Goal: Feedback & Contribution: Submit feedback/report problem

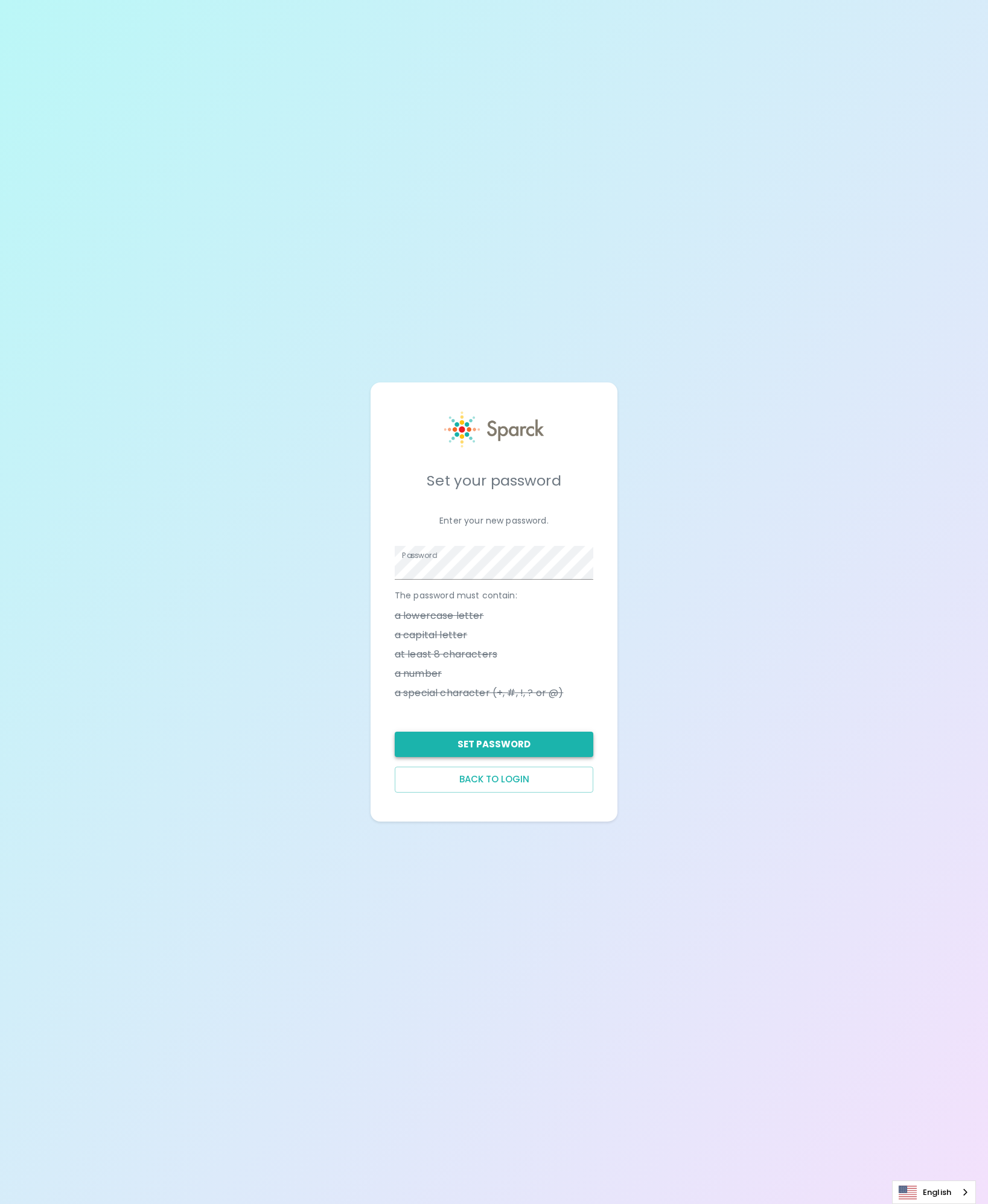
click at [551, 742] on button "Set Password" at bounding box center [494, 744] width 198 height 25
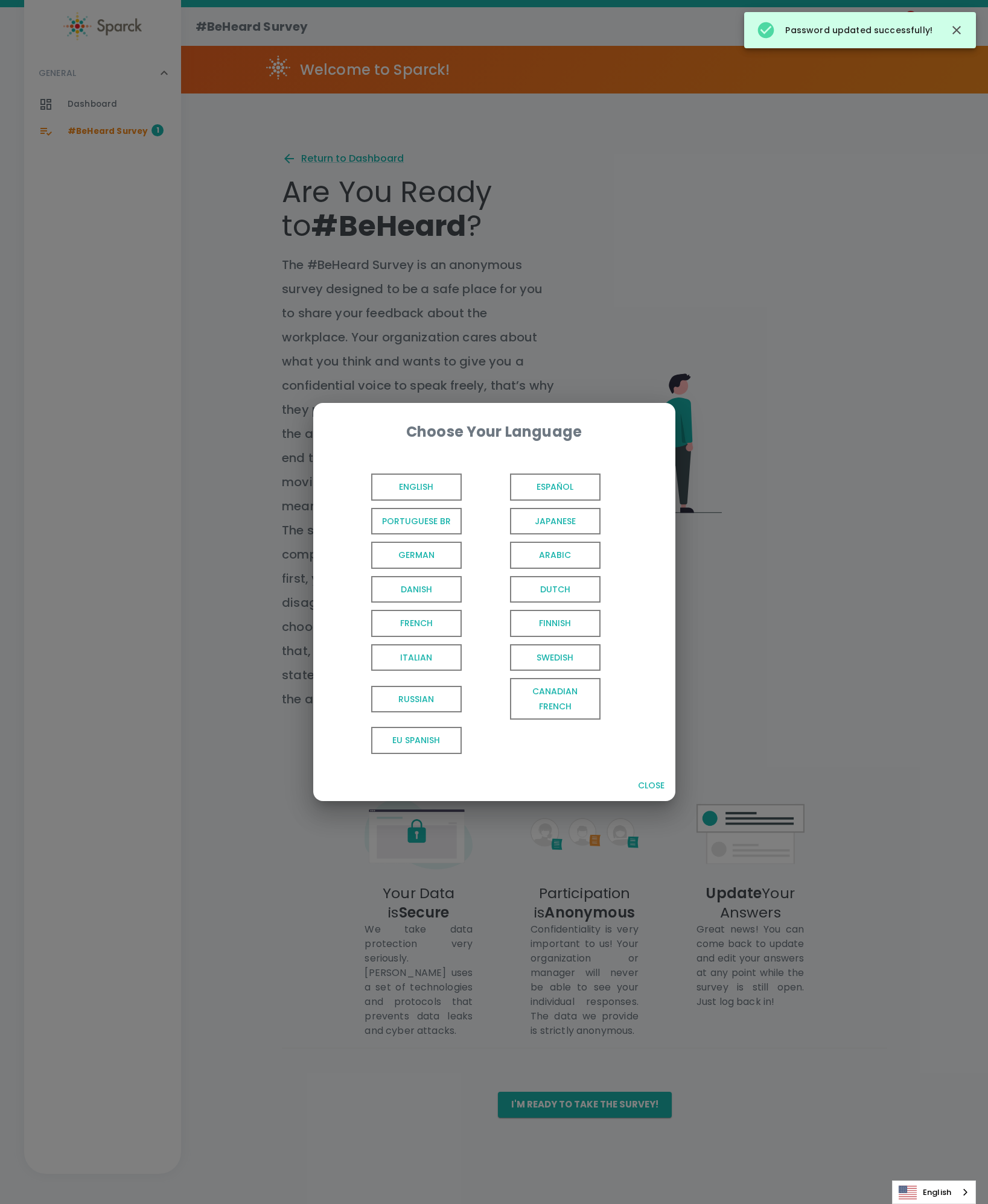
click at [431, 479] on span "English" at bounding box center [416, 487] width 90 height 27
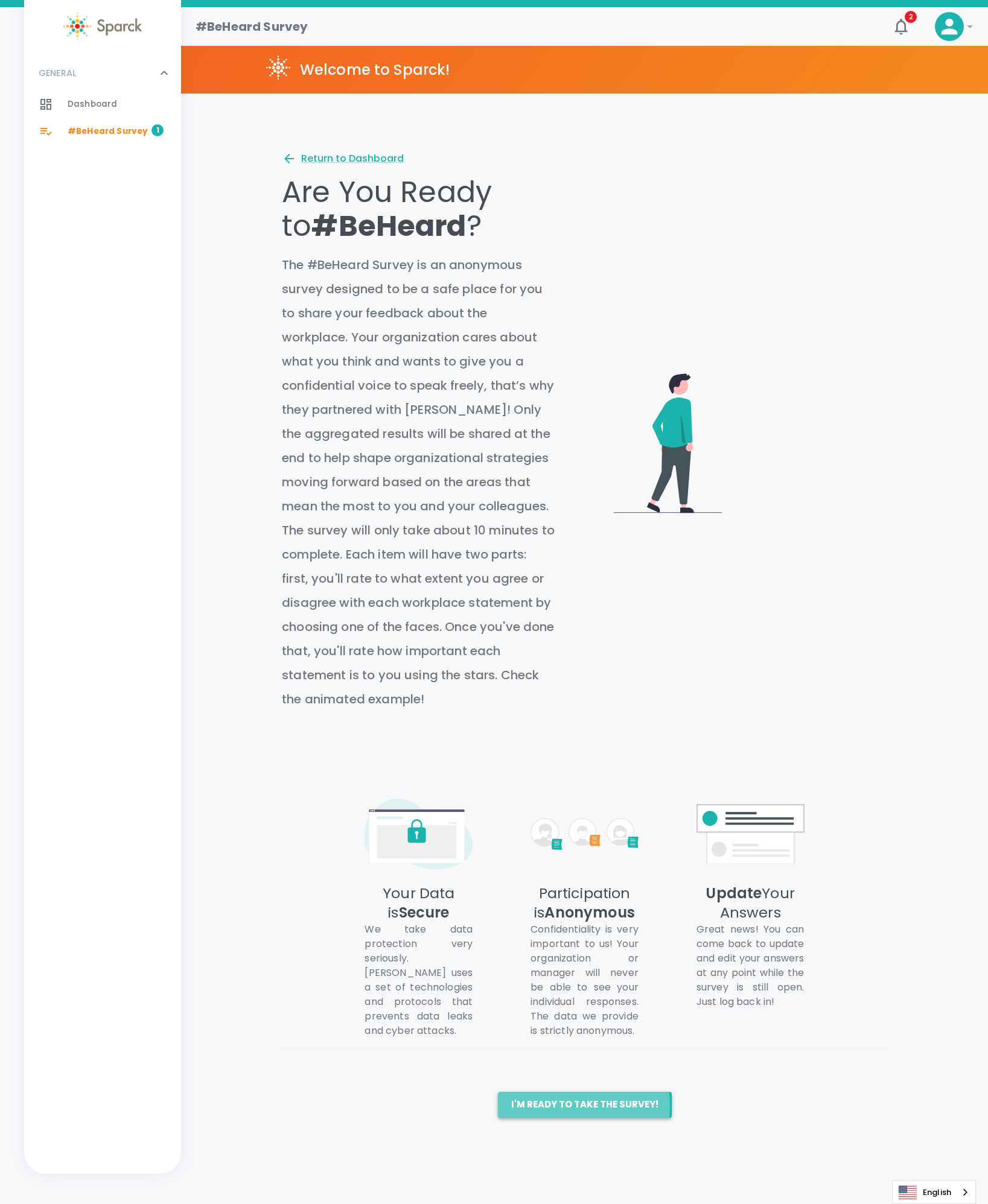
click at [545, 1105] on button "I'm ready to take the survey!" at bounding box center [584, 1104] width 174 height 25
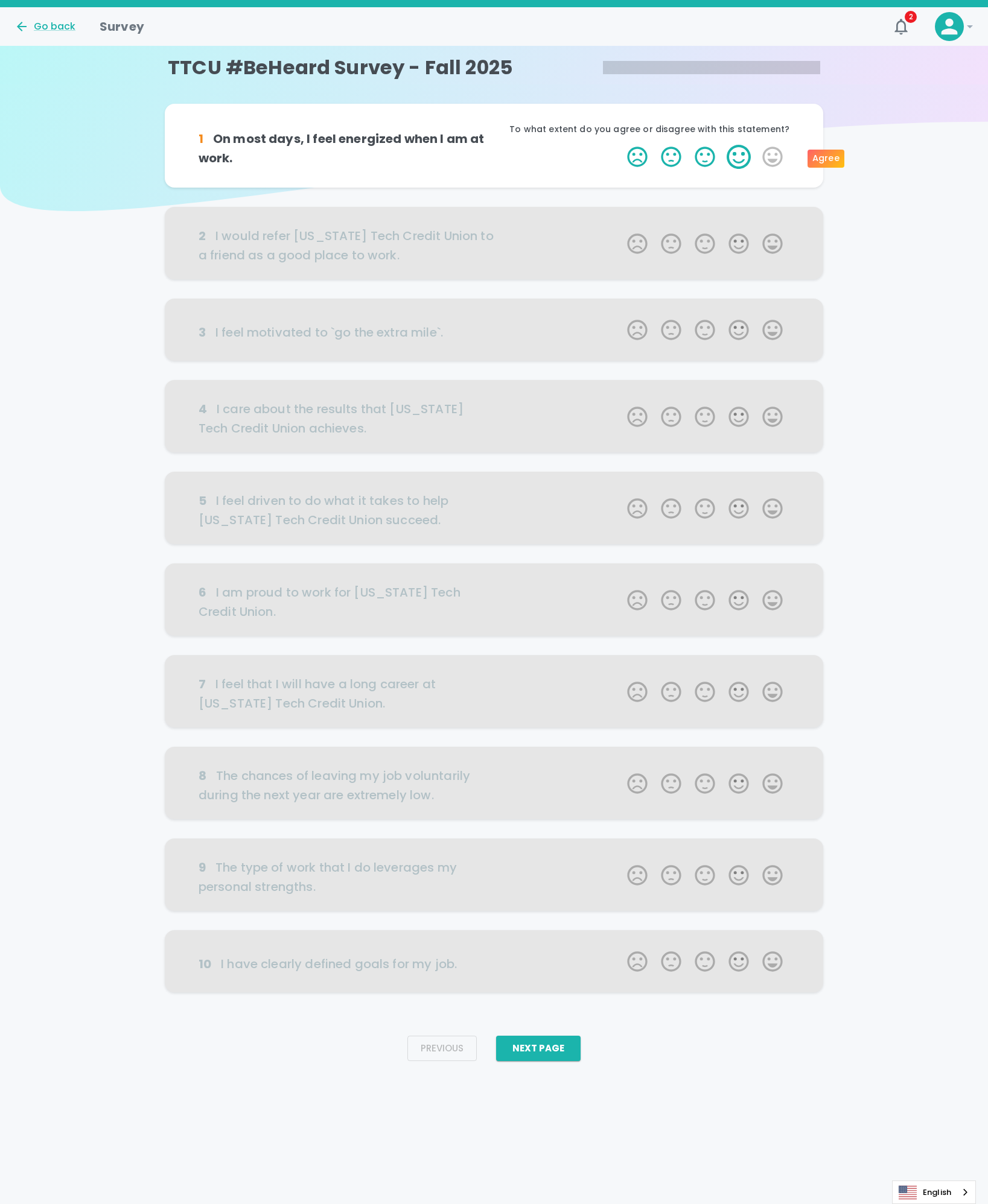
click at [738, 159] on label "4 Stars" at bounding box center [738, 157] width 34 height 24
click at [621, 145] on input "4 Stars" at bounding box center [620, 144] width 1 height 1
click at [839, 159] on div "Agree" at bounding box center [826, 159] width 37 height 18
click at [772, 162] on label "5 Stars" at bounding box center [772, 157] width 34 height 24
click at [621, 145] on input "5 Stars" at bounding box center [620, 144] width 1 height 1
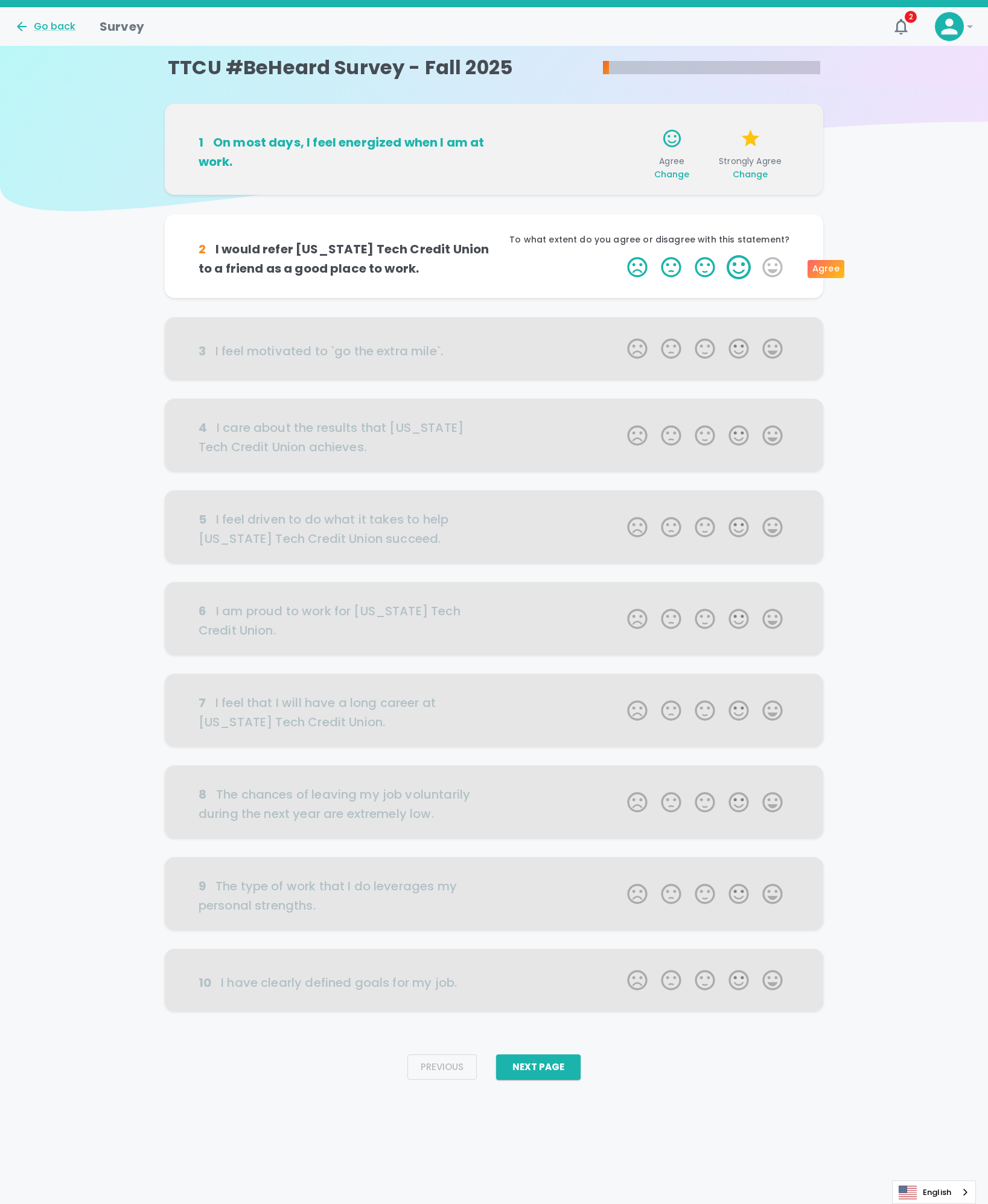
click at [744, 270] on label "4 Stars" at bounding box center [738, 267] width 34 height 24
click at [621, 255] on input "4 Stars" at bounding box center [620, 254] width 1 height 1
click at [772, 274] on label "5 Stars" at bounding box center [772, 267] width 34 height 24
click at [621, 255] on input "5 Stars" at bounding box center [620, 254] width 1 height 1
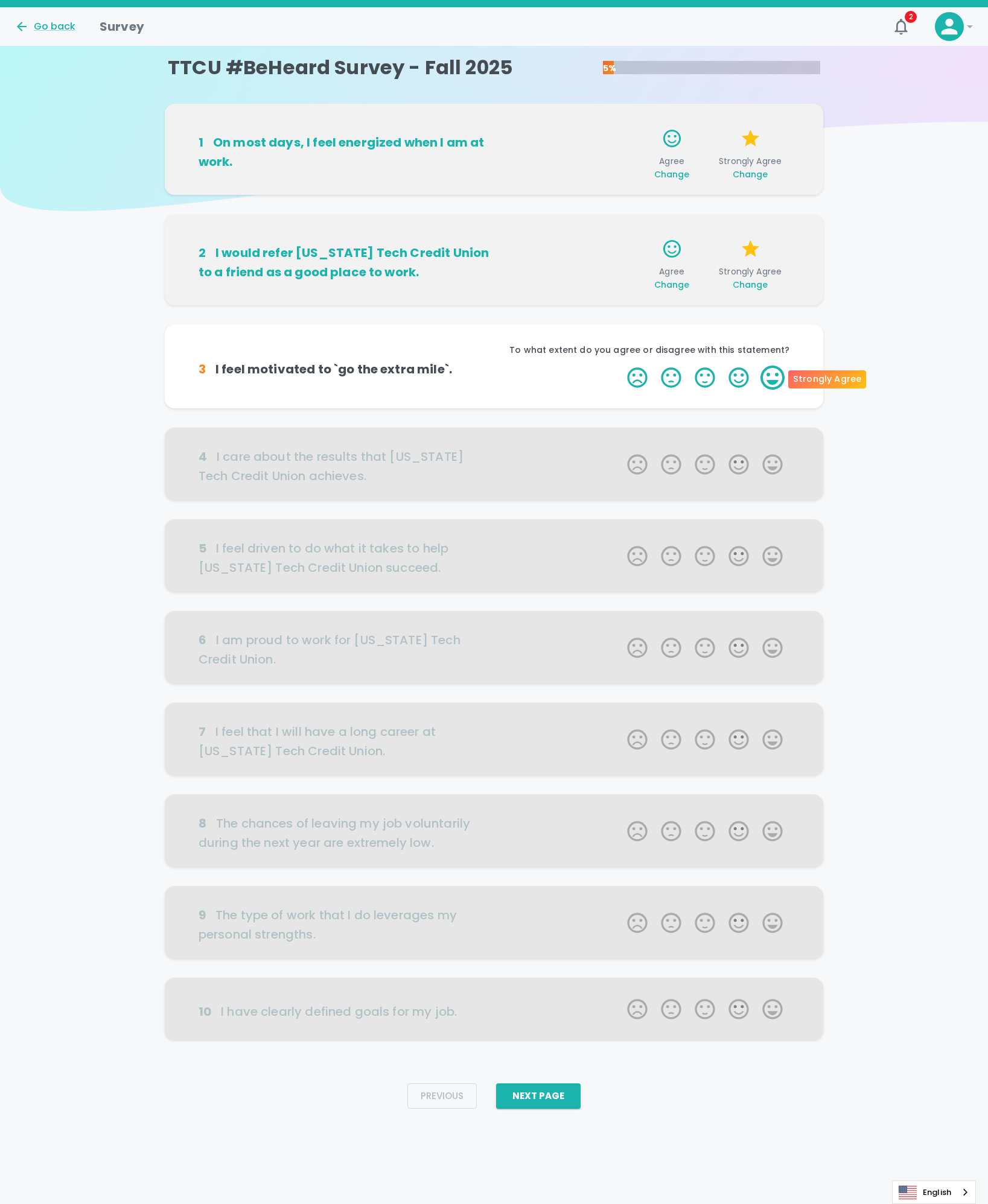
click at [766, 375] on label "5 Stars" at bounding box center [772, 377] width 34 height 24
click at [621, 365] on input "5 Stars" at bounding box center [620, 365] width 1 height 1
click at [766, 375] on label "5 Stars" at bounding box center [772, 377] width 34 height 24
click at [621, 365] on input "5 Stars" at bounding box center [620, 365] width 1 height 1
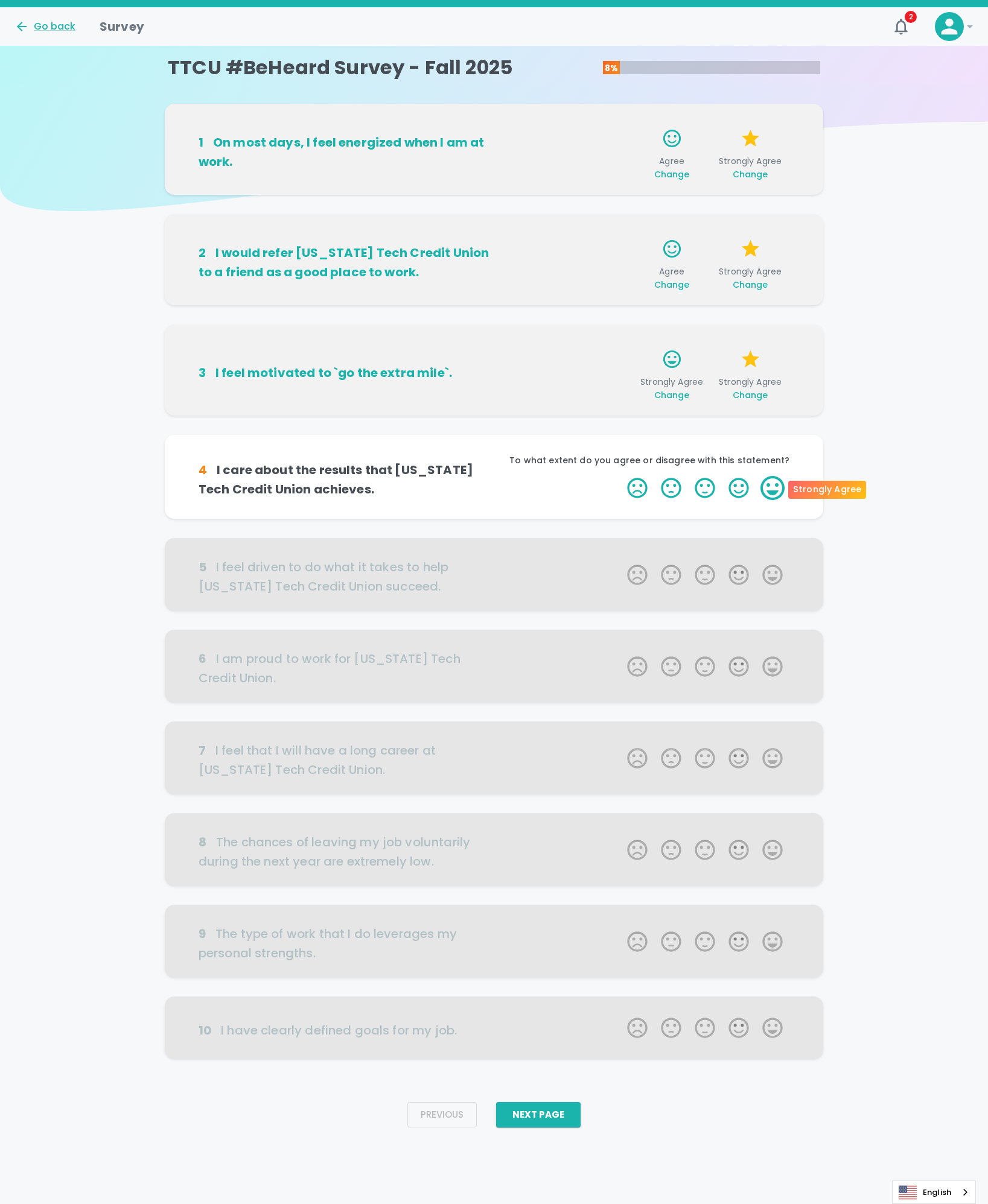
click at [779, 481] on label "5 Stars" at bounding box center [772, 488] width 34 height 24
click at [621, 476] on input "5 Stars" at bounding box center [620, 475] width 1 height 1
click at [779, 482] on label "5 Stars" at bounding box center [772, 488] width 34 height 24
click at [621, 476] on input "5 Stars" at bounding box center [620, 475] width 1 height 1
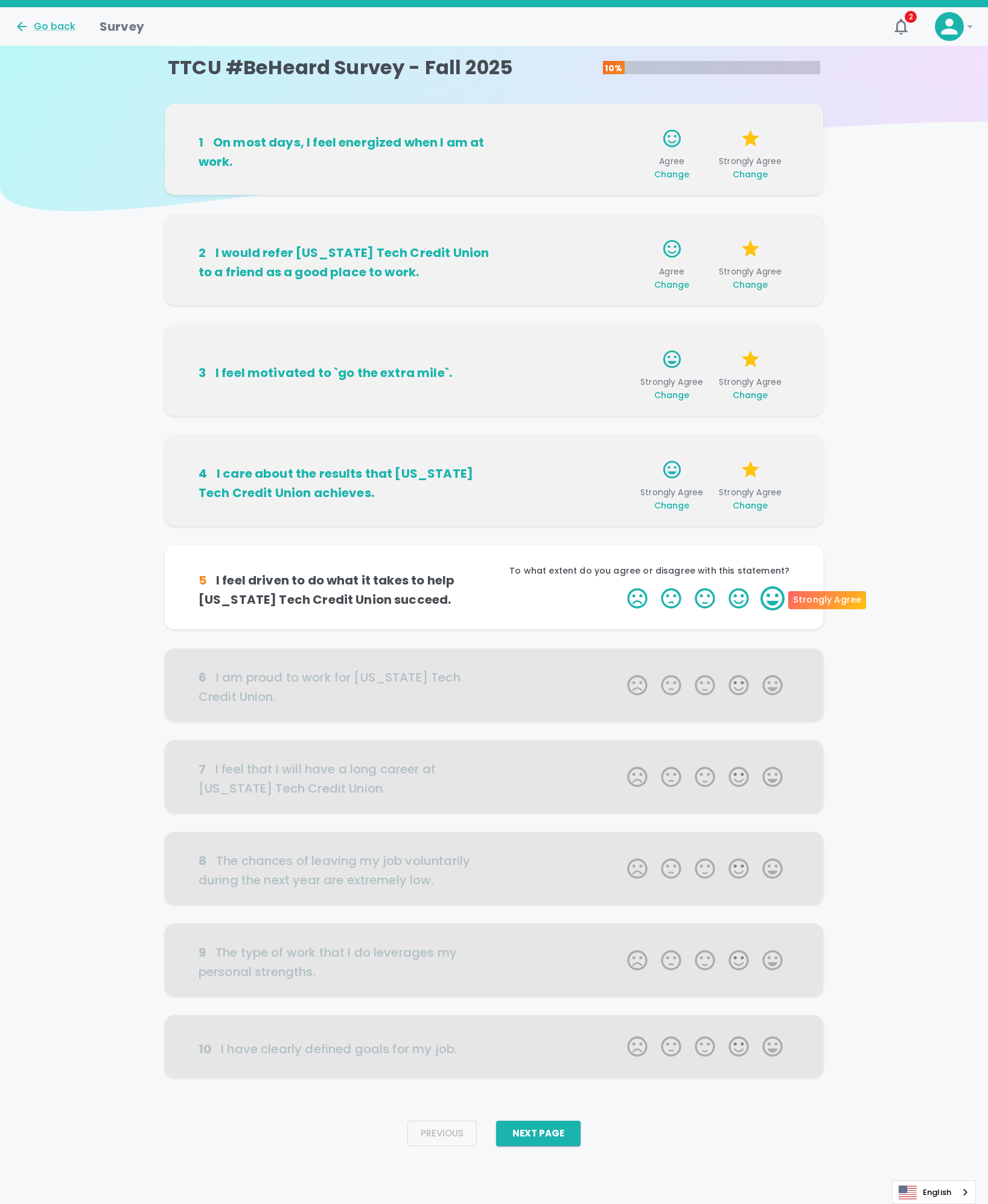
click at [772, 603] on label "5 Stars" at bounding box center [772, 598] width 34 height 24
click at [621, 586] on input "5 Stars" at bounding box center [620, 586] width 1 height 1
click at [772, 603] on label "5 Stars" at bounding box center [772, 598] width 34 height 24
click at [621, 586] on input "5 Stars" at bounding box center [620, 586] width 1 height 1
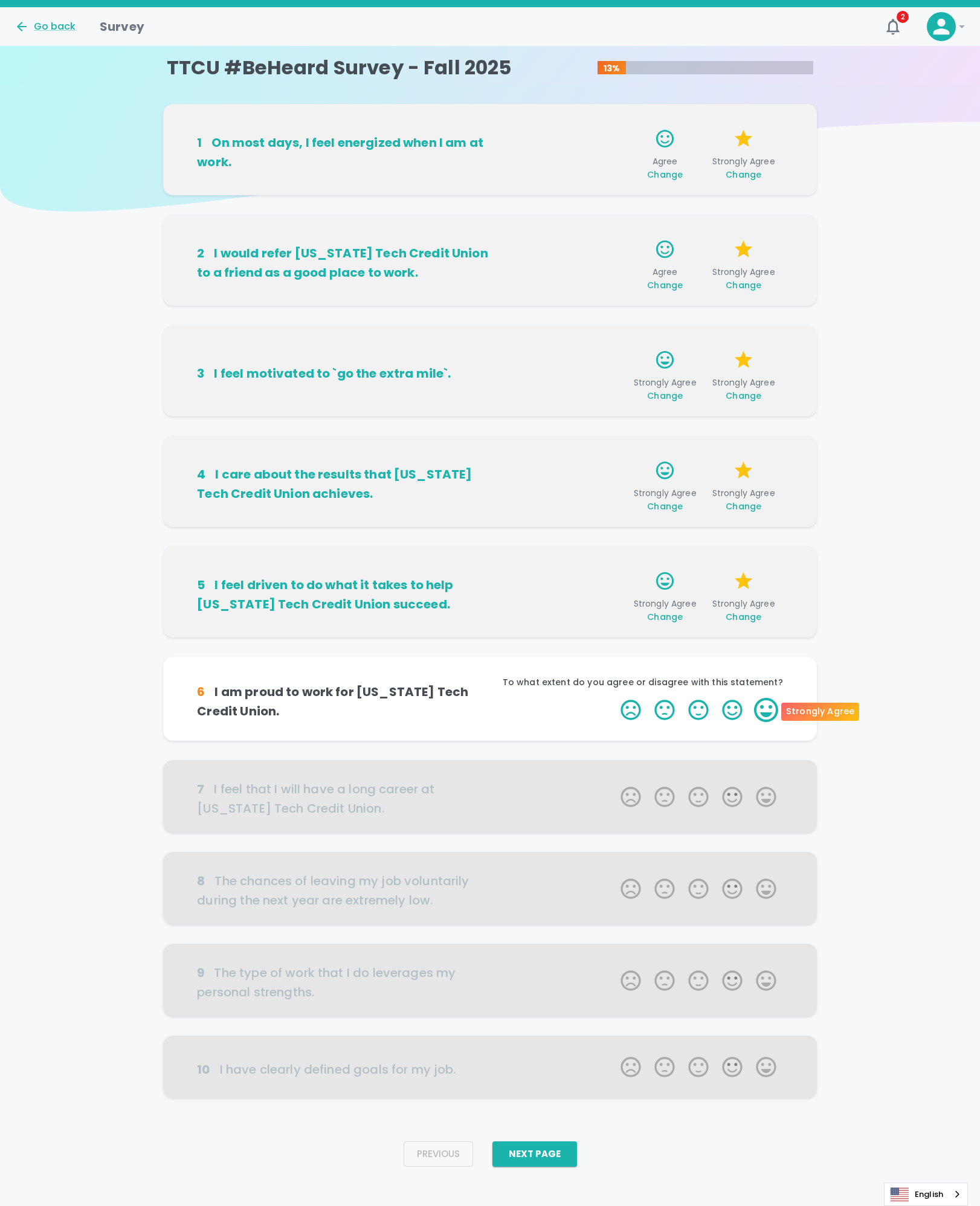
click at [762, 705] on label "5 Stars" at bounding box center [765, 709] width 34 height 24
click at [614, 698] on input "5 Stars" at bounding box center [613, 698] width 1 height 1
click at [768, 708] on label "5 Stars" at bounding box center [765, 709] width 34 height 24
click at [614, 698] on input "5 Stars" at bounding box center [613, 698] width 1 height 1
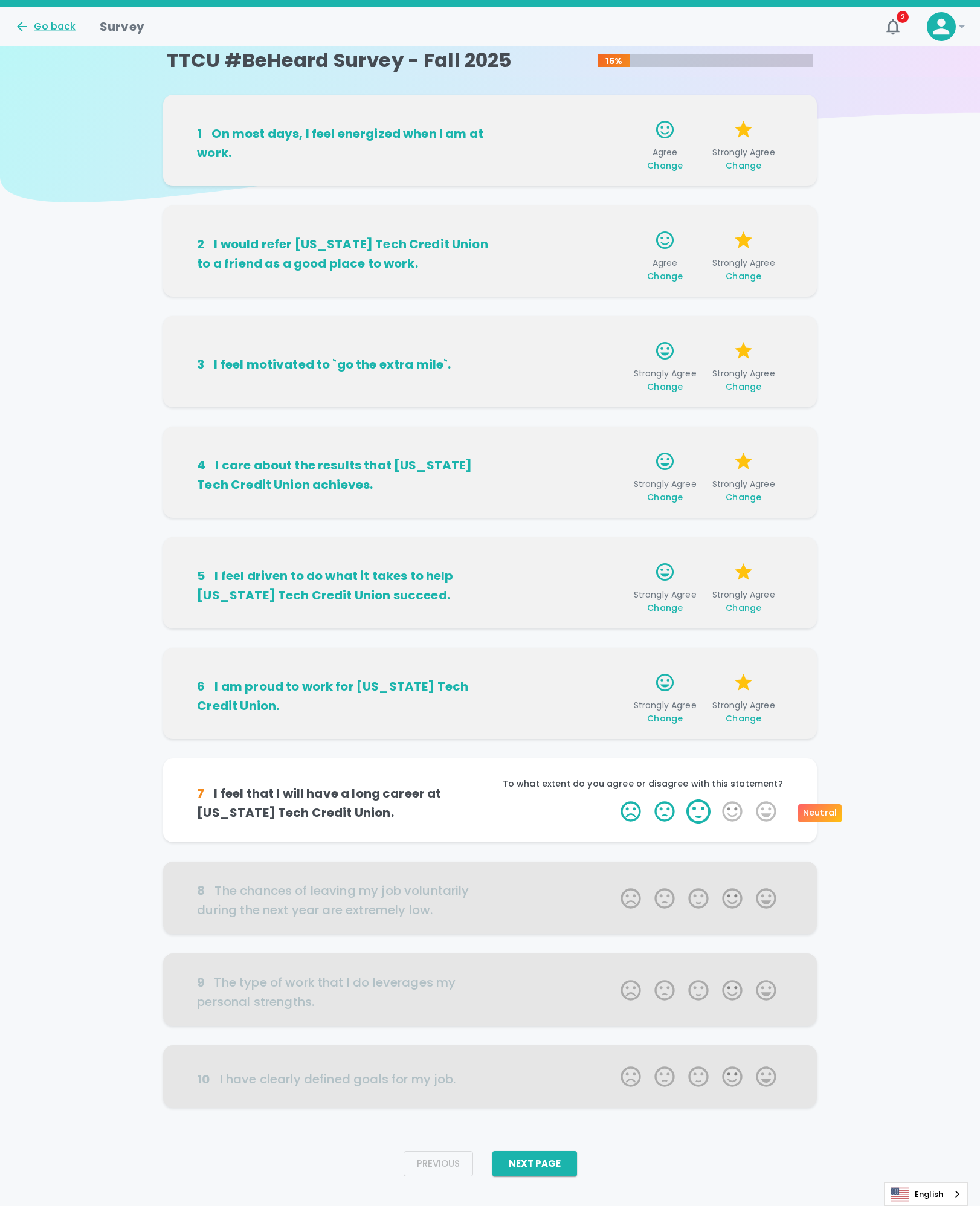
click at [698, 813] on label "3 Stars" at bounding box center [698, 811] width 34 height 24
click at [614, 800] on input "3 Stars" at bounding box center [613, 799] width 1 height 1
click at [770, 811] on label "5 Stars" at bounding box center [765, 811] width 34 height 24
click at [614, 800] on input "5 Stars" at bounding box center [613, 799] width 1 height 1
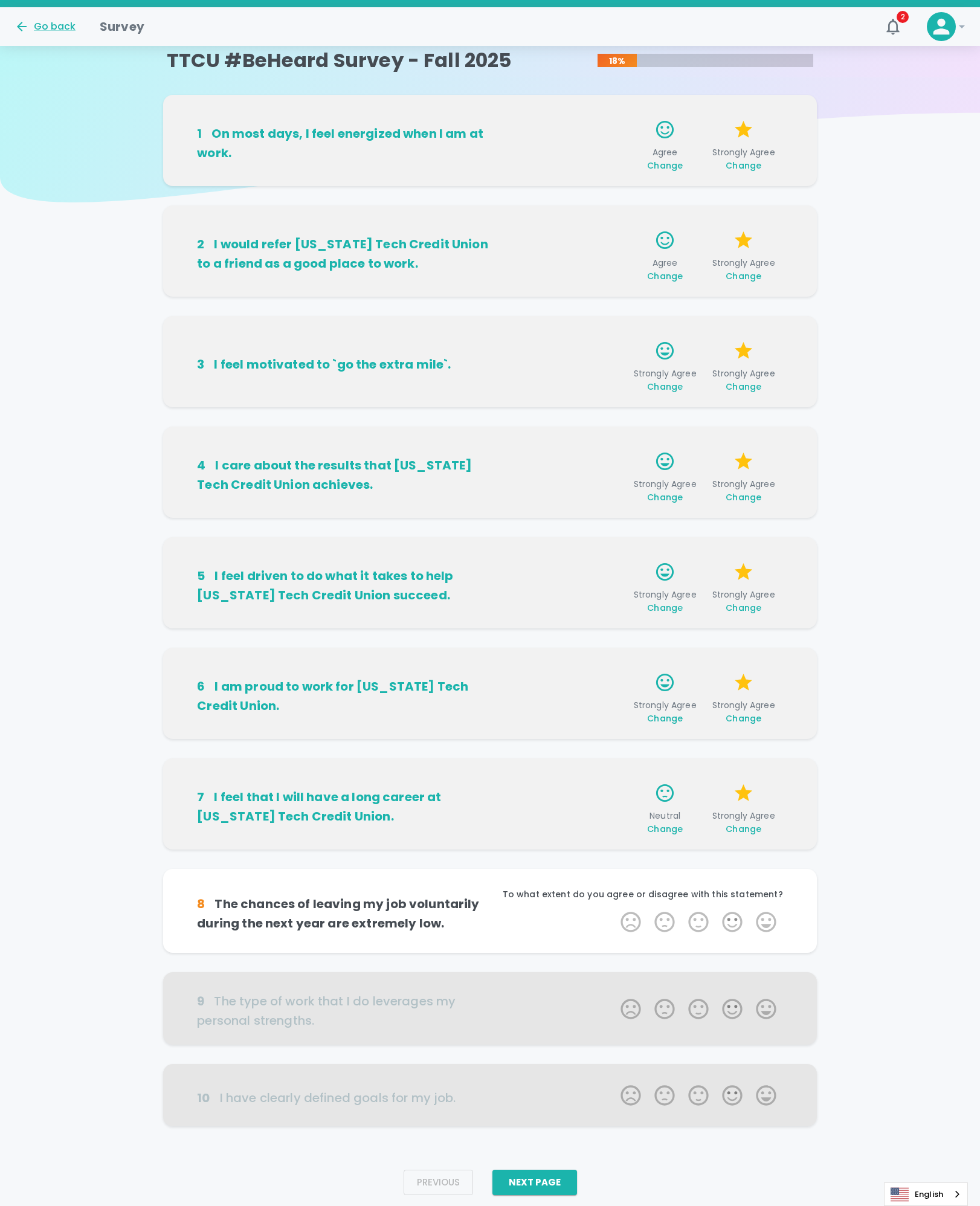
scroll to position [28, 0]
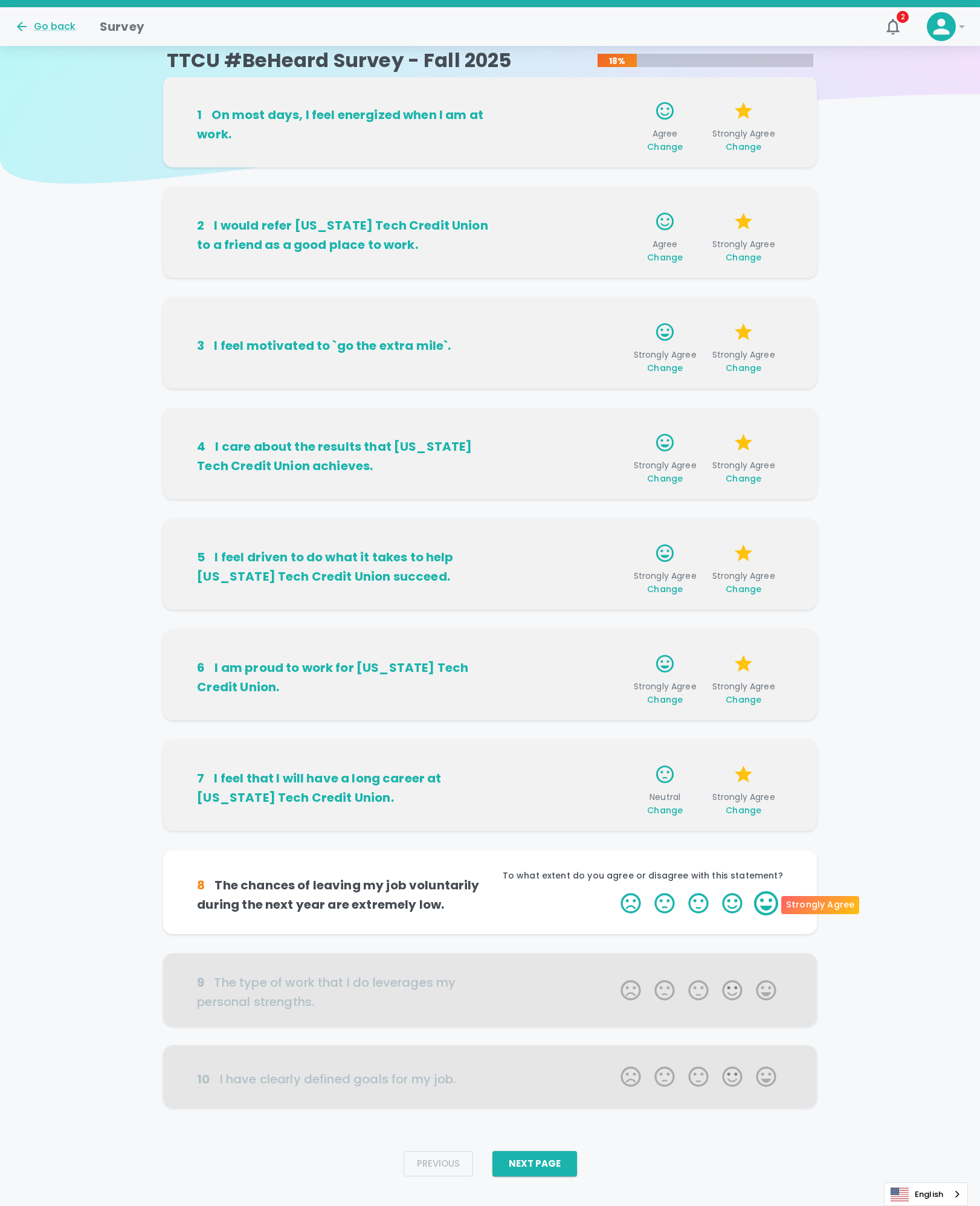
click at [759, 907] on label "5 Stars" at bounding box center [765, 903] width 34 height 24
click at [614, 891] on input "5 Stars" at bounding box center [613, 891] width 1 height 1
click at [764, 897] on label "5 Stars" at bounding box center [765, 903] width 34 height 24
click at [614, 891] on input "5 Stars" at bounding box center [613, 891] width 1 height 1
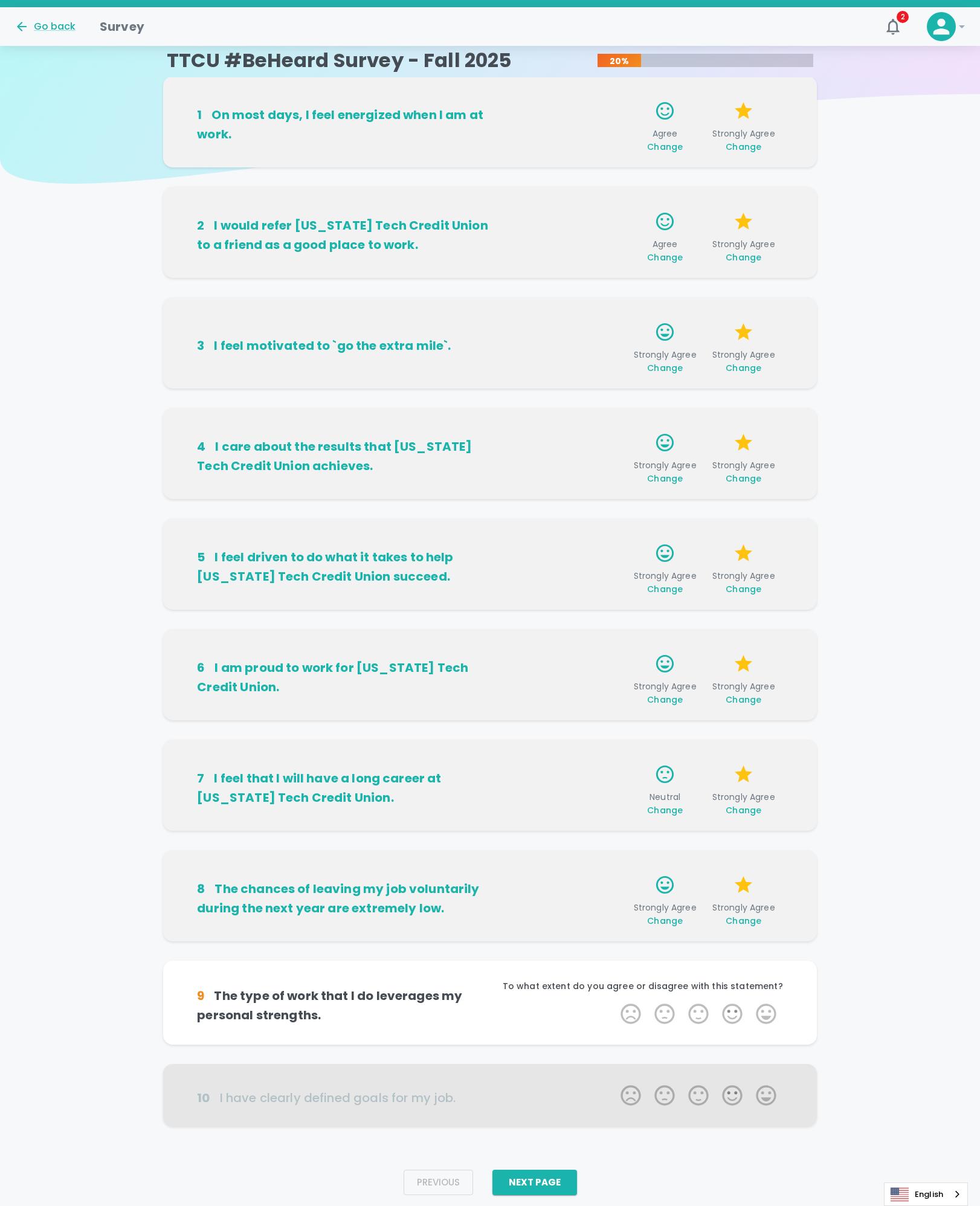
scroll to position [47, 0]
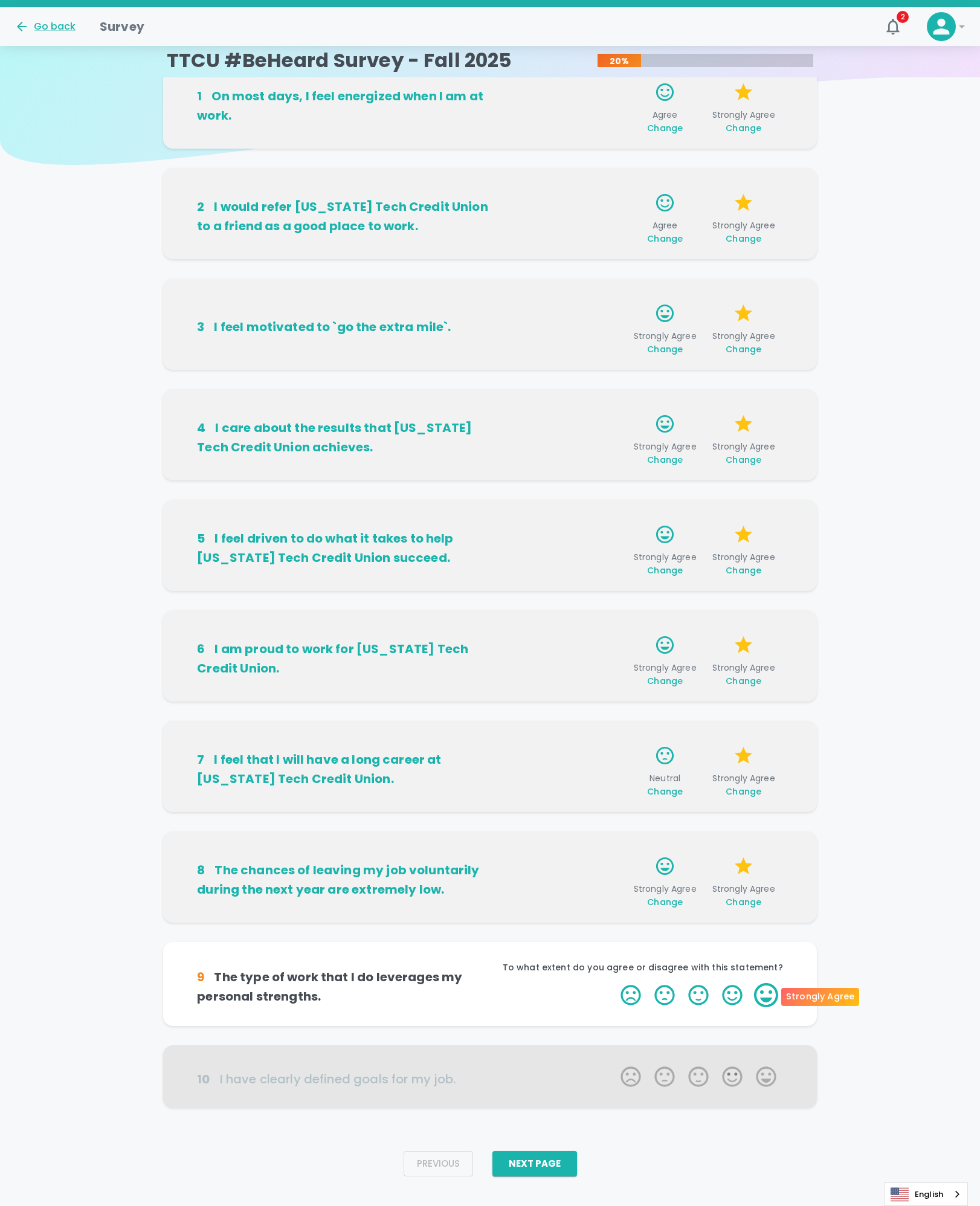
click at [764, 1000] on label "5 Stars" at bounding box center [765, 995] width 34 height 24
click at [614, 983] on input "5 Stars" at bounding box center [613, 983] width 1 height 1
click at [764, 999] on label "5 Stars" at bounding box center [765, 995] width 34 height 24
click at [614, 983] on input "5 Stars" at bounding box center [613, 983] width 1 height 1
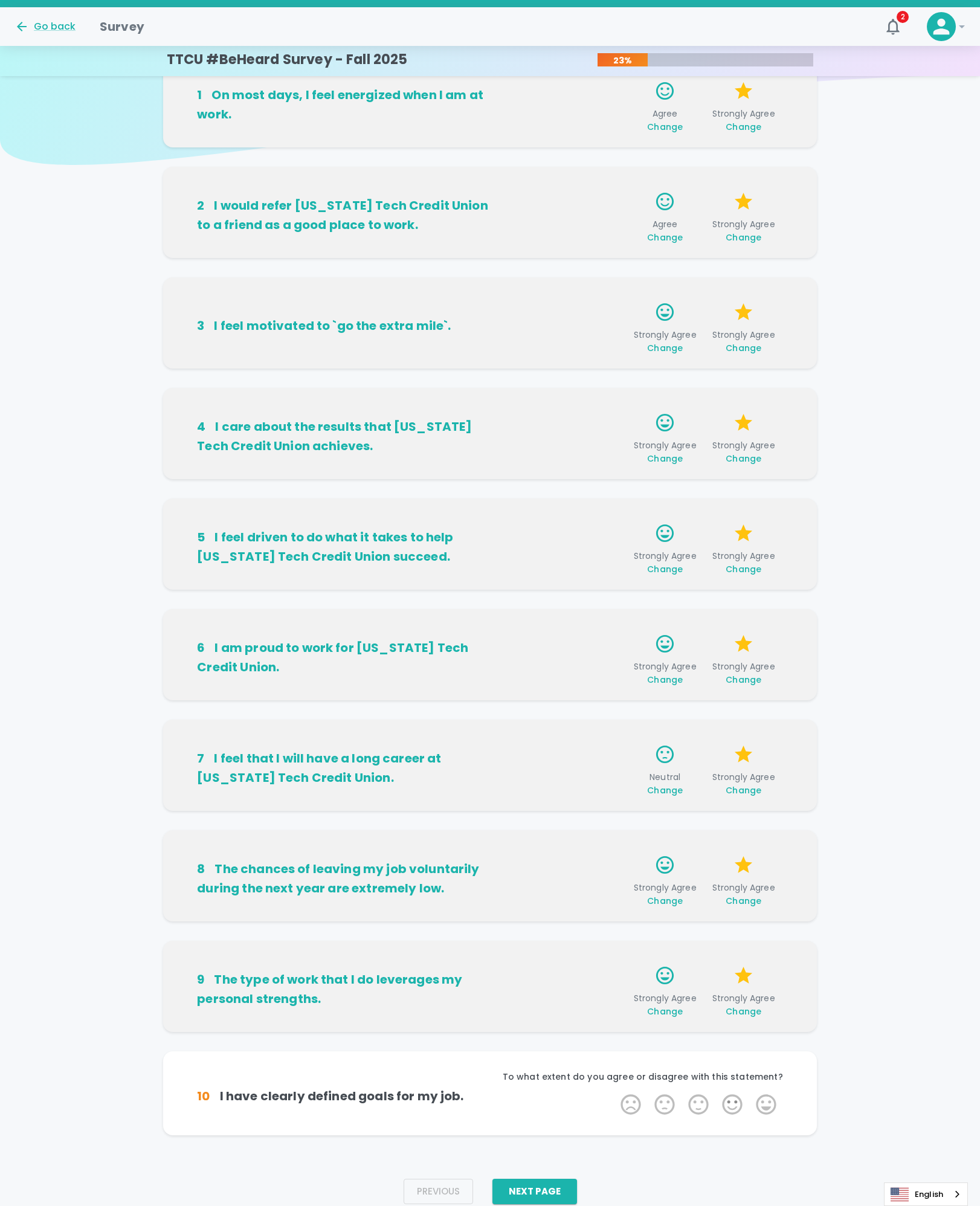
scroll to position [65, 0]
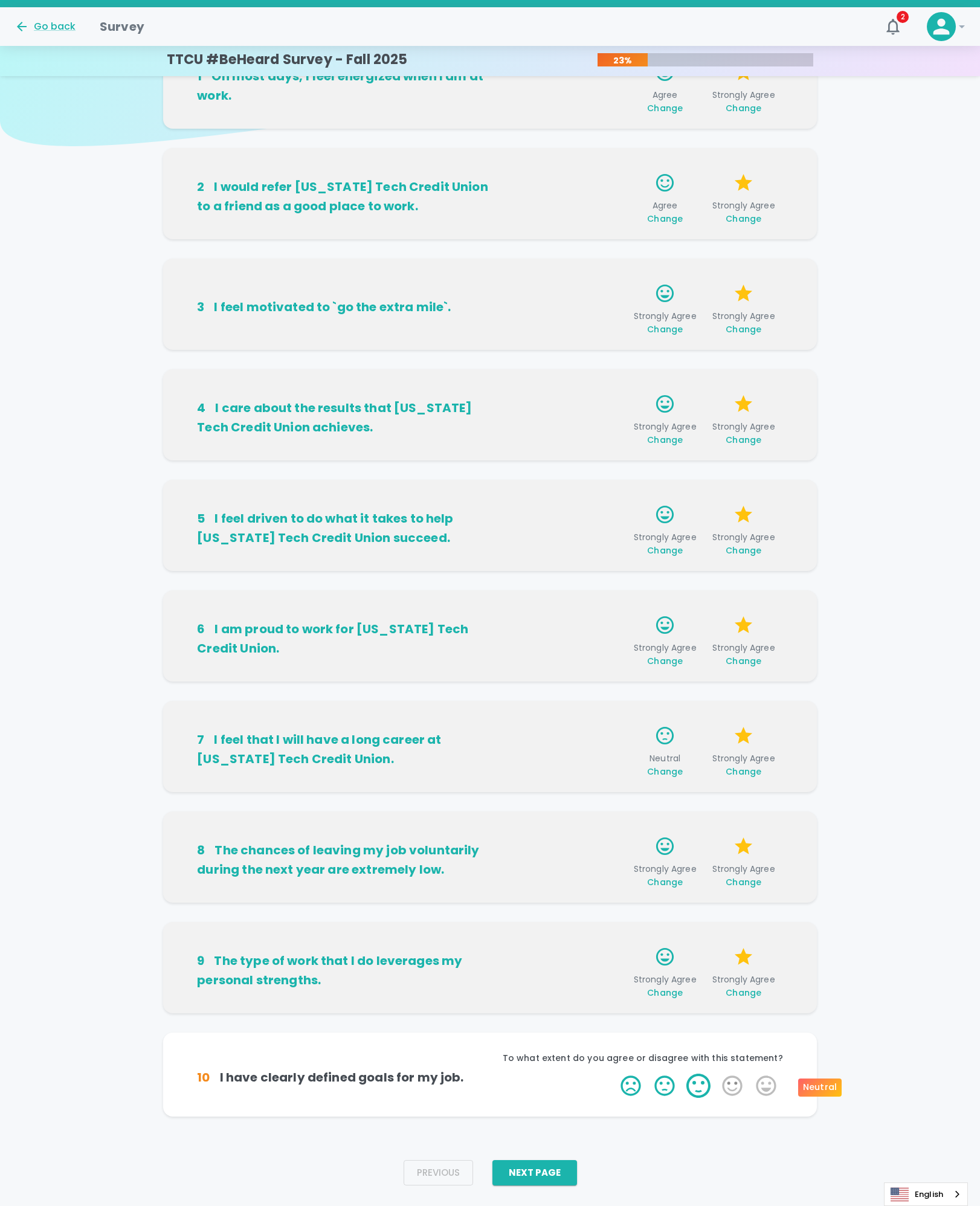
click at [709, 1089] on label "3 Stars" at bounding box center [698, 1085] width 34 height 24
click at [614, 1074] on input "3 Stars" at bounding box center [613, 1073] width 1 height 1
click at [763, 1086] on label "5 Stars" at bounding box center [765, 1085] width 34 height 24
click at [614, 1074] on input "5 Stars" at bounding box center [613, 1073] width 1 height 1
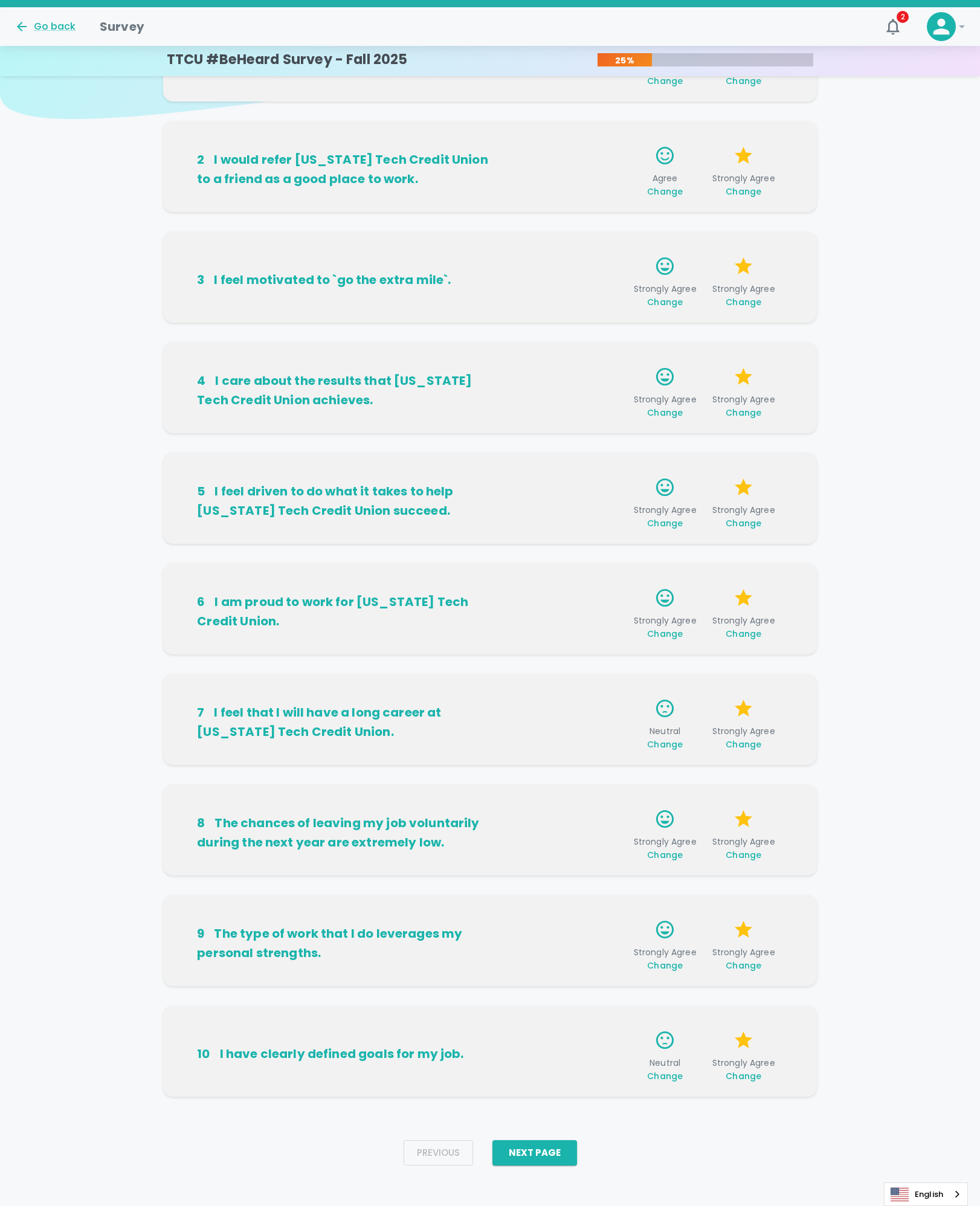
scroll to position [93, 0]
click at [556, 1150] on button "Next Page" at bounding box center [535, 1152] width 84 height 25
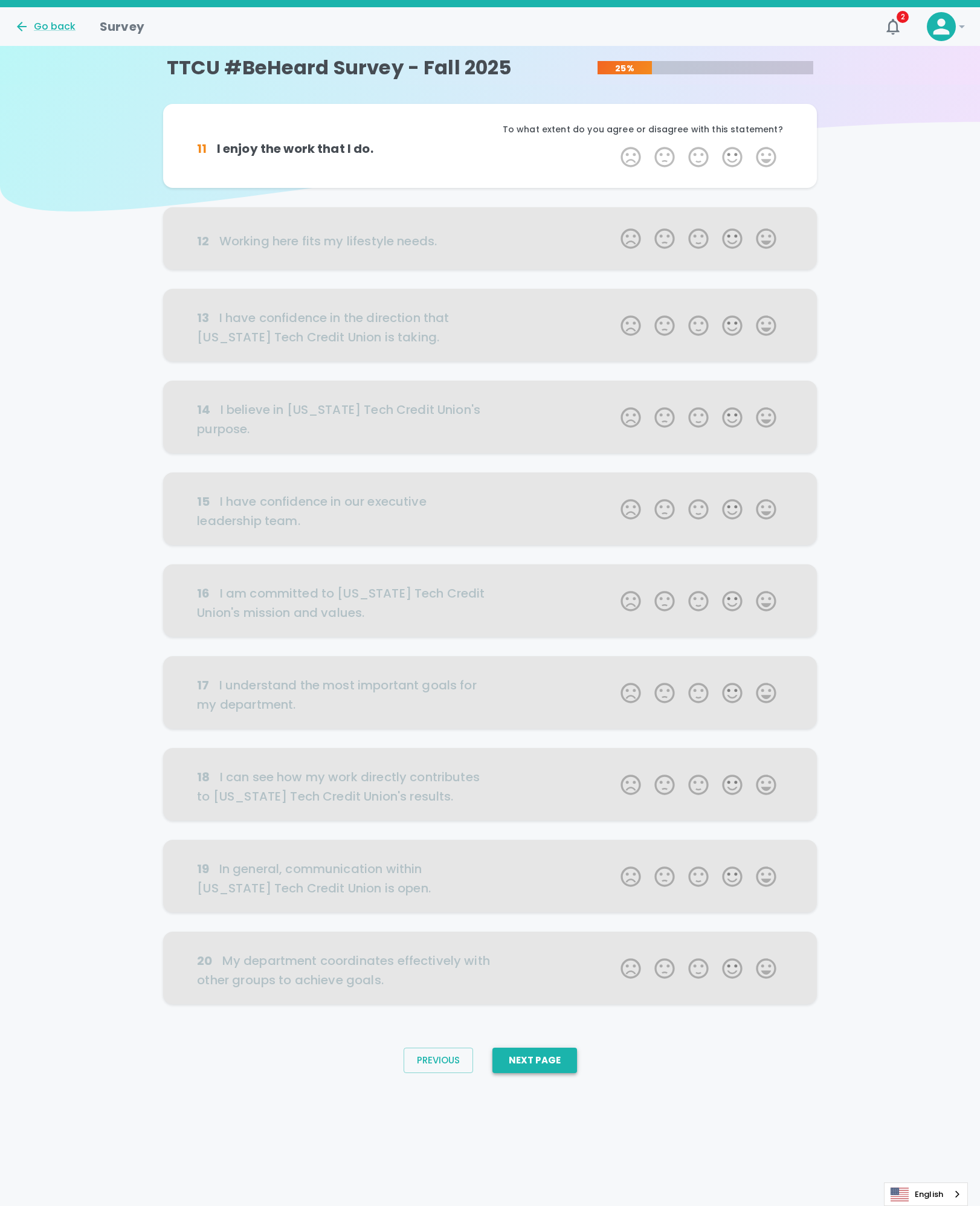
scroll to position [0, 0]
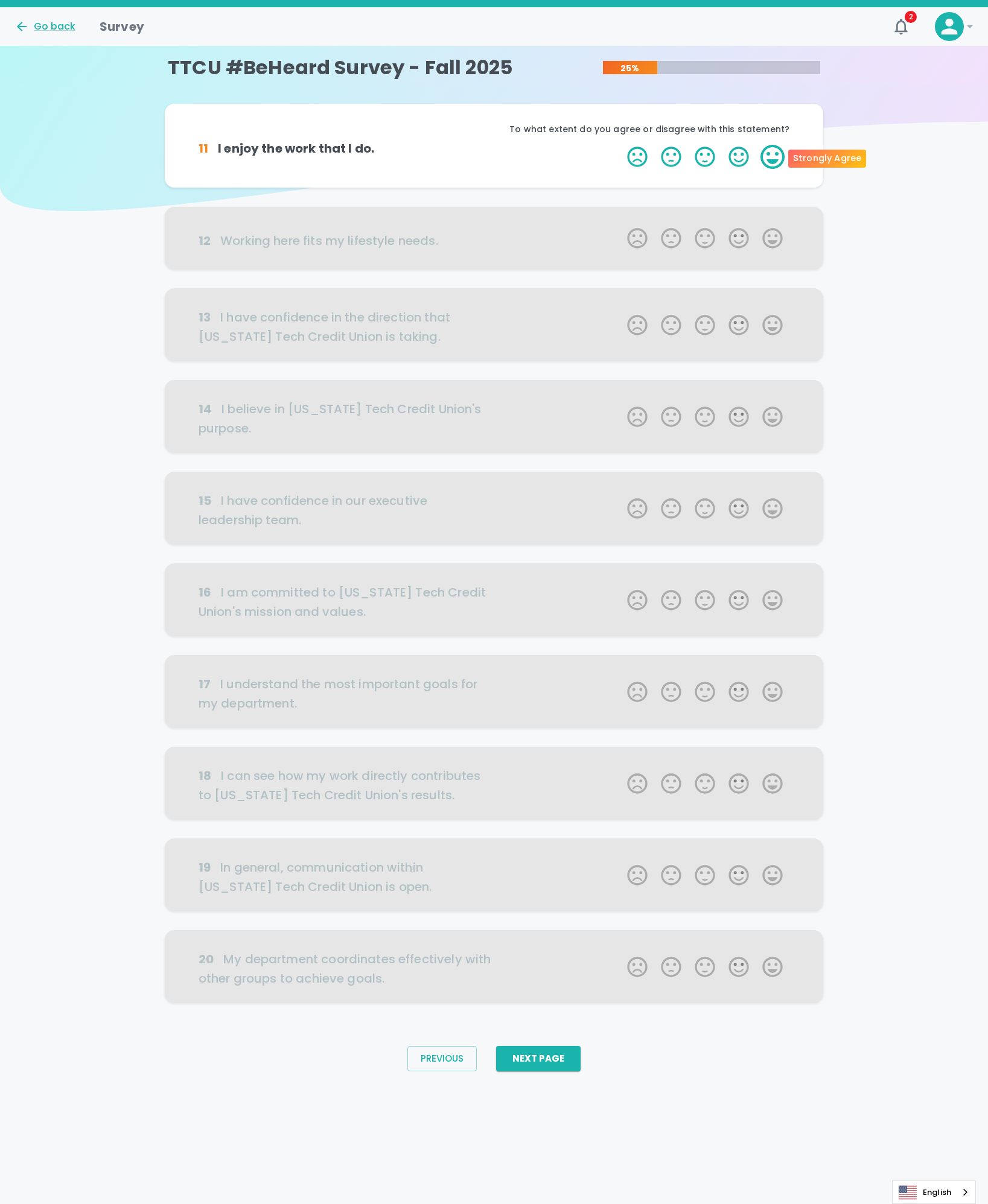
click at [774, 161] on label "5 Stars" at bounding box center [772, 157] width 34 height 24
click at [621, 145] on input "5 Stars" at bounding box center [620, 144] width 1 height 1
click at [774, 161] on label "5 Stars" at bounding box center [772, 157] width 34 height 24
click at [621, 145] on input "5 Stars" at bounding box center [620, 144] width 1 height 1
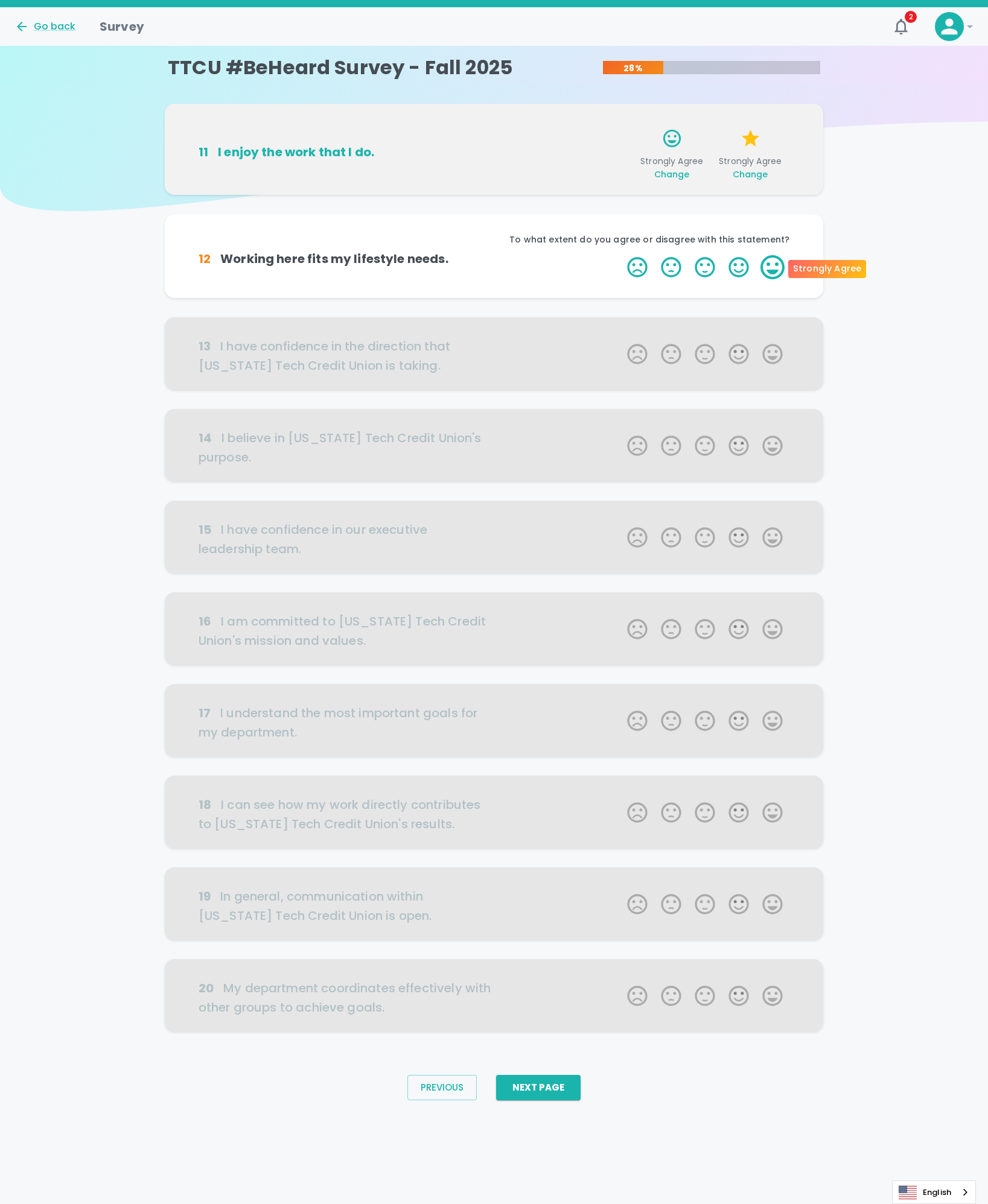
click at [772, 268] on label "5 Stars" at bounding box center [772, 267] width 34 height 24
click at [621, 255] on input "5 Stars" at bounding box center [620, 254] width 1 height 1
click at [772, 268] on label "5 Stars" at bounding box center [772, 267] width 34 height 24
click at [621, 255] on input "5 Stars" at bounding box center [620, 254] width 1 height 1
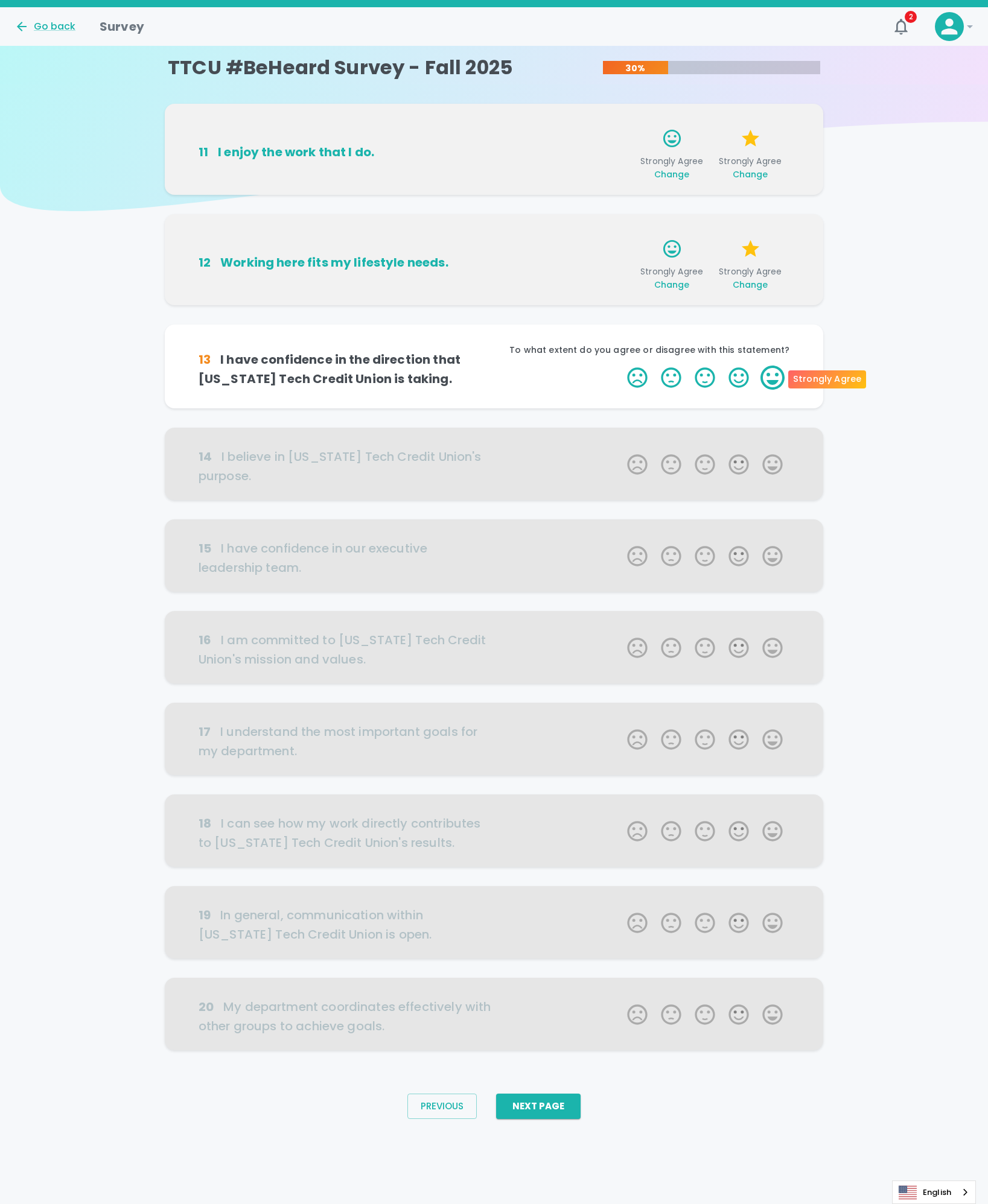
click at [772, 378] on label "5 Stars" at bounding box center [772, 377] width 34 height 24
click at [621, 365] on input "5 Stars" at bounding box center [620, 365] width 1 height 1
click at [772, 378] on label "5 Stars" at bounding box center [772, 377] width 34 height 24
click at [621, 365] on input "5 Stars" at bounding box center [620, 365] width 1 height 1
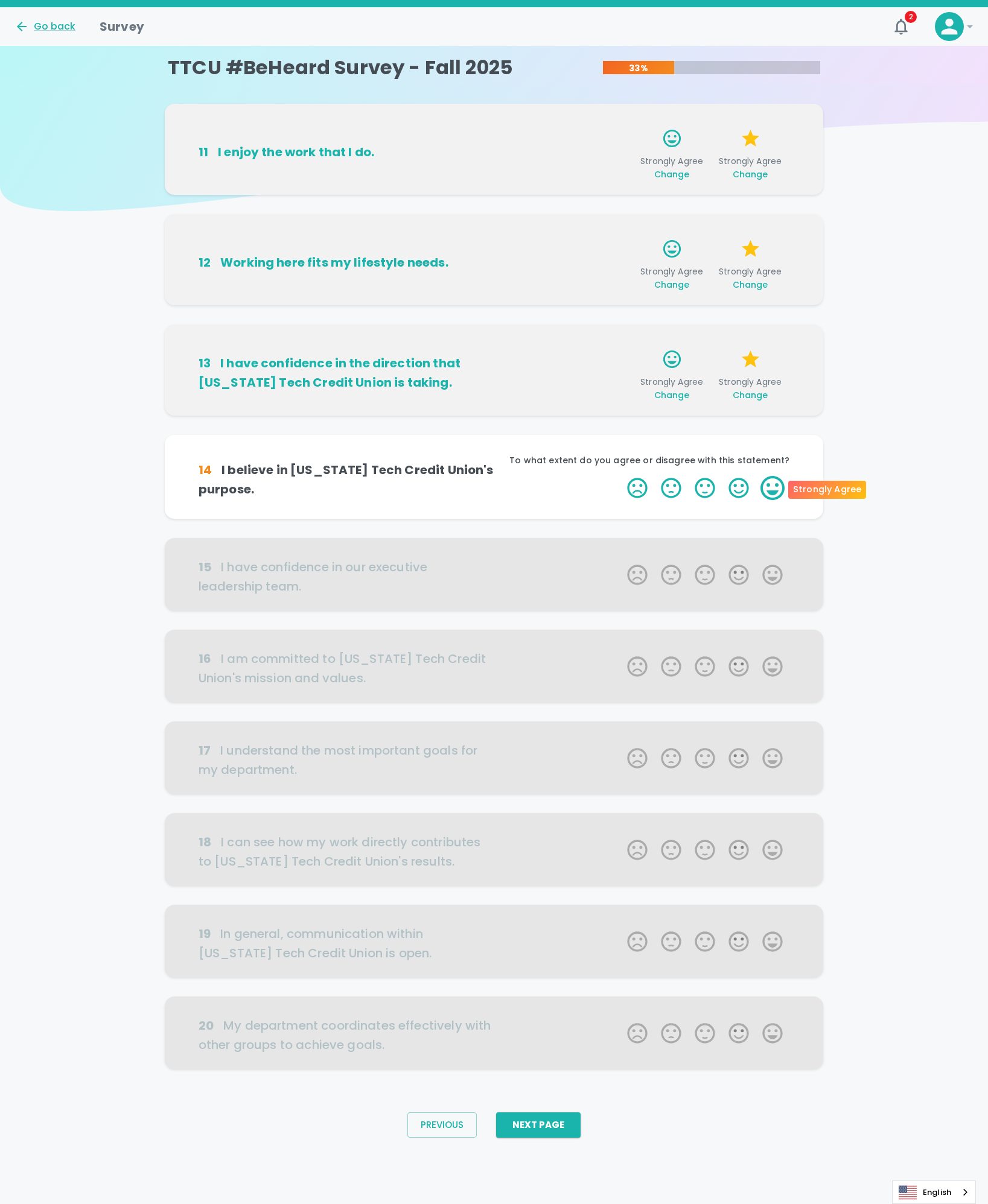
click at [765, 487] on label "5 Stars" at bounding box center [772, 488] width 34 height 24
click at [621, 476] on input "5 Stars" at bounding box center [620, 475] width 1 height 1
click at [775, 488] on label "5 Stars" at bounding box center [772, 488] width 34 height 24
click at [621, 476] on input "5 Stars" at bounding box center [620, 475] width 1 height 1
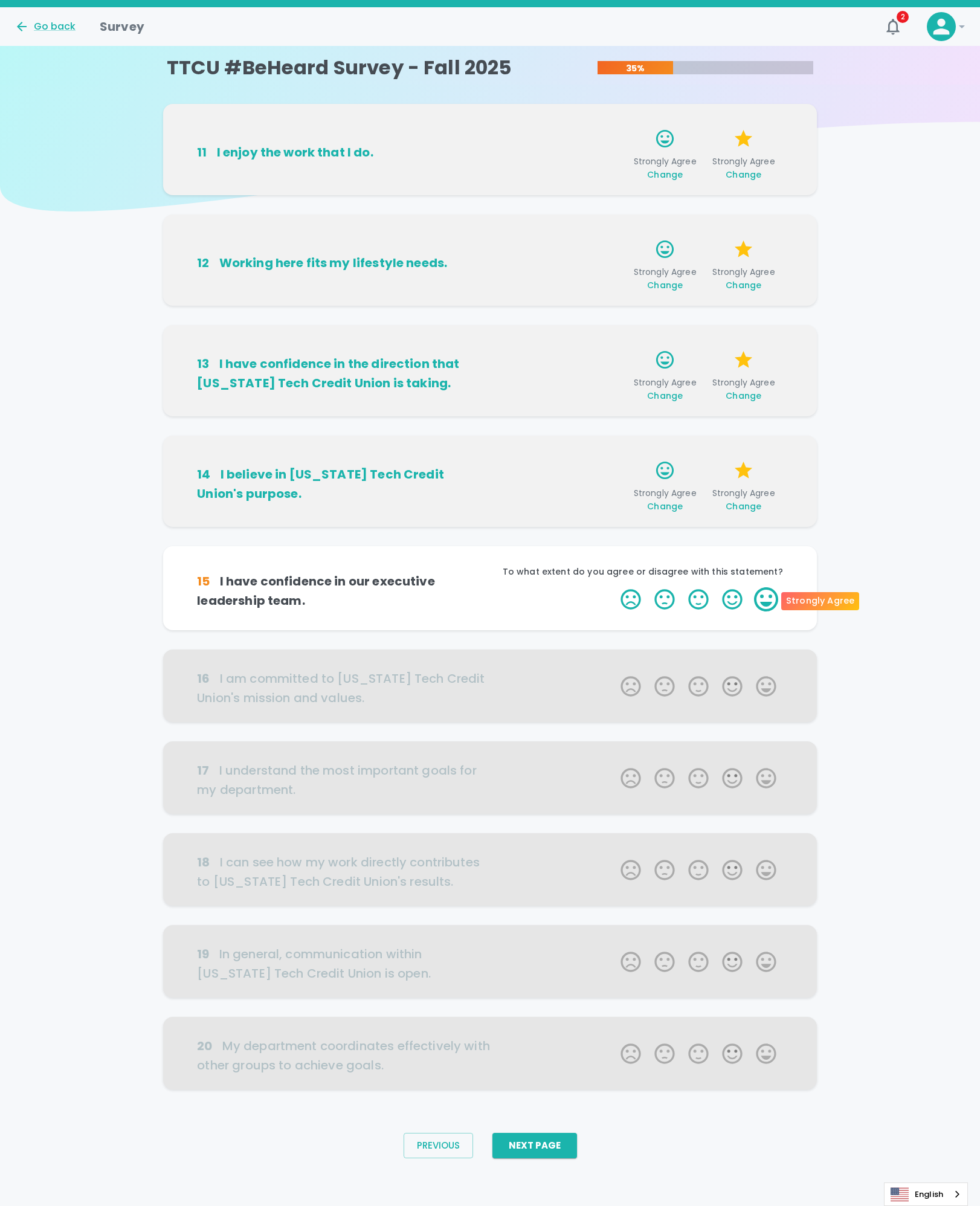
click at [760, 605] on label "5 Stars" at bounding box center [765, 599] width 34 height 24
click at [614, 587] on input "5 Stars" at bounding box center [613, 587] width 1 height 1
click at [770, 602] on label "5 Stars" at bounding box center [765, 599] width 34 height 24
click at [614, 587] on input "5 Stars" at bounding box center [613, 587] width 1 height 1
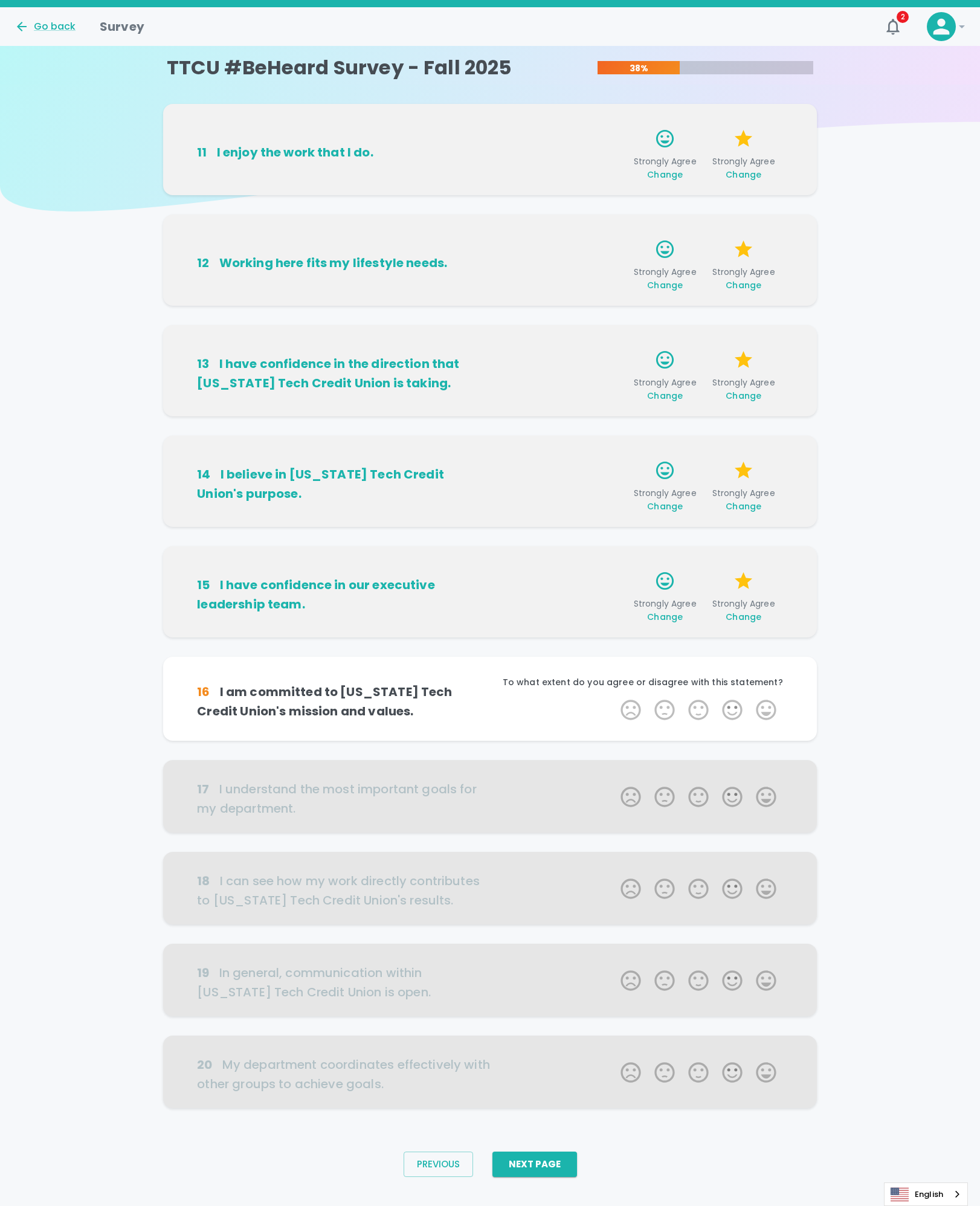
scroll to position [1, 0]
click at [765, 710] on label "5 Stars" at bounding box center [765, 709] width 34 height 24
click at [614, 698] on input "5 Stars" at bounding box center [613, 697] width 1 height 1
click at [770, 715] on label "5 Stars" at bounding box center [765, 709] width 34 height 24
click at [614, 698] on input "5 Stars" at bounding box center [613, 697] width 1 height 1
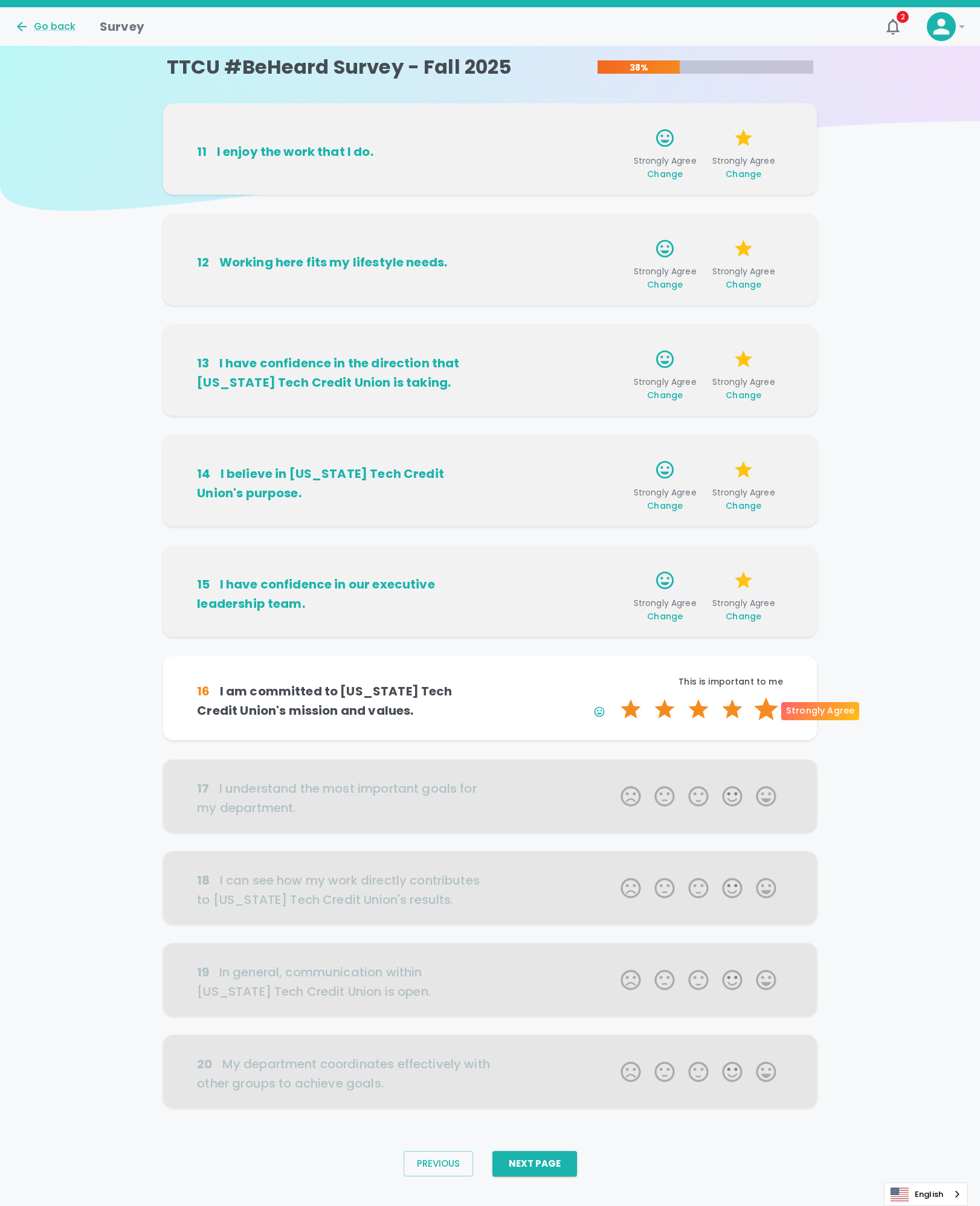
scroll to position [19, 0]
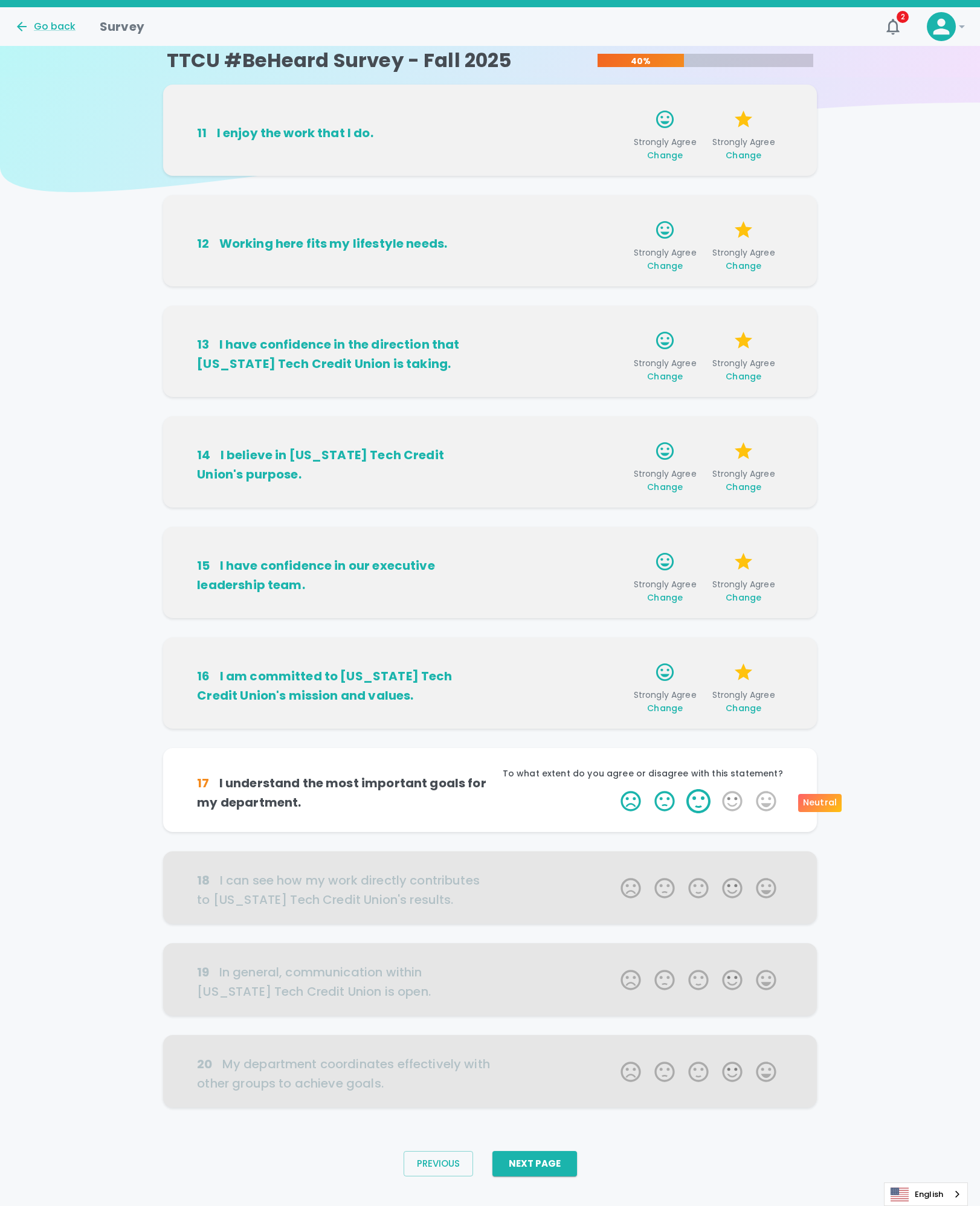
click at [697, 804] on label "3 Stars" at bounding box center [698, 801] width 34 height 24
click at [614, 789] on input "3 Stars" at bounding box center [613, 789] width 1 height 1
click at [765, 804] on label "5 Stars" at bounding box center [765, 801] width 34 height 24
click at [614, 789] on input "5 Stars" at bounding box center [613, 789] width 1 height 1
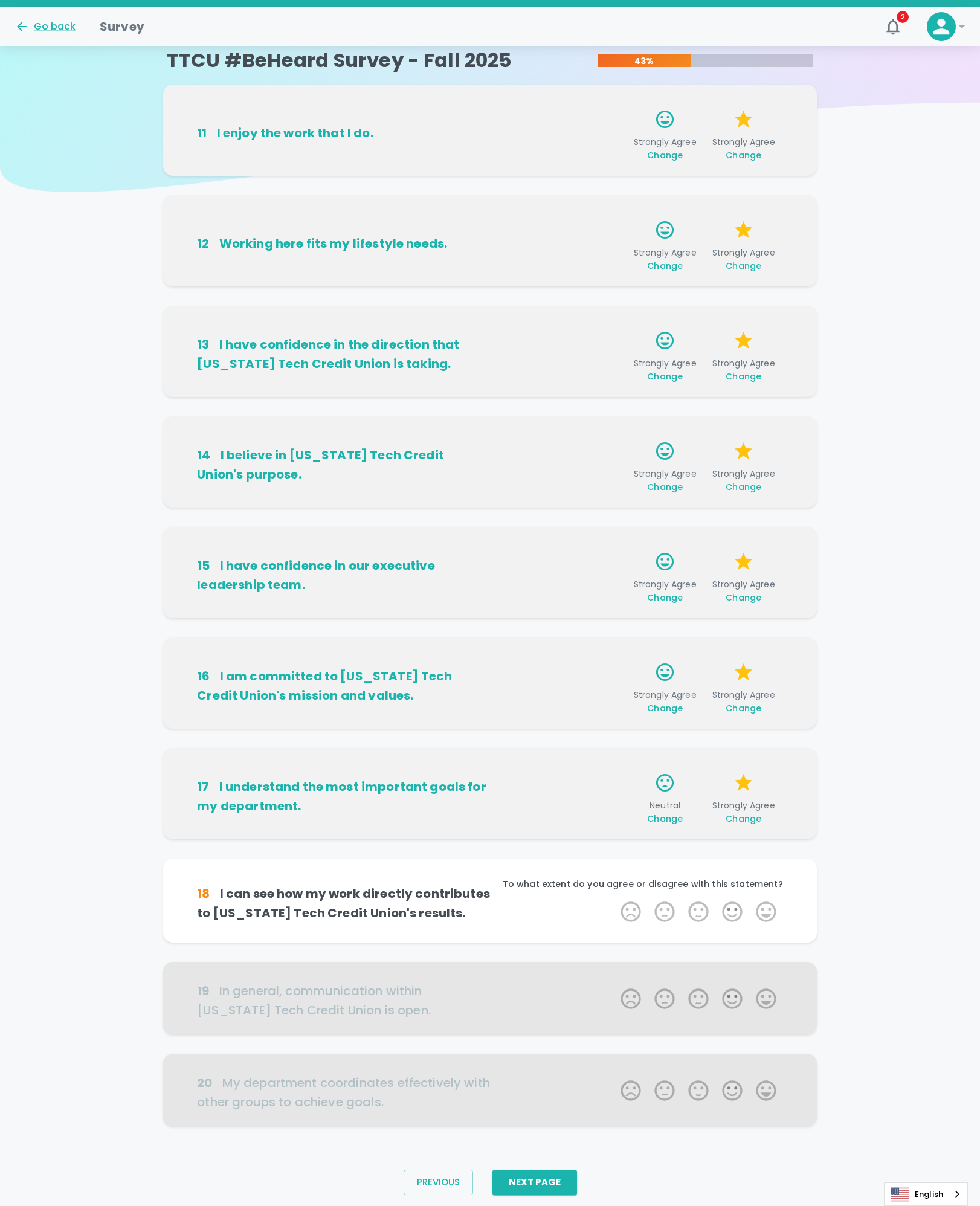
scroll to position [38, 0]
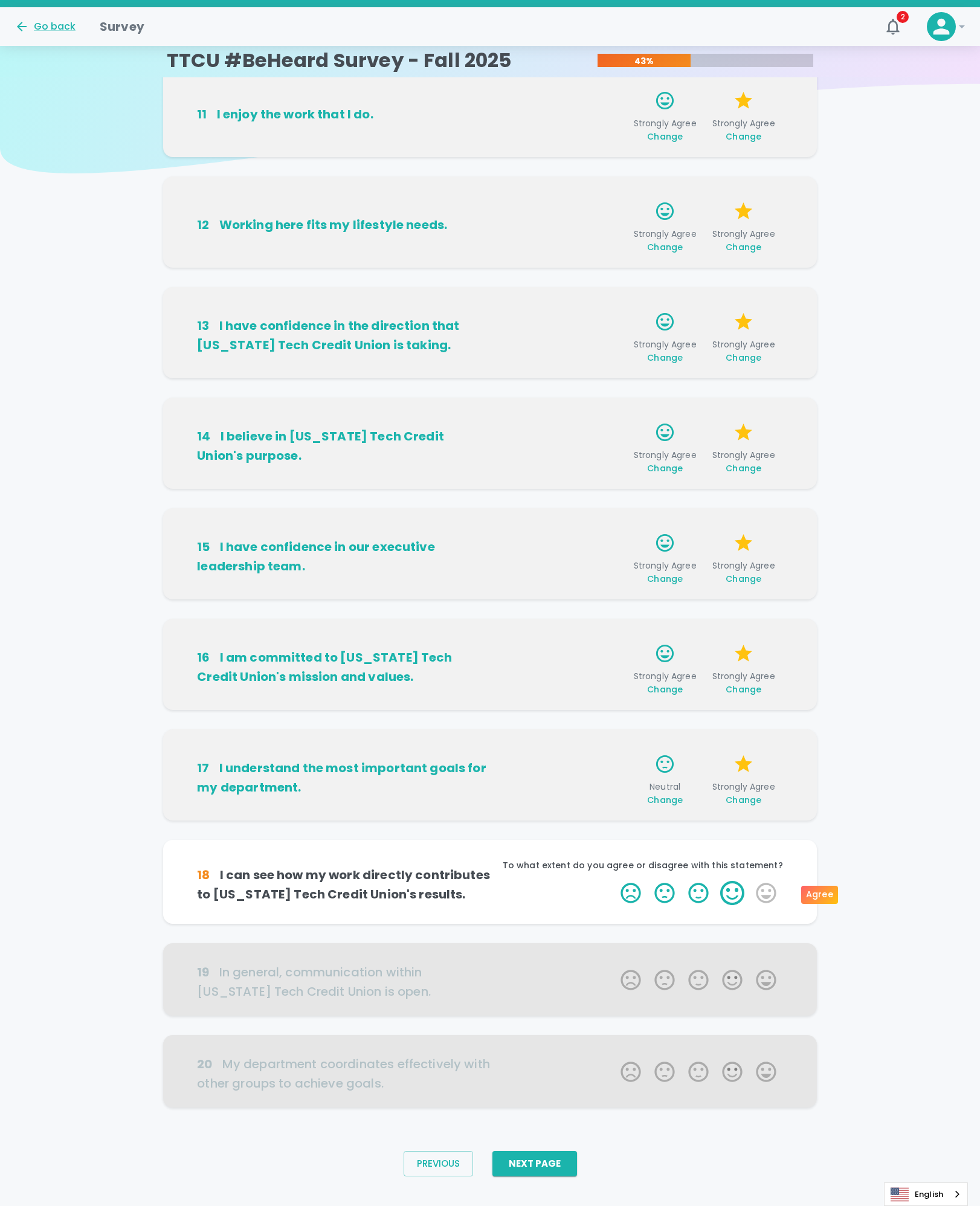
click at [724, 889] on label "4 Stars" at bounding box center [732, 893] width 34 height 24
click at [614, 881] on input "4 Stars" at bounding box center [613, 881] width 1 height 1
click at [709, 892] on label "3 Stars" at bounding box center [698, 893] width 34 height 24
click at [614, 881] on input "3 Stars" at bounding box center [613, 881] width 1 height 1
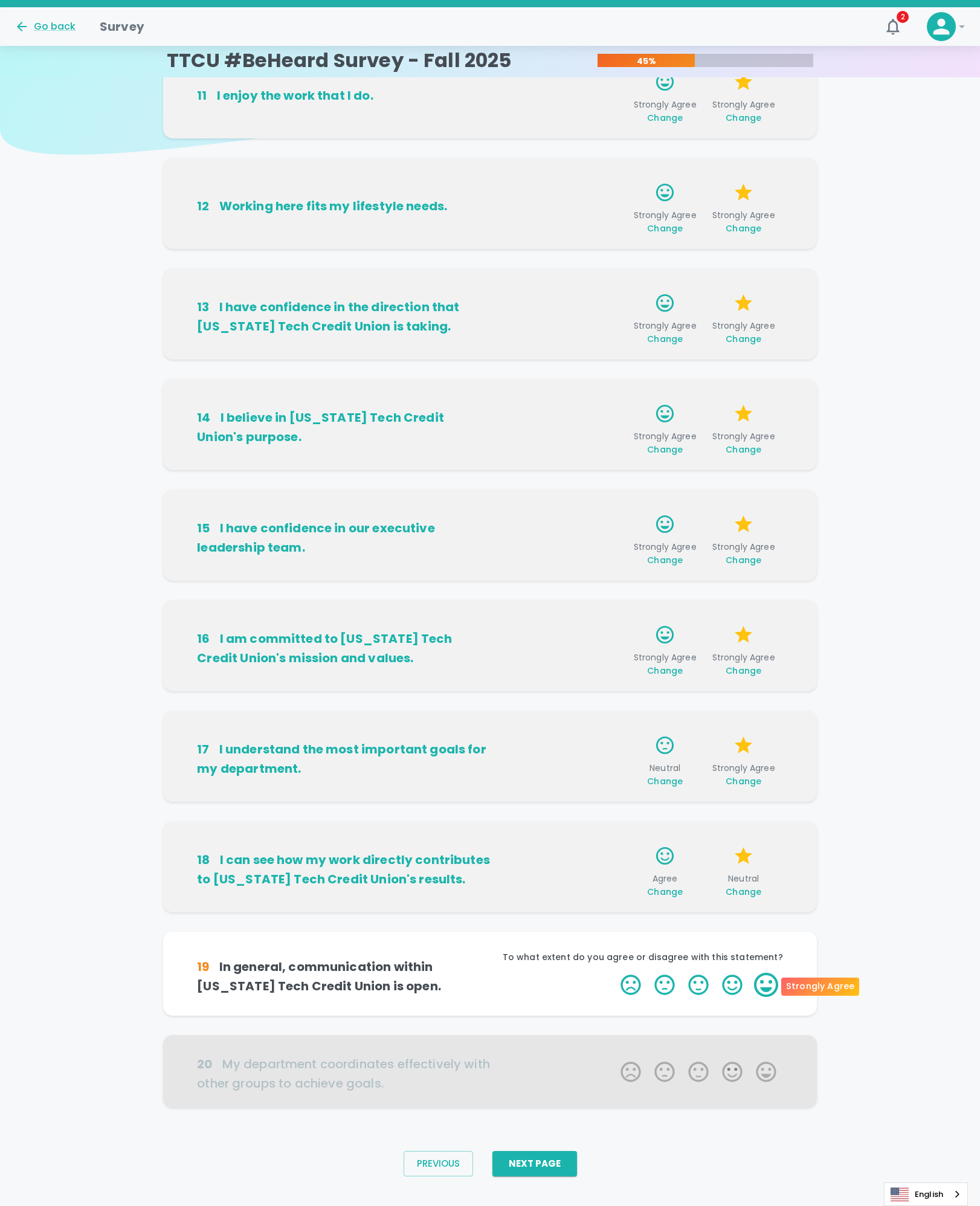
click at [763, 978] on label "5 Stars" at bounding box center [765, 985] width 34 height 24
click at [614, 973] on input "5 Stars" at bounding box center [613, 972] width 1 height 1
click at [770, 990] on label "5 Stars" at bounding box center [765, 985] width 34 height 24
click at [614, 973] on input "5 Stars" at bounding box center [613, 972] width 1 height 1
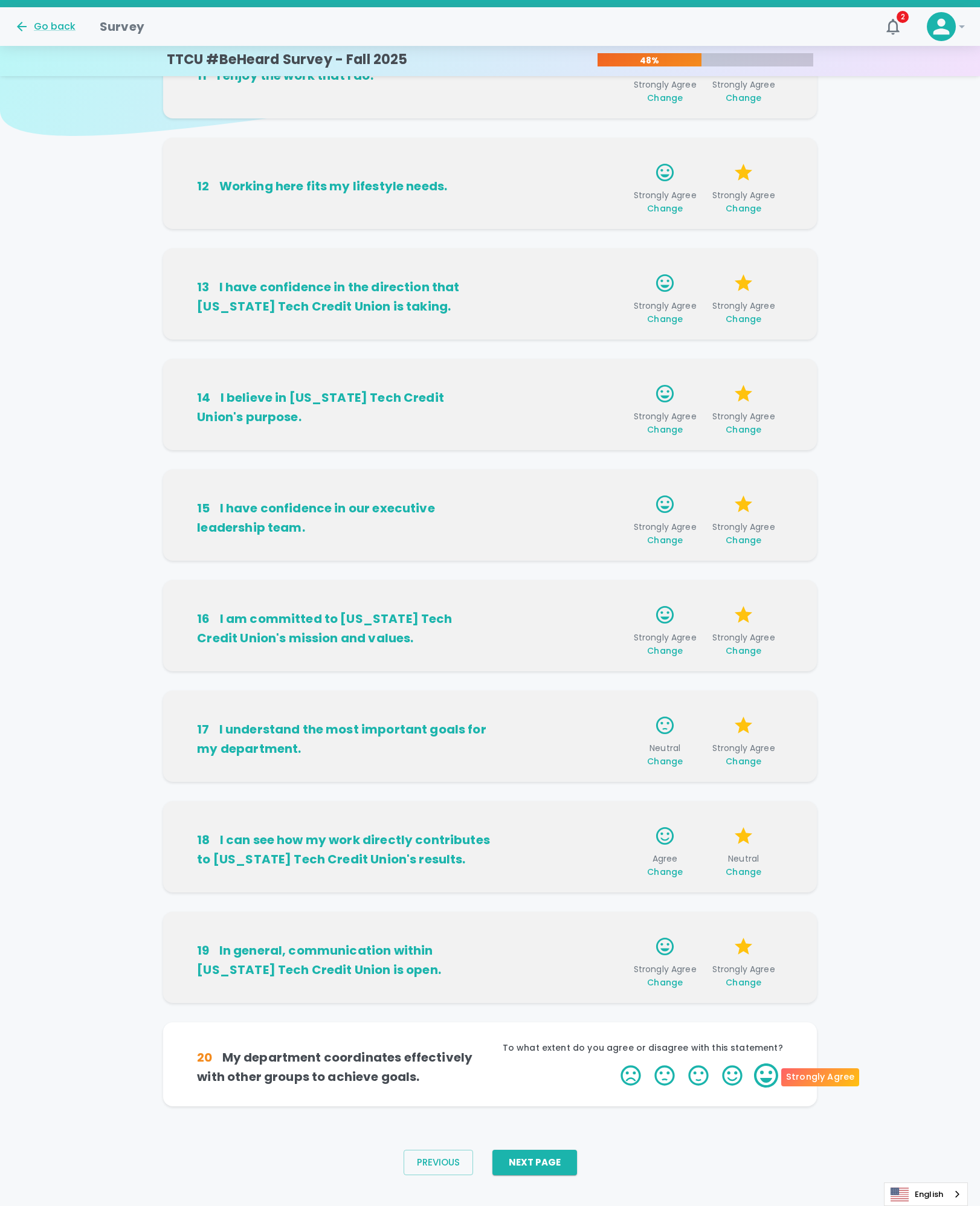
click at [764, 1074] on label "5 Stars" at bounding box center [765, 1075] width 34 height 24
click at [614, 1063] on input "5 Stars" at bounding box center [613, 1063] width 1 height 1
click at [762, 1074] on label "5 Stars" at bounding box center [765, 1075] width 34 height 24
click at [614, 1063] on input "5 Stars" at bounding box center [613, 1063] width 1 height 1
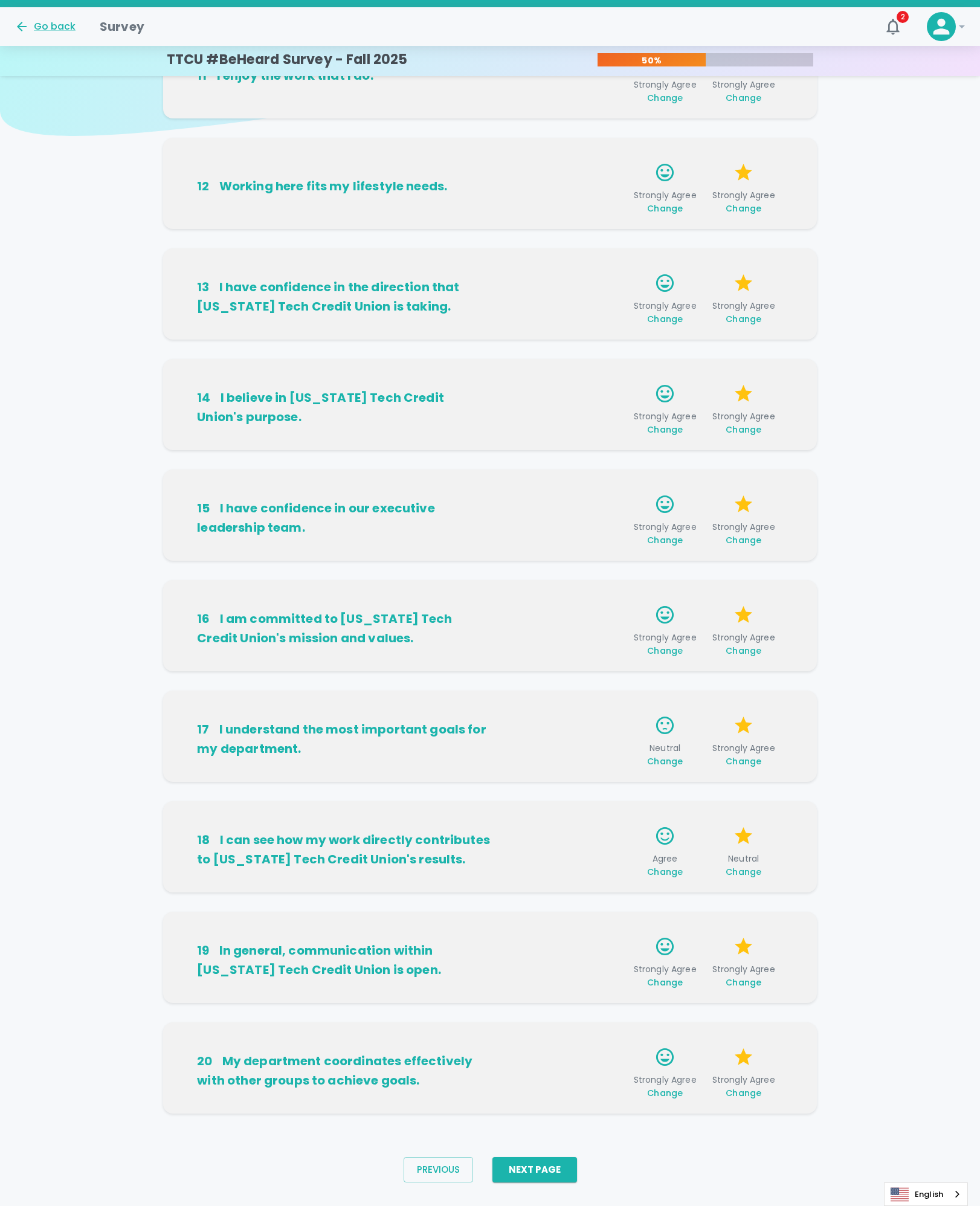
scroll to position [93, 0]
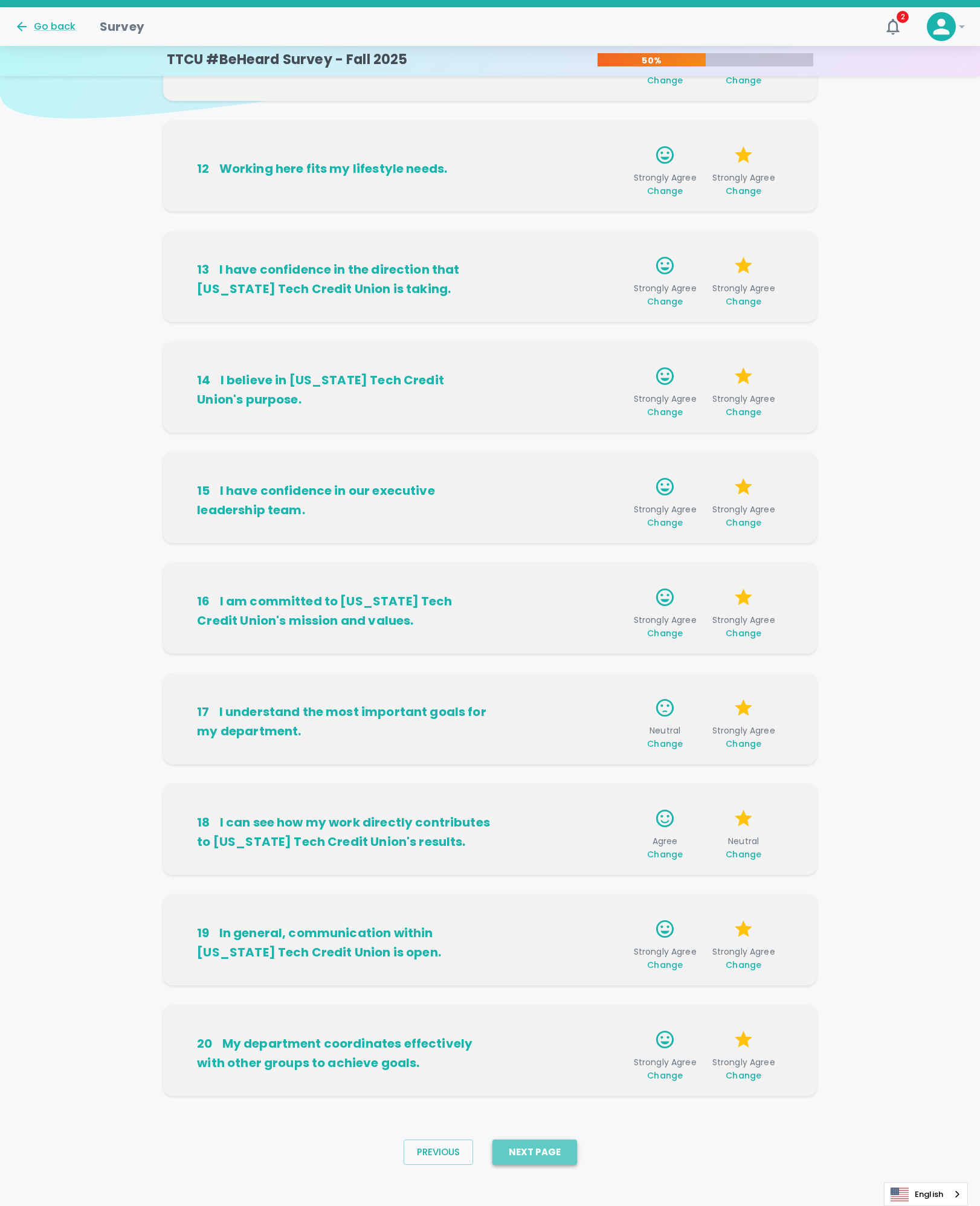
click at [544, 1153] on button "Next Page" at bounding box center [535, 1152] width 84 height 25
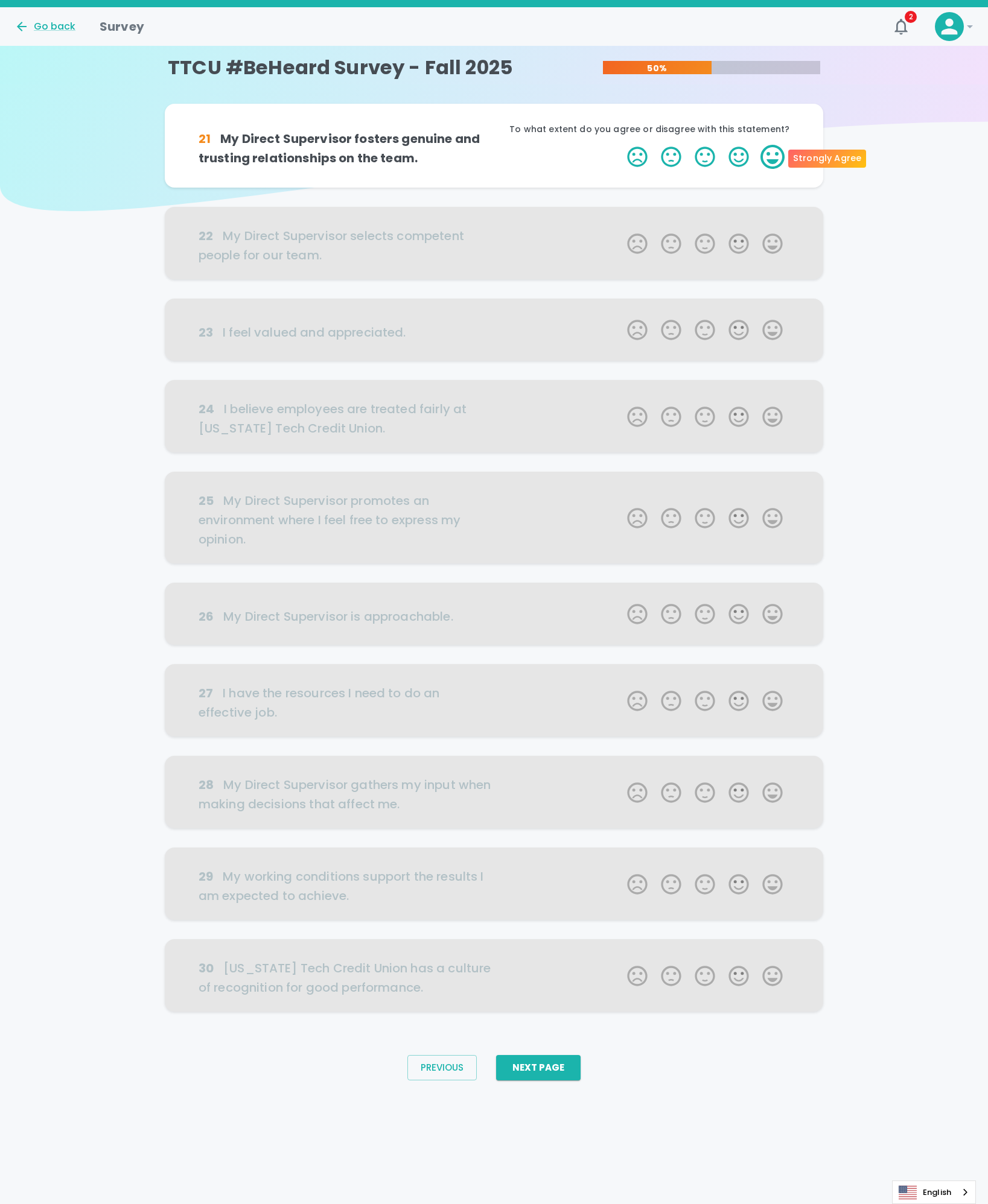
click at [772, 165] on label "5 Stars" at bounding box center [772, 157] width 34 height 24
click at [621, 145] on input "5 Stars" at bounding box center [620, 144] width 1 height 1
click at [772, 165] on label "5 Stars" at bounding box center [772, 157] width 34 height 24
click at [621, 145] on input "5 Stars" at bounding box center [620, 144] width 1 height 1
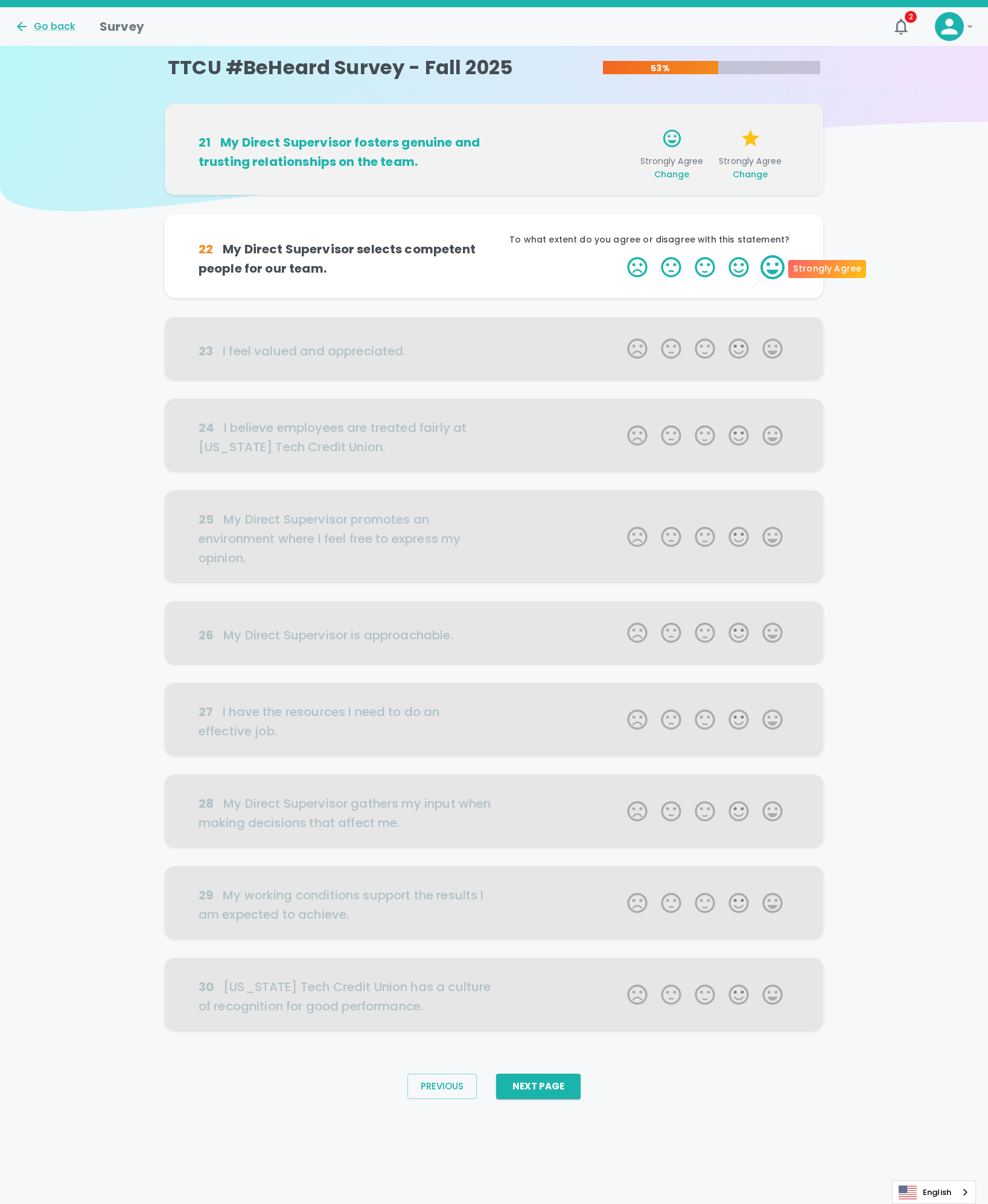
click at [778, 269] on label "5 Stars" at bounding box center [772, 267] width 34 height 24
click at [621, 255] on input "5 Stars" at bounding box center [620, 254] width 1 height 1
click at [778, 269] on label "5 Stars" at bounding box center [772, 267] width 34 height 24
click at [621, 255] on input "5 Stars" at bounding box center [620, 254] width 1 height 1
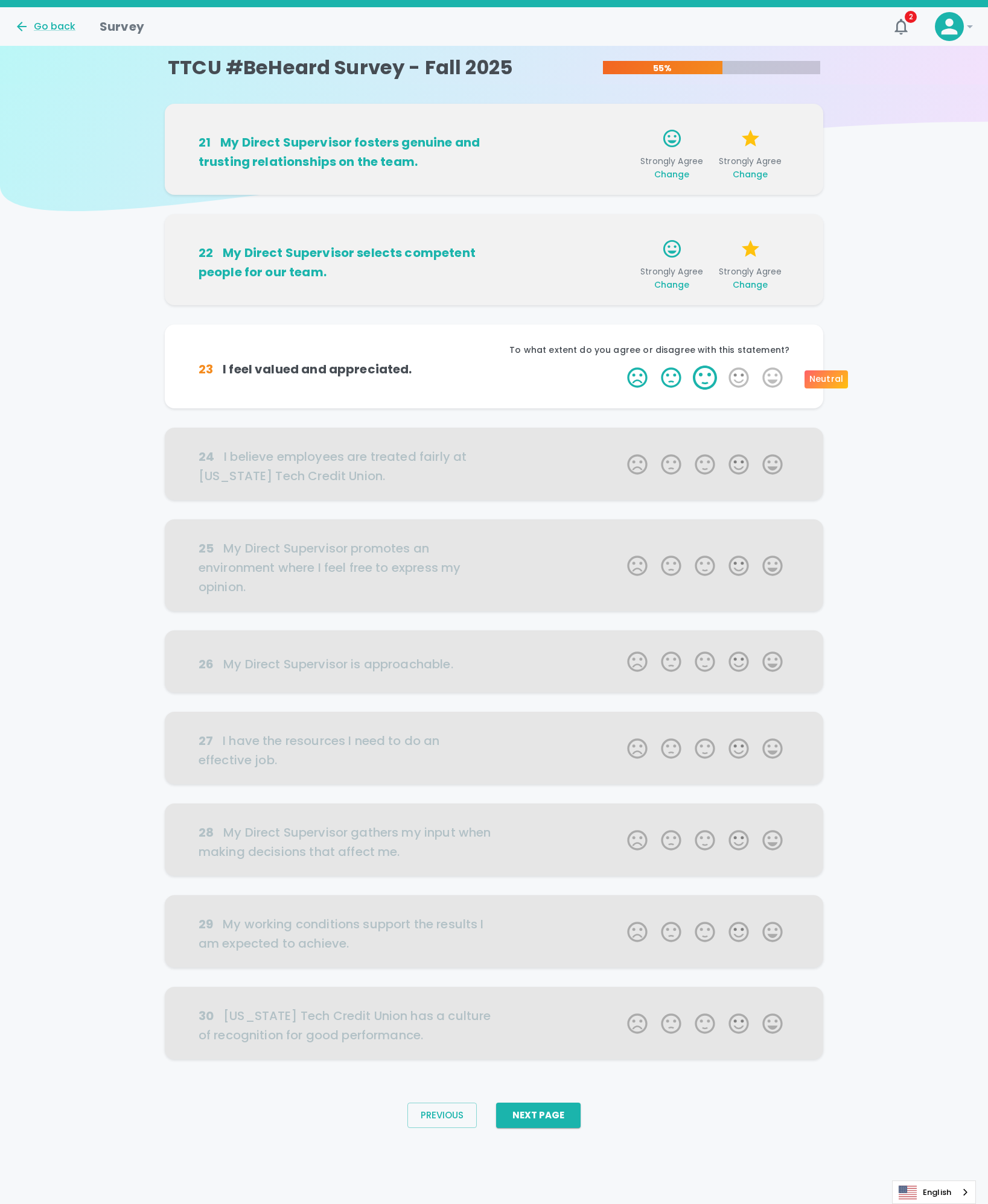
click at [710, 379] on label "3 Stars" at bounding box center [704, 377] width 34 height 24
click at [621, 365] on input "3 Stars" at bounding box center [620, 365] width 1 height 1
click at [773, 378] on label "5 Stars" at bounding box center [772, 377] width 34 height 24
click at [621, 365] on input "5 Stars" at bounding box center [620, 365] width 1 height 1
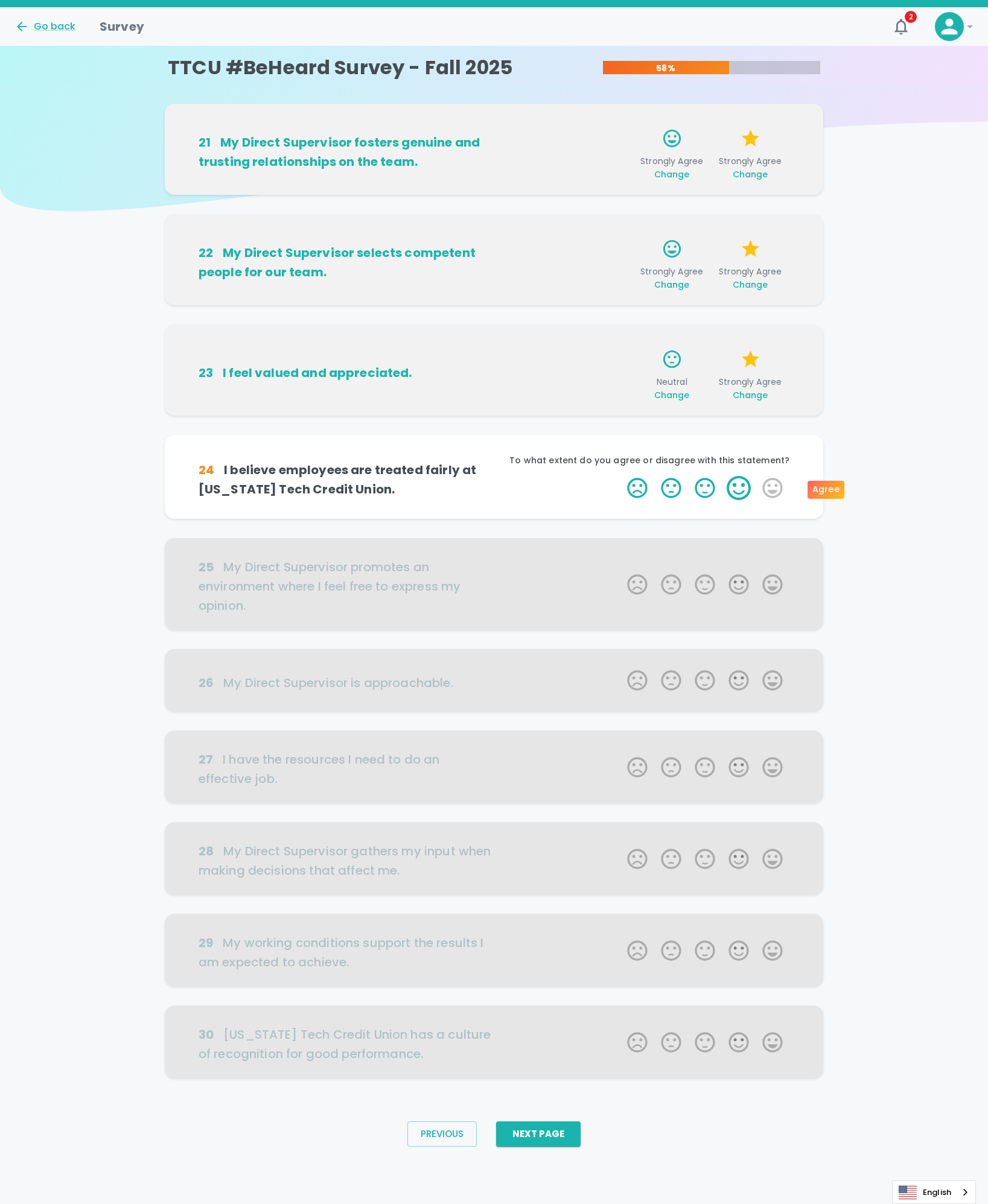
drag, startPoint x: 772, startPoint y: 488, endPoint x: 725, endPoint y: 496, distance: 47.7
click at [725, 496] on span "1 Star 2 Stars 3 Stars 4 Stars 5 Stars Empty" at bounding box center [705, 488] width 169 height 24
drag, startPoint x: 725, startPoint y: 496, endPoint x: 711, endPoint y: 490, distance: 15.2
click at [711, 490] on label "3 Stars" at bounding box center [704, 488] width 34 height 24
click at [621, 476] on input "3 Stars" at bounding box center [620, 475] width 1 height 1
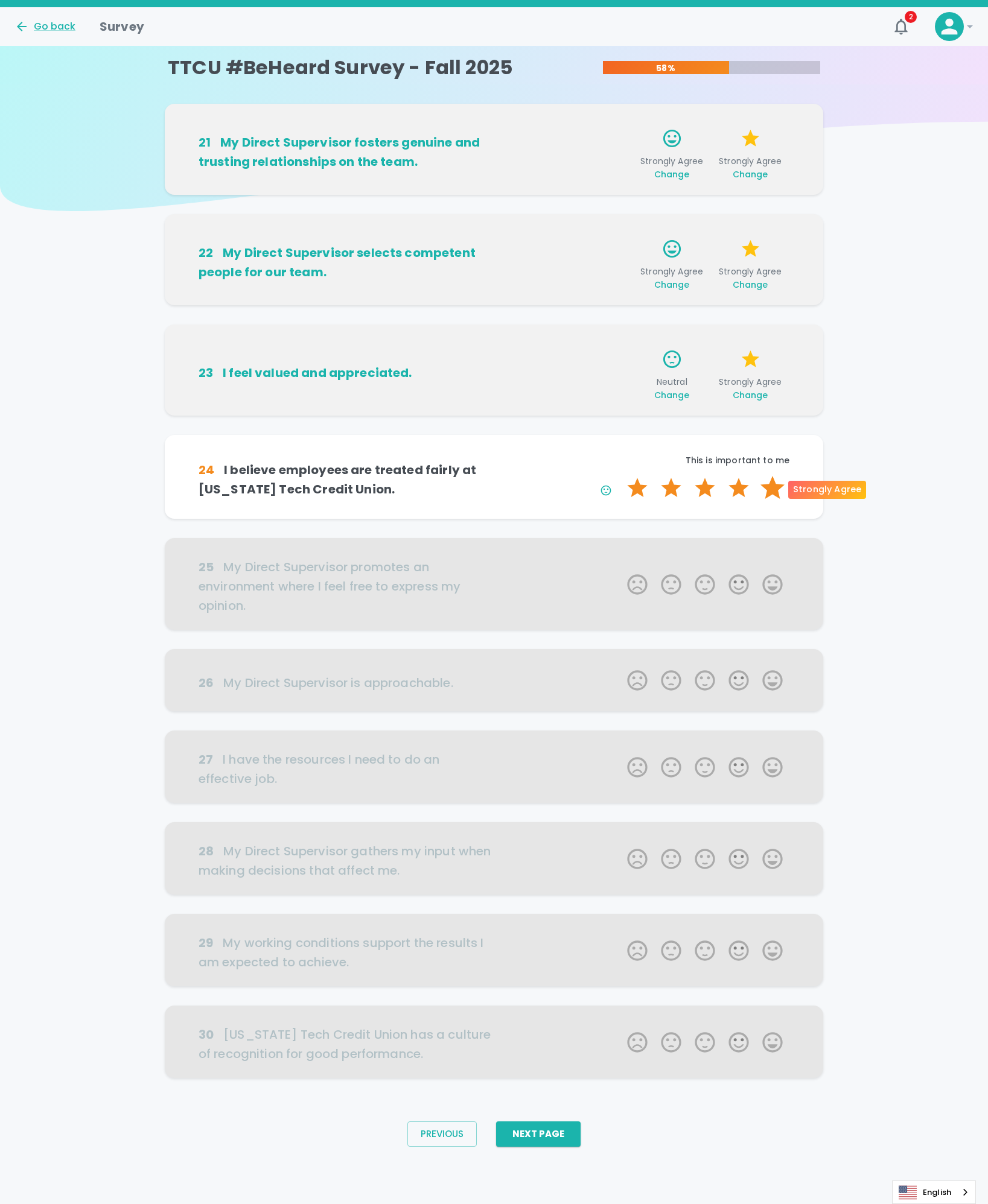
click at [776, 490] on label "5 Stars" at bounding box center [772, 488] width 34 height 24
click at [621, 476] on input "5 Stars" at bounding box center [620, 475] width 1 height 1
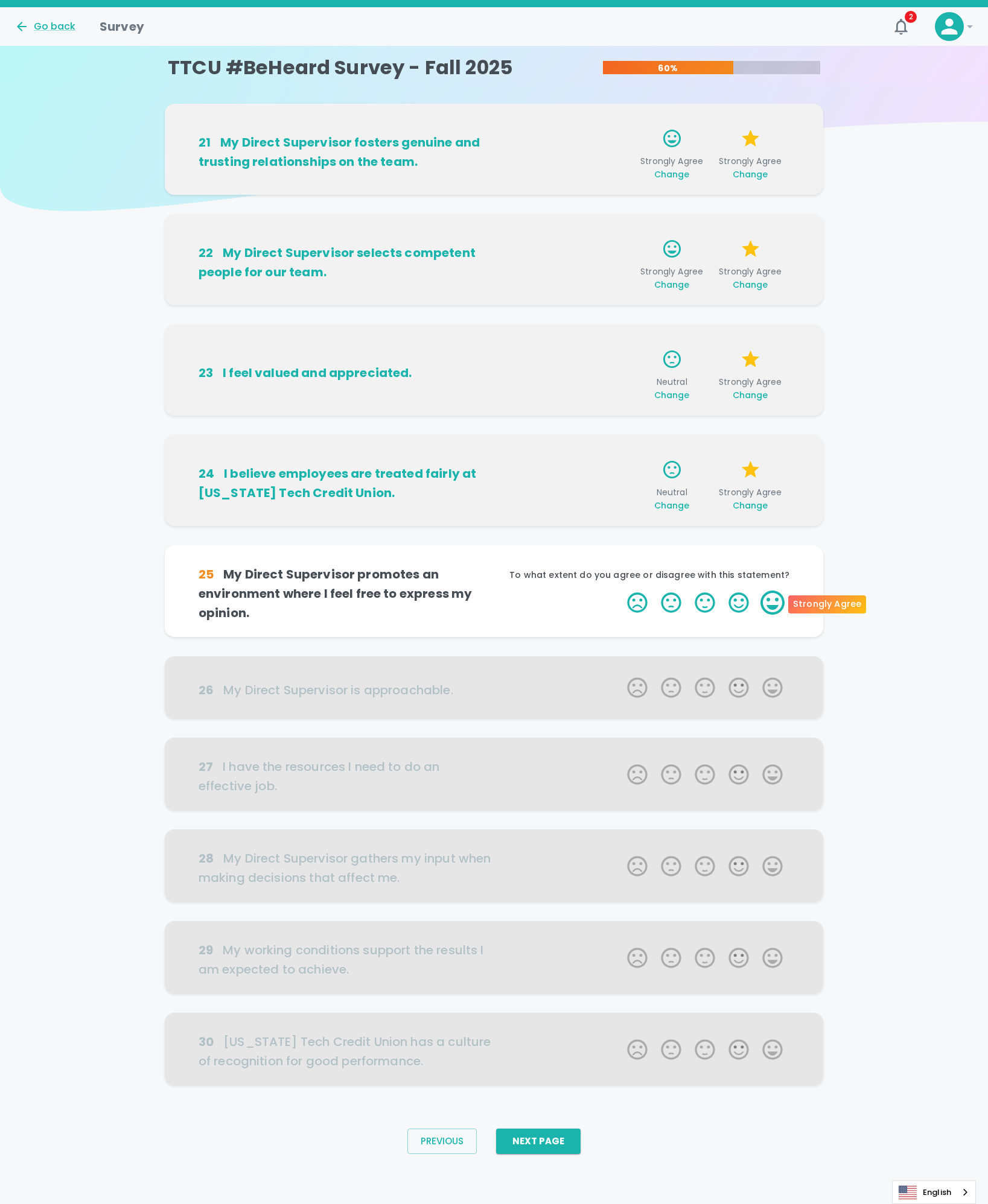
click at [772, 602] on label "5 Stars" at bounding box center [772, 602] width 34 height 24
click at [621, 590] on input "5 Stars" at bounding box center [620, 590] width 1 height 1
click at [772, 602] on label "5 Stars" at bounding box center [772, 602] width 34 height 24
click at [621, 590] on input "5 Stars" at bounding box center [620, 590] width 1 height 1
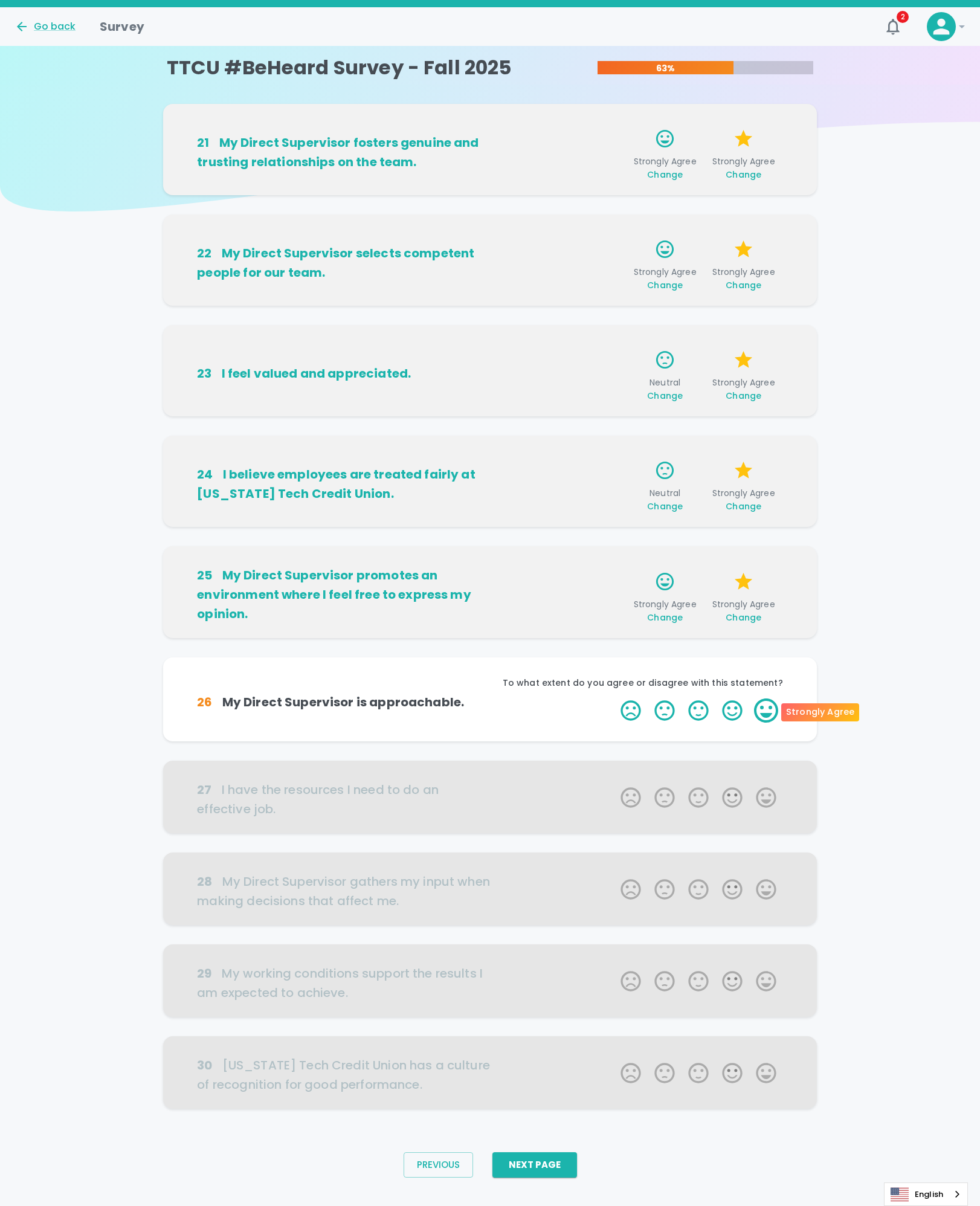
click at [772, 710] on label "5 Stars" at bounding box center [765, 710] width 34 height 24
click at [614, 698] on input "5 Stars" at bounding box center [613, 698] width 1 height 1
click at [772, 710] on label "5 Stars" at bounding box center [765, 710] width 34 height 24
click at [614, 698] on input "5 Stars" at bounding box center [613, 698] width 1 height 1
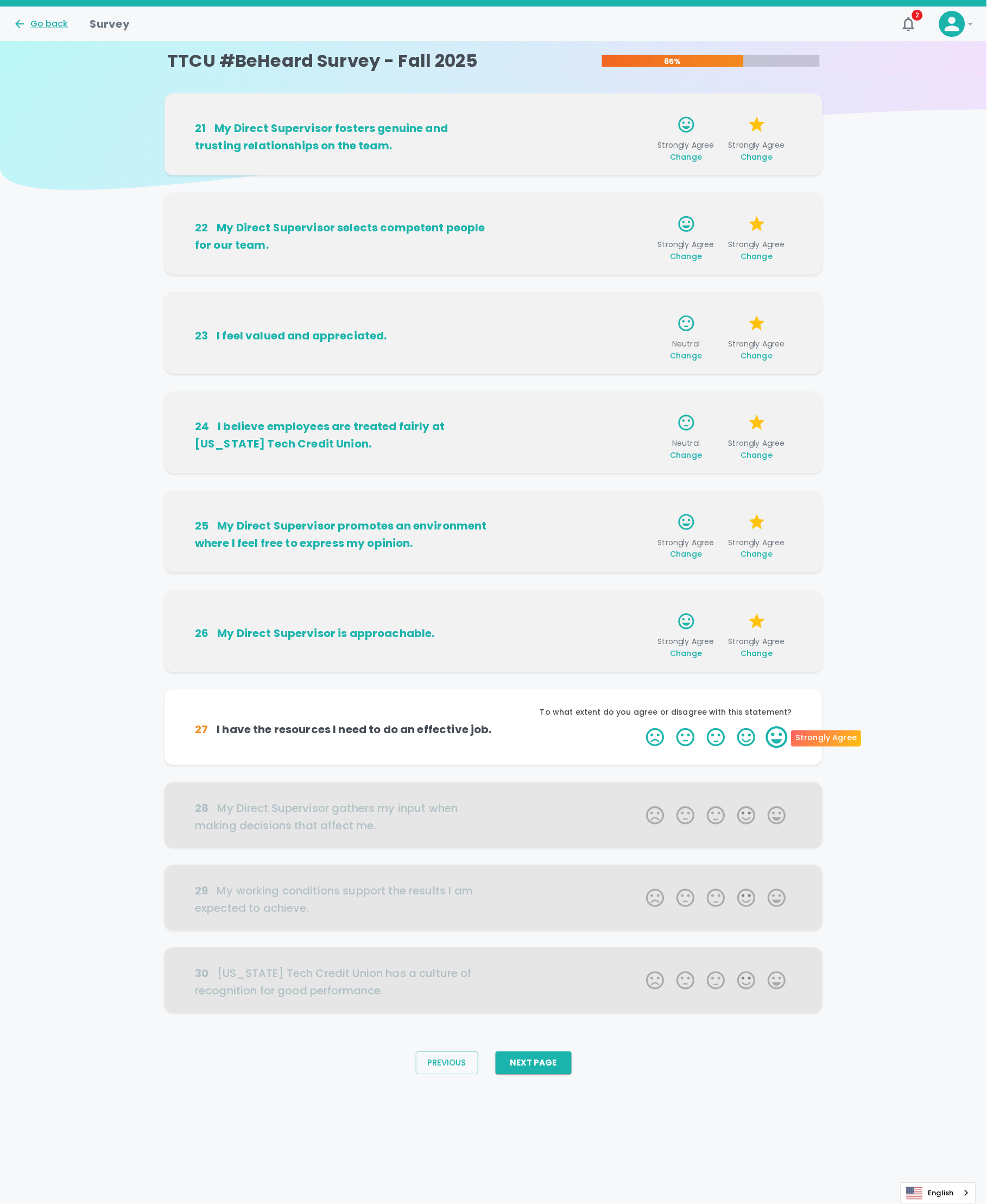
click at [779, 741] on label "5 Stars" at bounding box center [776, 737] width 30 height 22
click at [640, 727] on input "5 Stars" at bounding box center [640, 726] width 1 height 1
click at [779, 741] on label "5 Stars" at bounding box center [776, 737] width 30 height 22
click at [640, 727] on input "5 Stars" at bounding box center [640, 726] width 1 height 1
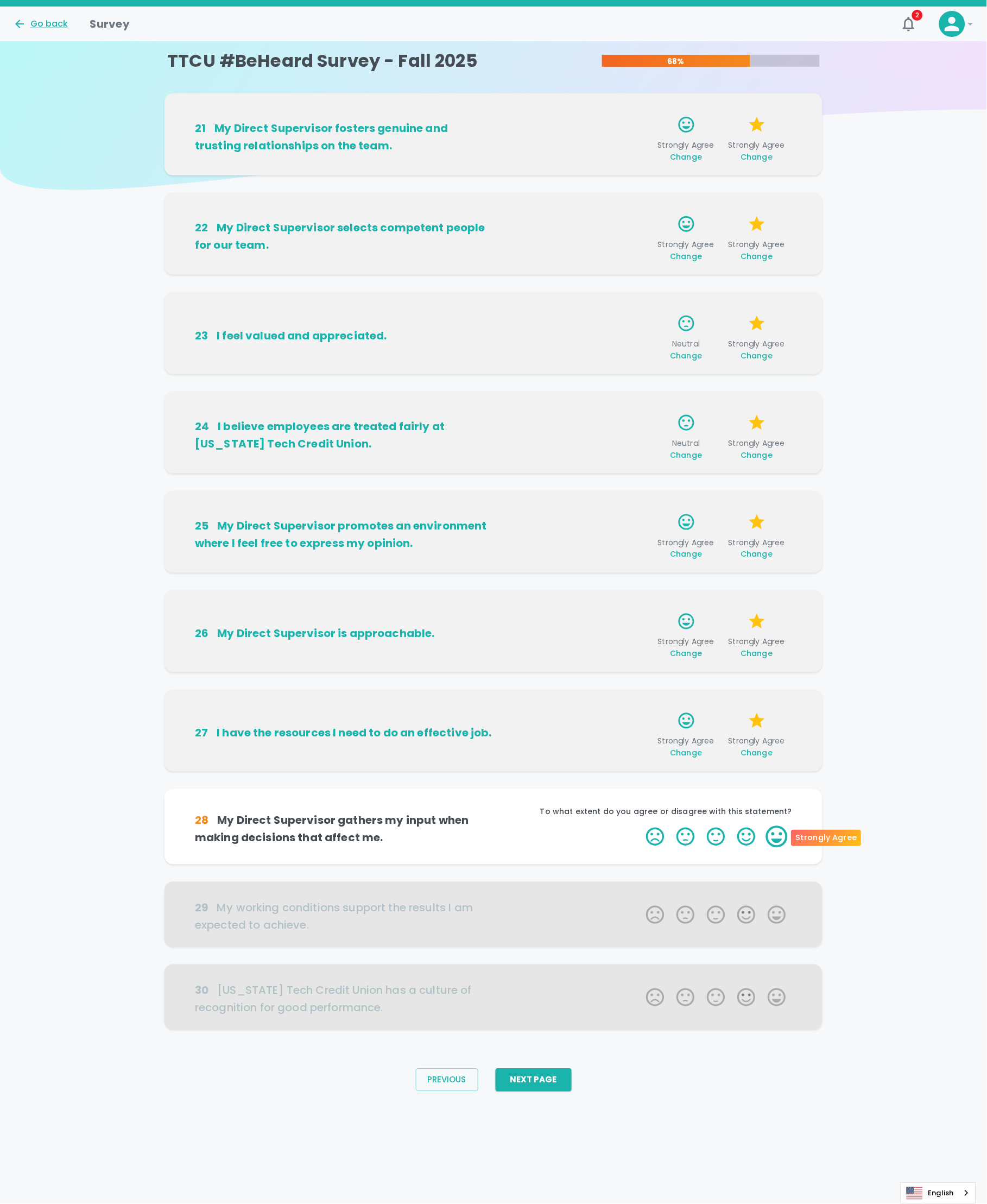
click at [779, 839] on label "5 Stars" at bounding box center [776, 836] width 30 height 22
click at [640, 826] on input "5 Stars" at bounding box center [640, 825] width 1 height 1
click at [779, 839] on label "5 Stars" at bounding box center [776, 836] width 30 height 22
click at [640, 826] on input "5 Stars" at bounding box center [640, 825] width 1 height 1
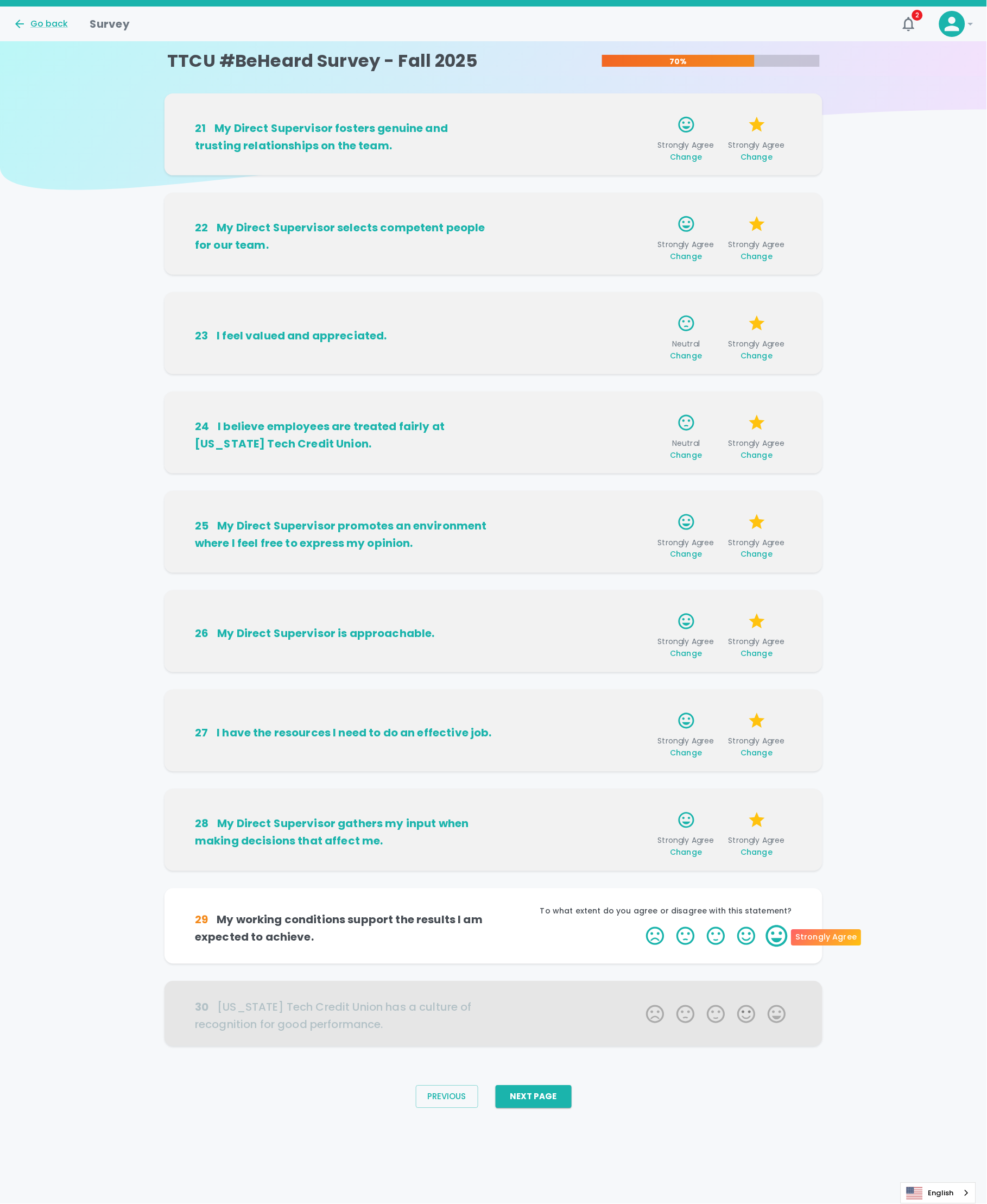
click at [783, 940] on label "5 Stars" at bounding box center [776, 936] width 30 height 22
click at [640, 926] on input "5 Stars" at bounding box center [640, 925] width 1 height 1
click at [783, 940] on label "5 Stars" at bounding box center [776, 936] width 30 height 22
click at [640, 926] on input "5 Stars" at bounding box center [640, 925] width 1 height 1
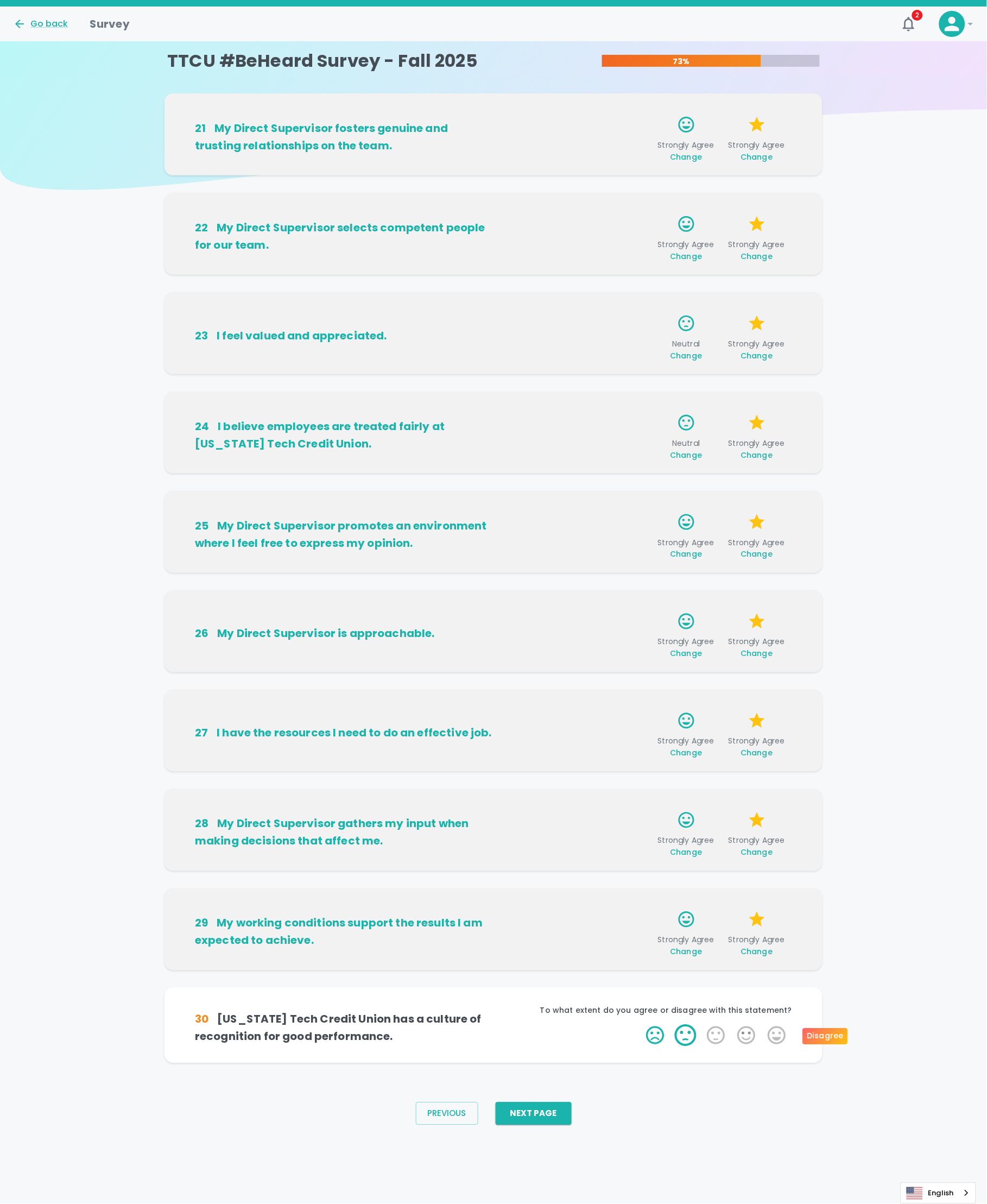
click at [682, 1038] on label "2 Stars" at bounding box center [685, 1035] width 30 height 22
click at [640, 1025] on input "2 Stars" at bounding box center [640, 1024] width 1 height 1
click at [777, 1036] on label "5 Stars" at bounding box center [776, 1035] width 30 height 22
click at [640, 1025] on input "5 Stars" at bounding box center [640, 1024] width 1 height 1
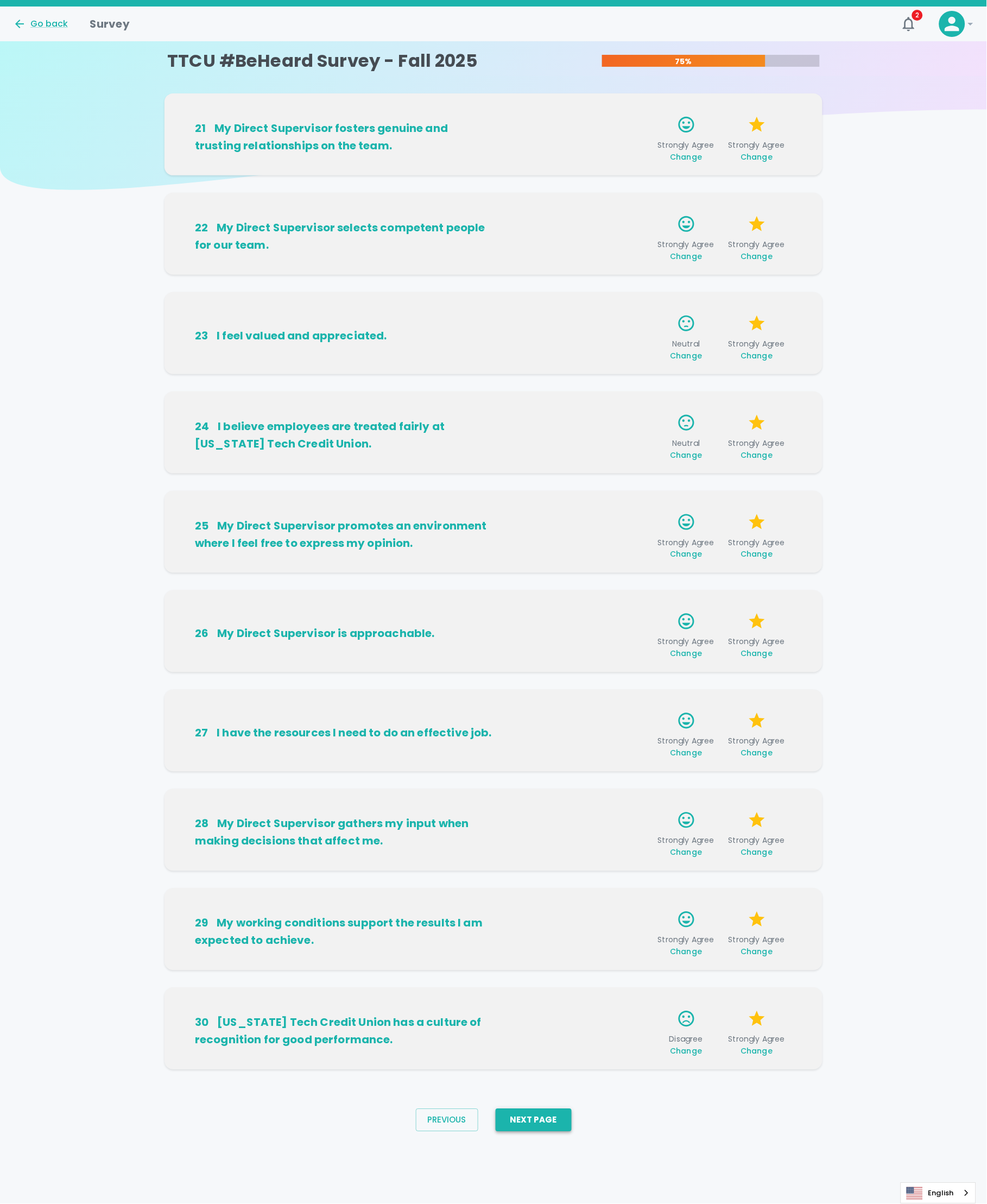
click at [568, 1083] on button "Next Page" at bounding box center [533, 1120] width 76 height 23
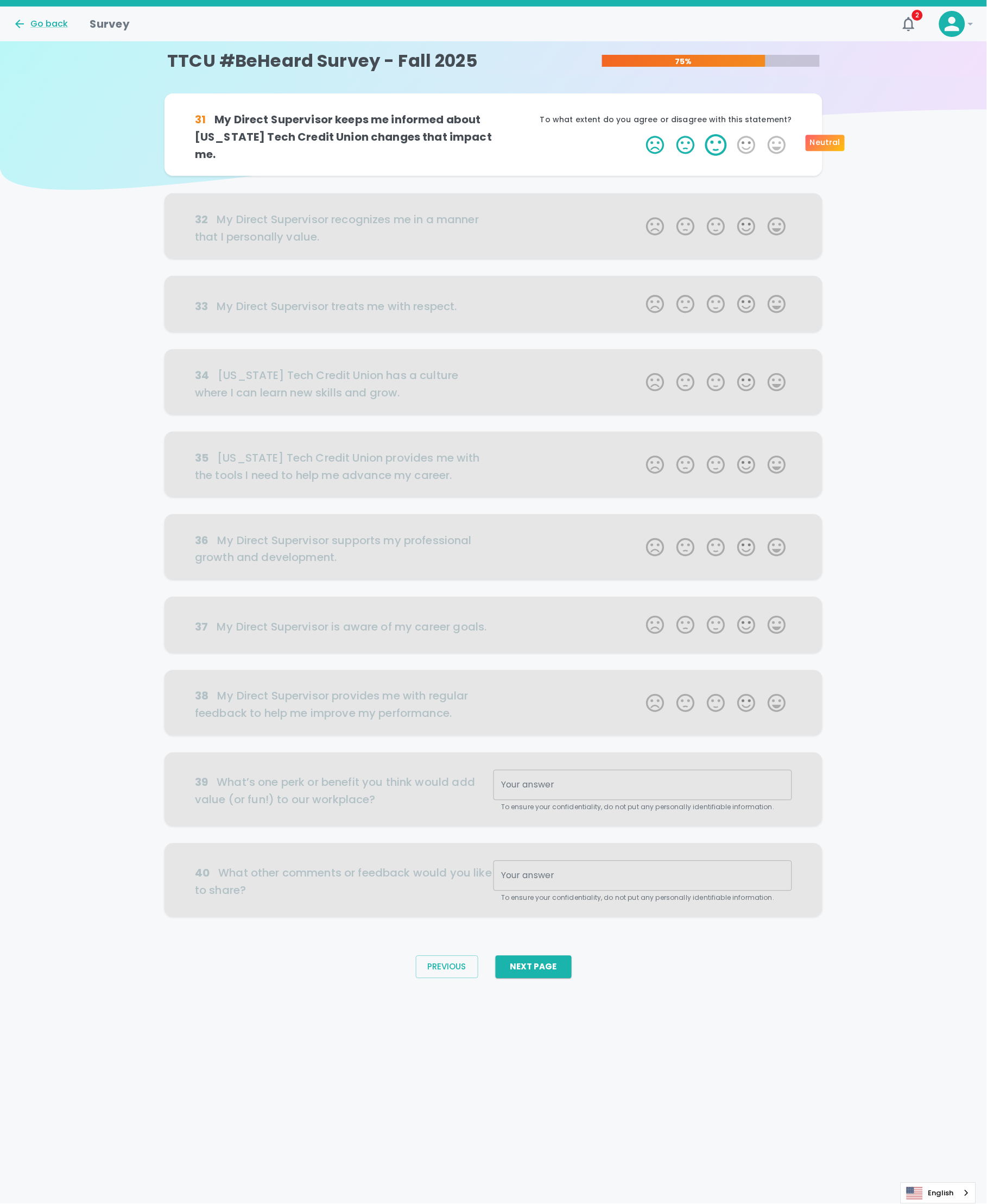
click at [714, 147] on label "3 Stars" at bounding box center [715, 145] width 30 height 22
click at [640, 134] on input "3 Stars" at bounding box center [640, 134] width 1 height 1
click at [775, 142] on label "5 Stars" at bounding box center [776, 145] width 30 height 22
click at [640, 134] on input "5 Stars" at bounding box center [640, 134] width 1 height 1
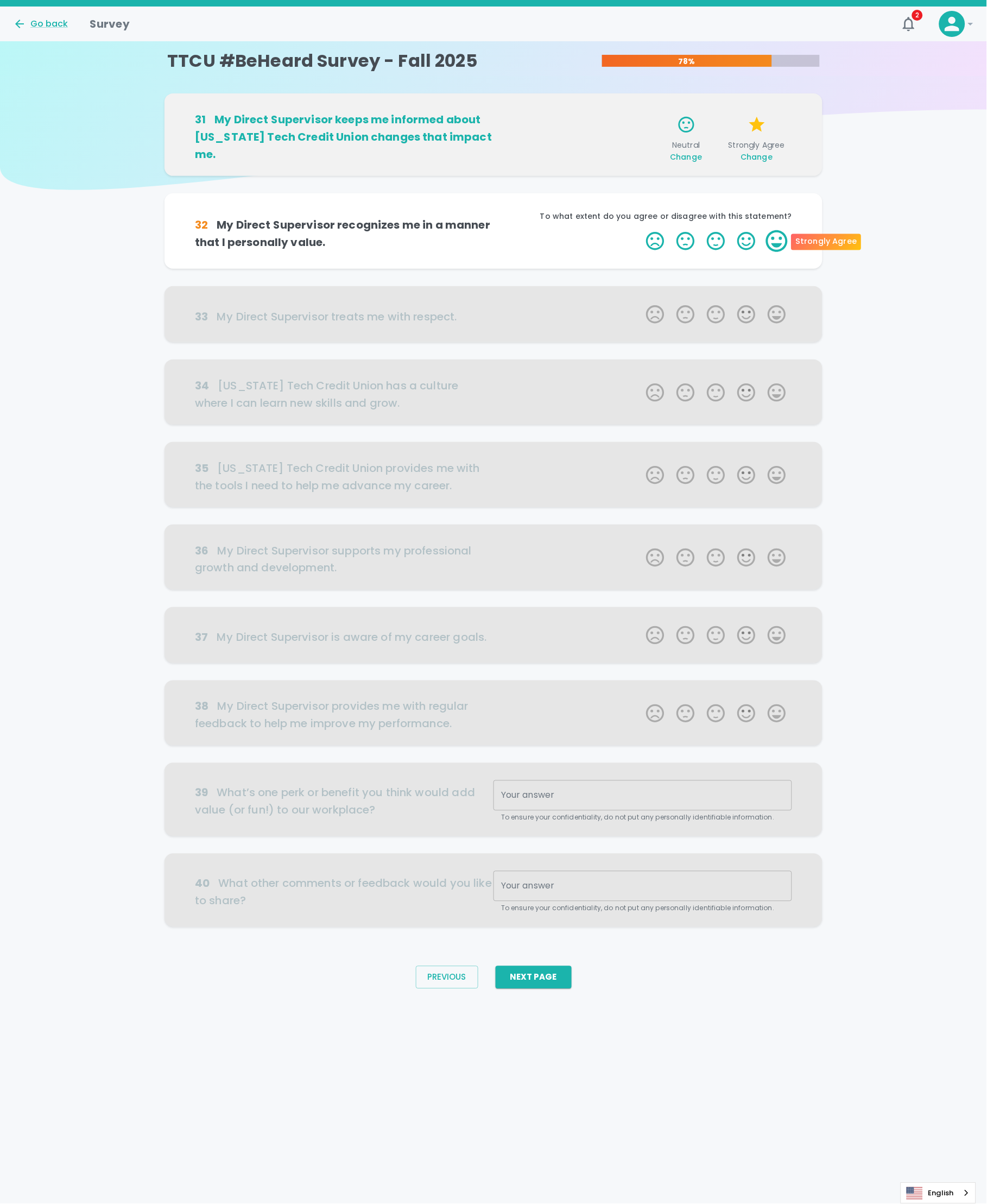
click at [780, 234] on label "5 Stars" at bounding box center [776, 241] width 30 height 22
click at [640, 230] on input "5 Stars" at bounding box center [640, 230] width 1 height 1
click at [779, 238] on label "5 Stars" at bounding box center [776, 241] width 30 height 22
click at [640, 230] on input "5 Stars" at bounding box center [640, 230] width 1 height 1
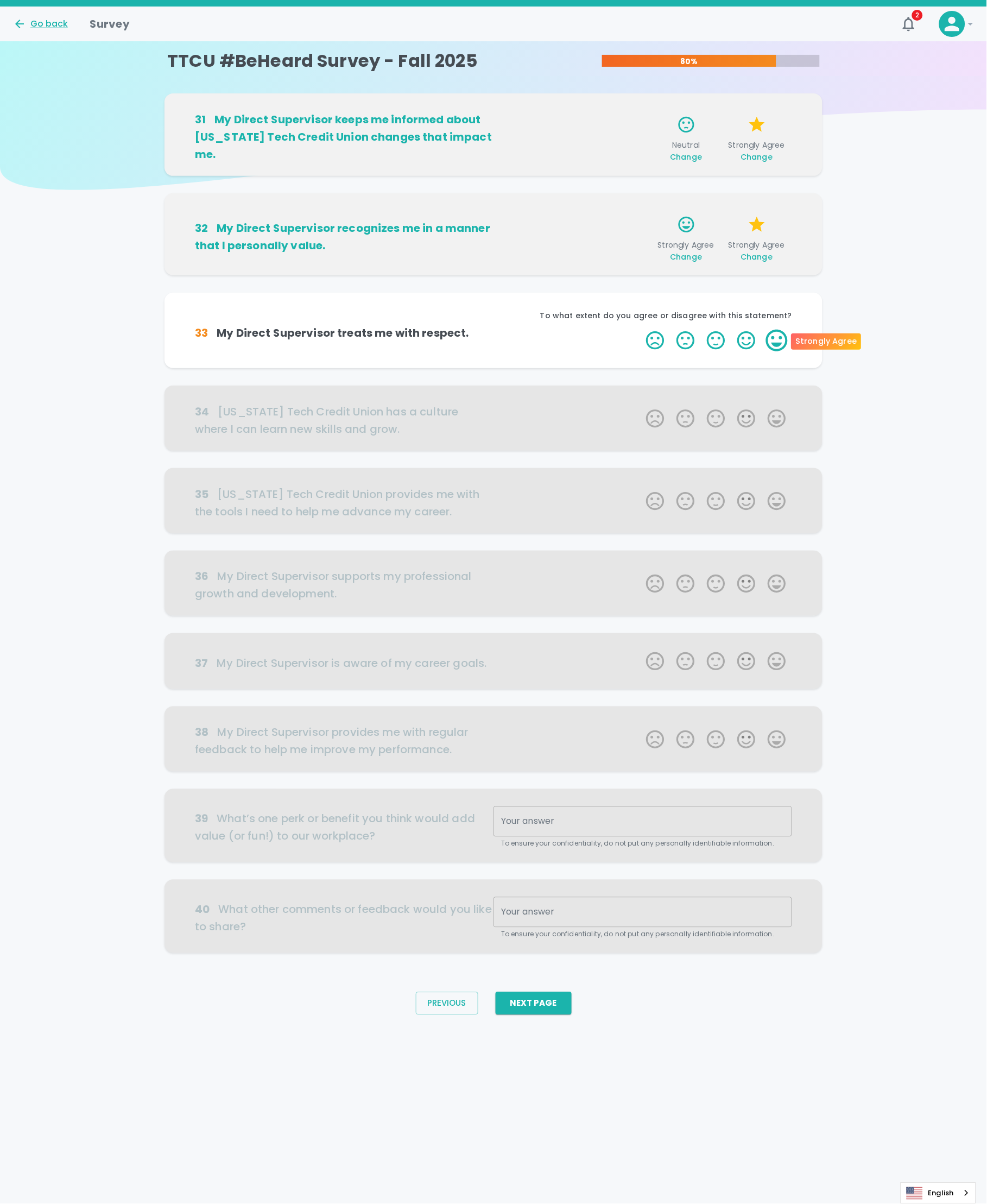
click at [775, 343] on label "5 Stars" at bounding box center [776, 340] width 30 height 22
click at [640, 329] on input "5 Stars" at bounding box center [640, 329] width 1 height 1
click at [775, 343] on label "5 Stars" at bounding box center [776, 340] width 30 height 22
click at [640, 329] on input "5 Stars" at bounding box center [640, 329] width 1 height 1
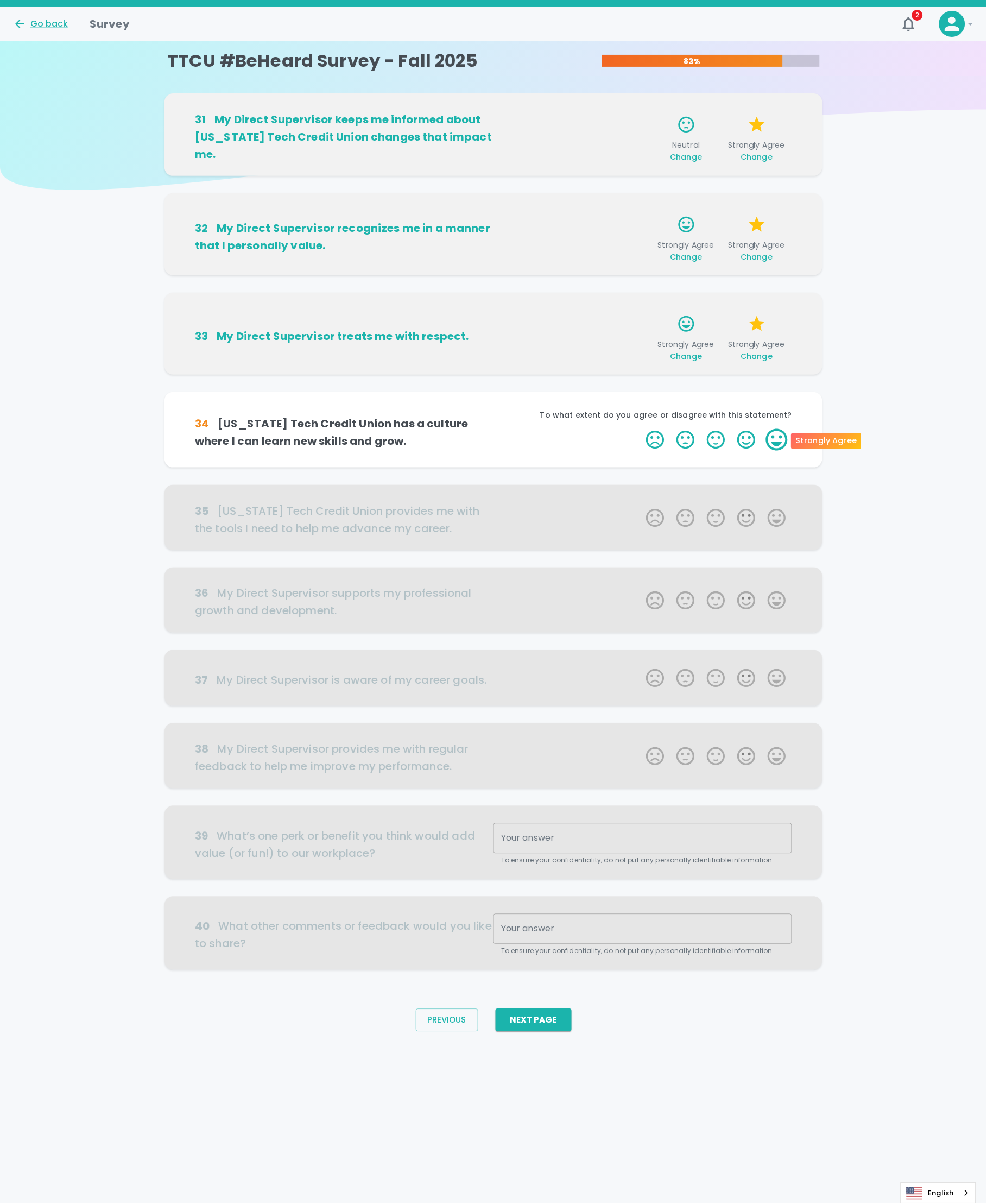
click at [774, 440] on label "5 Stars" at bounding box center [776, 440] width 30 height 22
click at [640, 429] on input "5 Stars" at bounding box center [640, 429] width 1 height 1
click at [774, 444] on label "5 Stars" at bounding box center [776, 440] width 30 height 22
click at [640, 429] on input "5 Stars" at bounding box center [640, 429] width 1 height 1
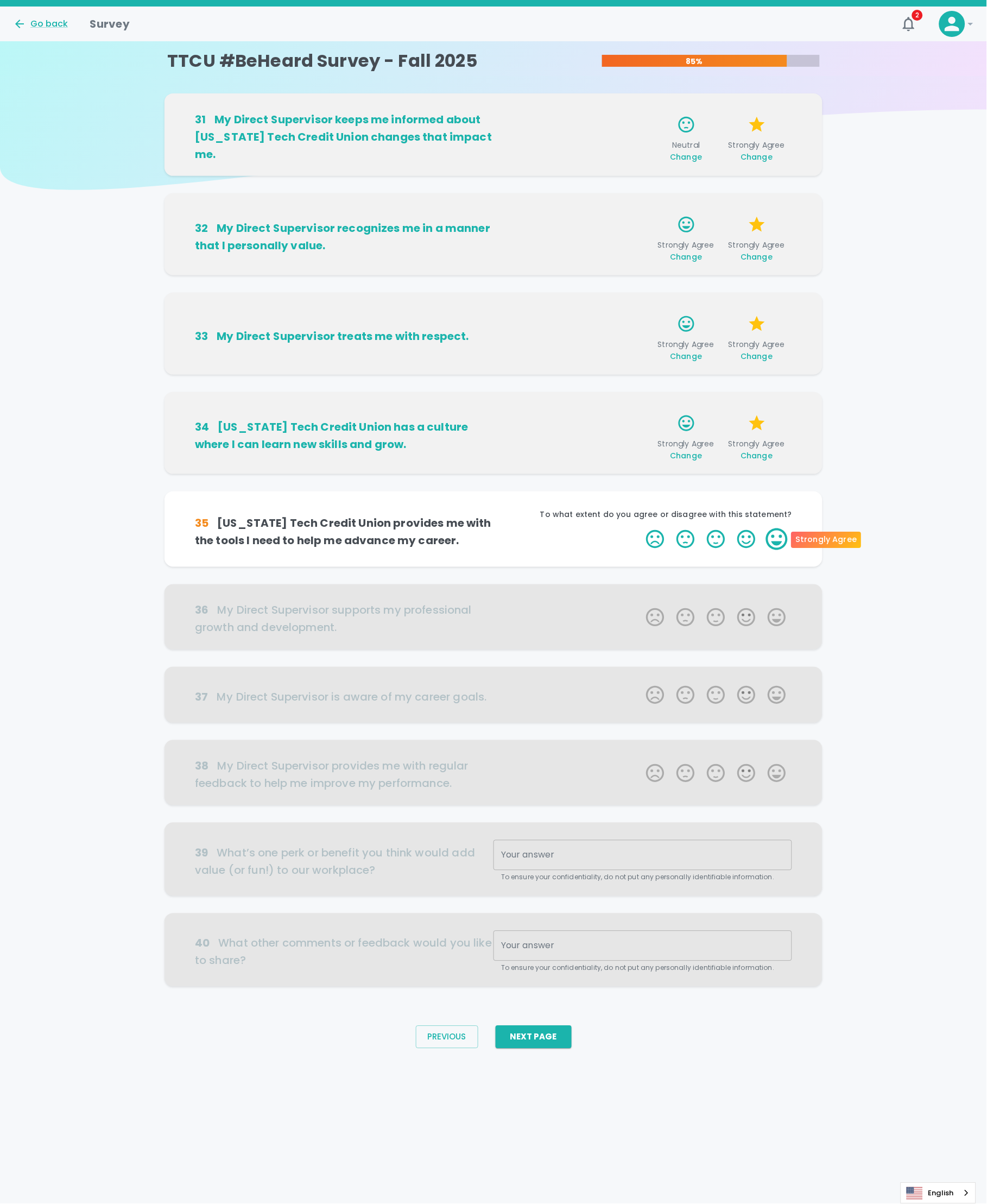
click at [784, 544] on label "5 Stars" at bounding box center [776, 539] width 30 height 22
click at [640, 528] on input "5 Stars" at bounding box center [640, 528] width 1 height 1
click at [783, 544] on label "5 Stars" at bounding box center [776, 539] width 30 height 22
click at [640, 528] on input "5 Stars" at bounding box center [640, 528] width 1 height 1
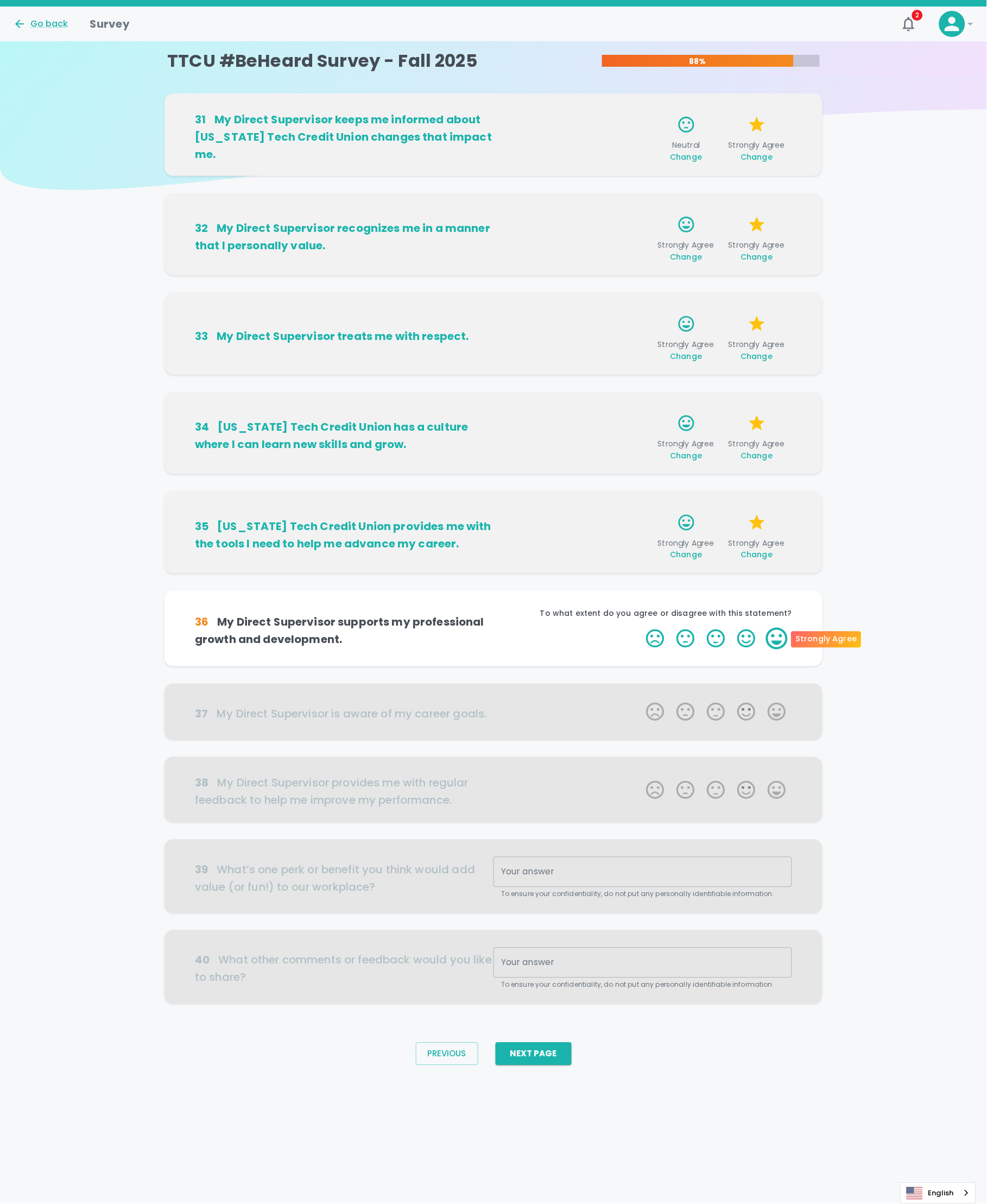
click at [783, 636] on label "5 Stars" at bounding box center [776, 638] width 30 height 22
click at [640, 628] on input "5 Stars" at bounding box center [640, 627] width 1 height 1
click at [783, 642] on label "5 Stars" at bounding box center [776, 638] width 30 height 22
click at [640, 628] on input "5 Stars" at bounding box center [640, 627] width 1 height 1
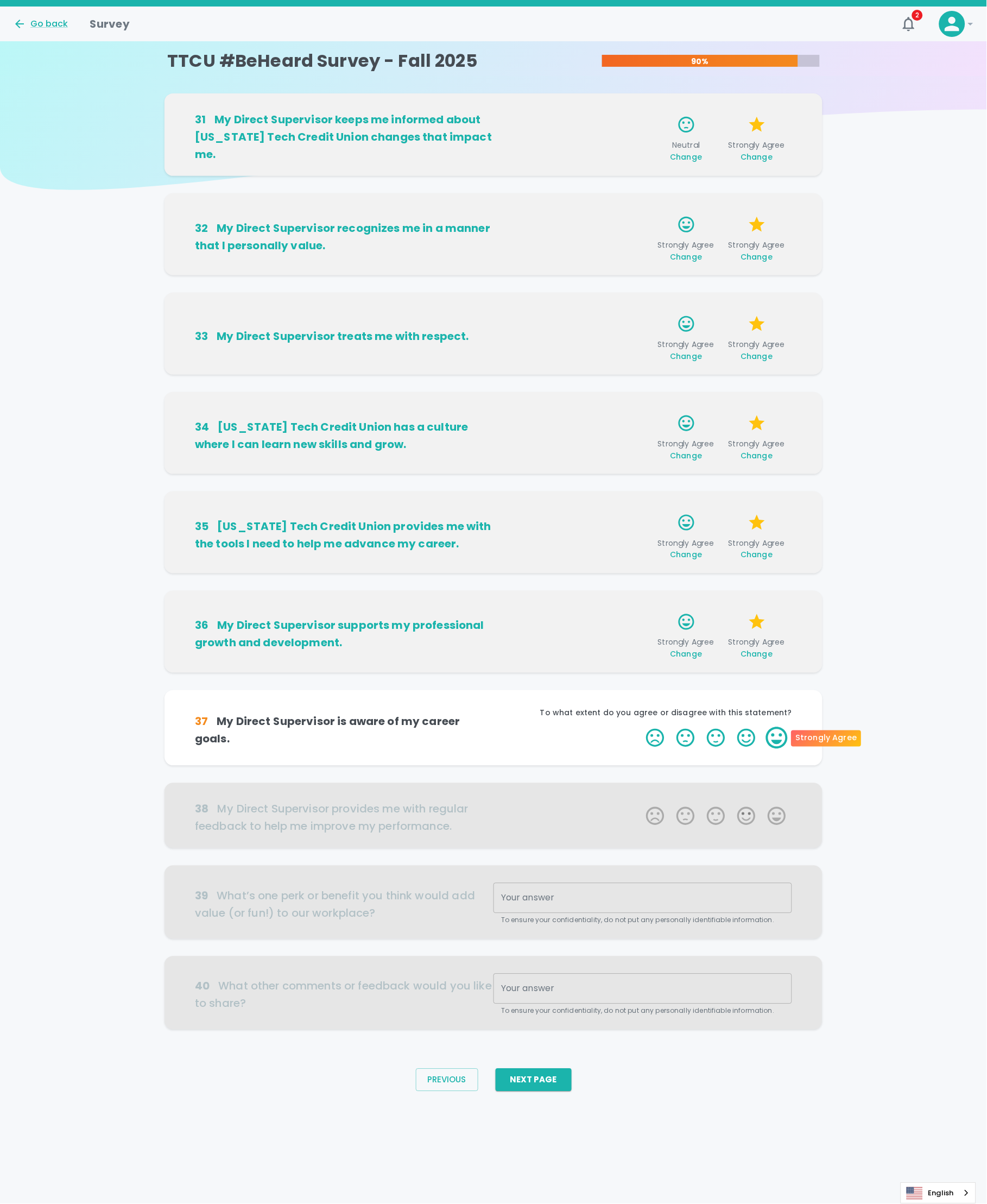
click at [780, 737] on label "5 Stars" at bounding box center [776, 738] width 30 height 22
click at [640, 727] on input "5 Stars" at bounding box center [640, 727] width 1 height 1
click at [780, 735] on label "5 Stars" at bounding box center [776, 738] width 30 height 22
click at [640, 727] on input "5 Stars" at bounding box center [640, 727] width 1 height 1
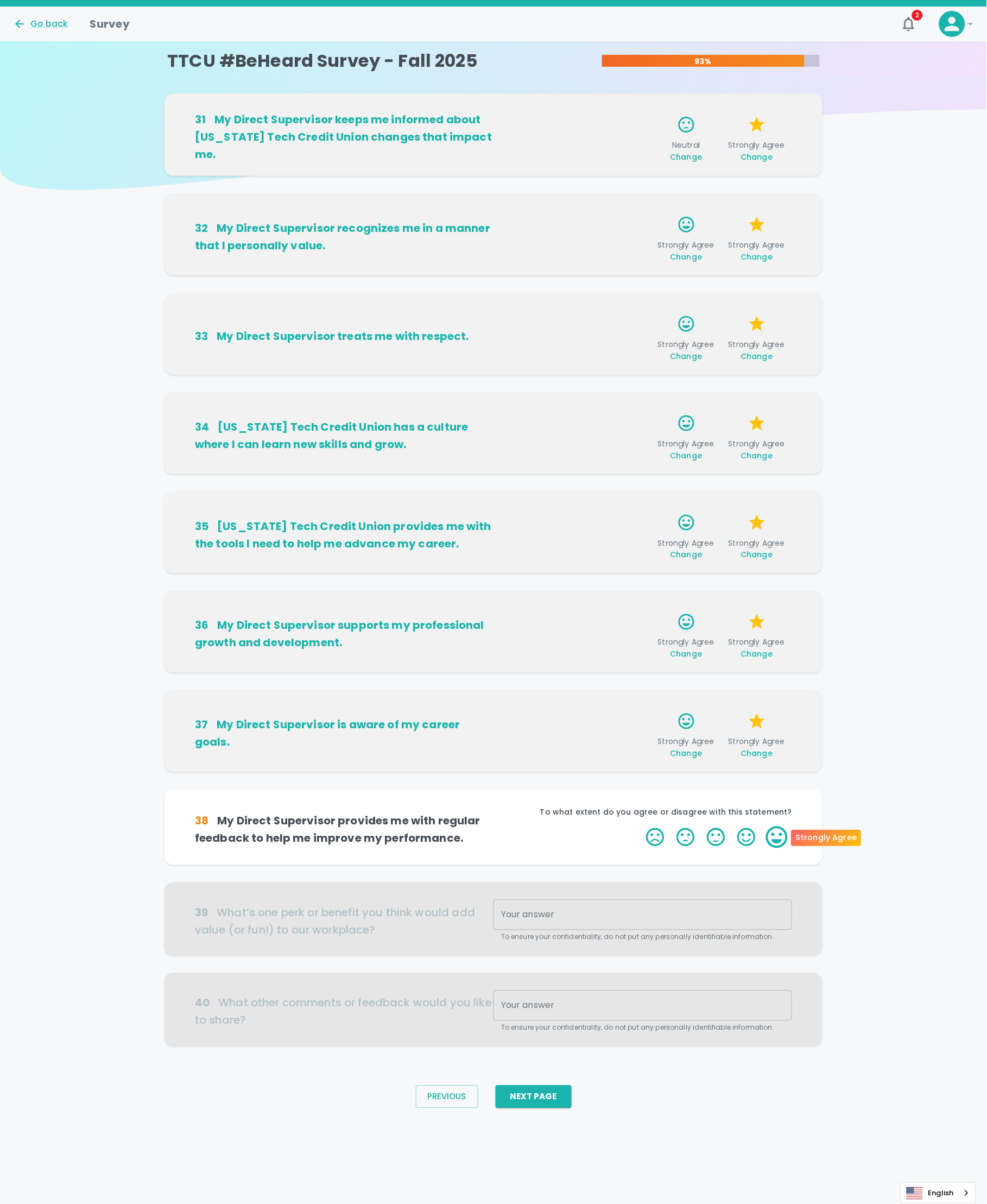
click at [783, 833] on label "5 Stars" at bounding box center [776, 837] width 30 height 22
click at [640, 826] on input "5 Stars" at bounding box center [640, 826] width 1 height 1
click at [782, 844] on label "5 Stars" at bounding box center [776, 837] width 30 height 22
click at [640, 826] on input "5 Stars" at bounding box center [640, 826] width 1 height 1
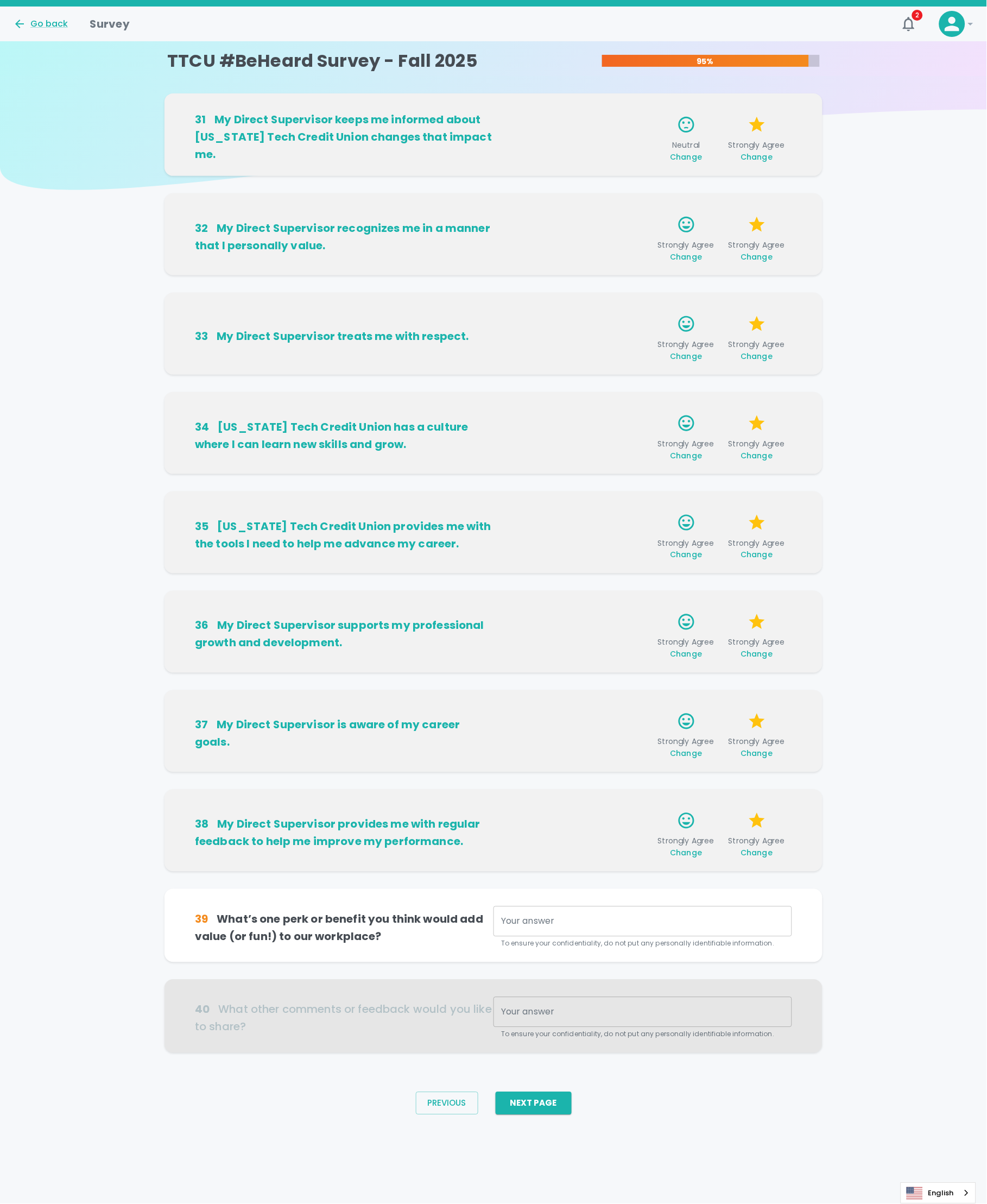
click at [568, 919] on textarea "Your answer" at bounding box center [643, 922] width 283 height 12
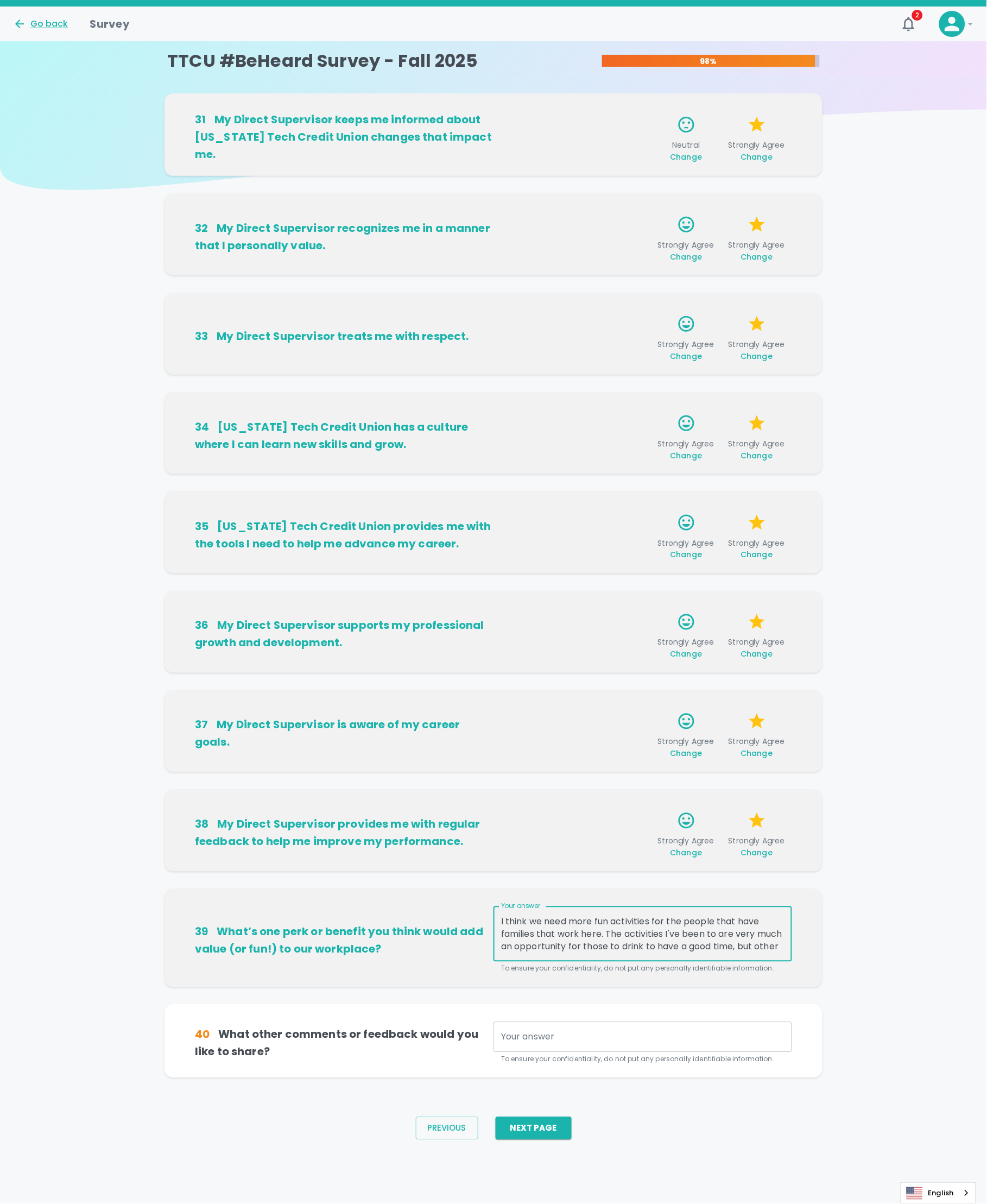
drag, startPoint x: 592, startPoint y: 950, endPoint x: 514, endPoint y: 873, distance: 109.6
click at [514, 873] on div "31 My Direct Supervisor keeps me informed about [US_STATE] Tech Credit Union ch…" at bounding box center [493, 594] width 987 height 1002
click at [531, 940] on textarea "I think we need more fun activities for the people that have families that work…" at bounding box center [643, 934] width 283 height 38
drag, startPoint x: 623, startPoint y: 938, endPoint x: 648, endPoint y: 970, distance: 40.6
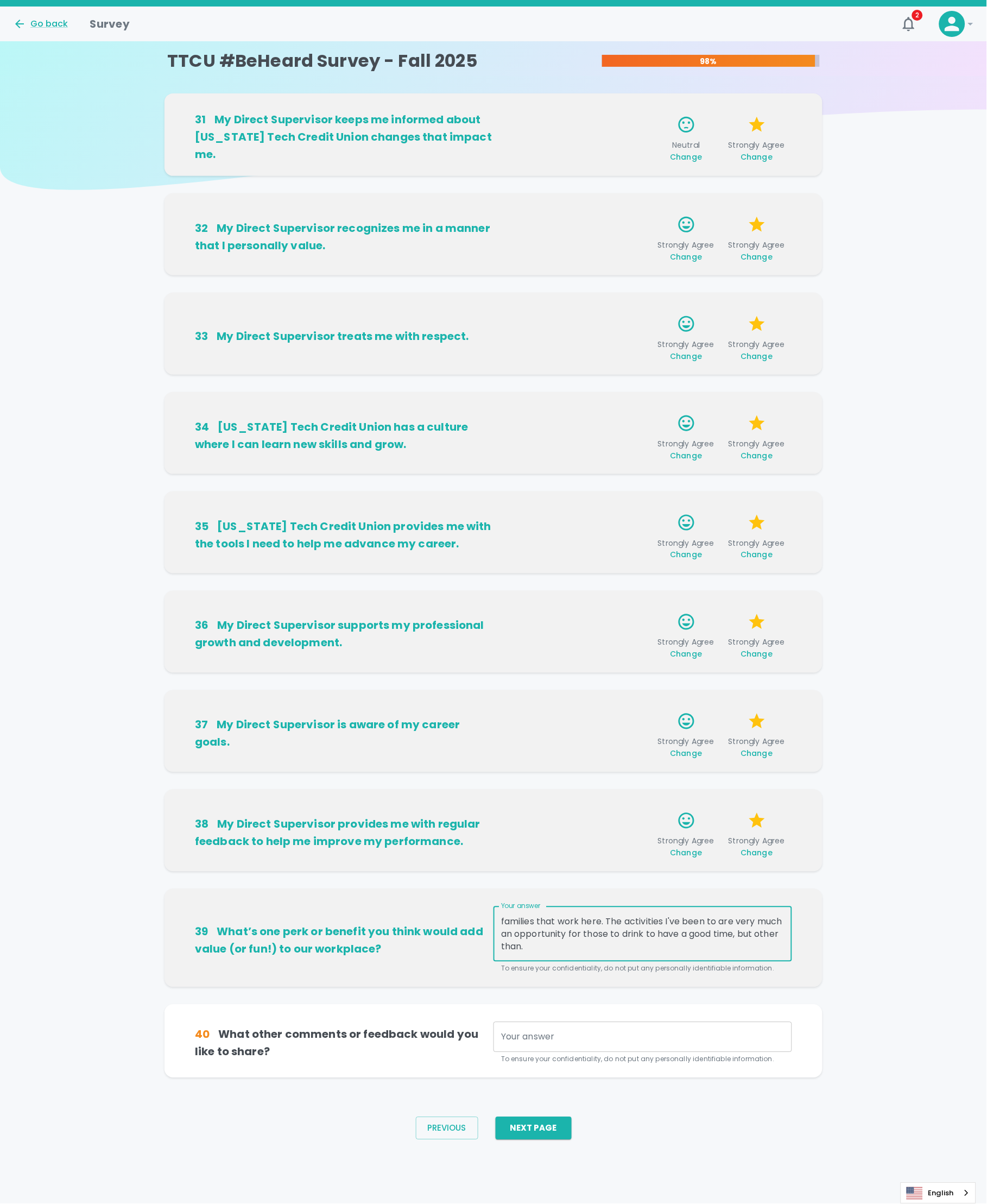
click at [648, 970] on div "Your answer I think we need more fun activities for the people that have famili…" at bounding box center [643, 940] width 299 height 68
click at [651, 947] on textarea "I think we need more fun activities for the people that have families that work…" at bounding box center [643, 934] width 283 height 38
type textarea "I think we need more fun activities for the people that have families that work…"
click at [541, 1044] on div "x Your answer" at bounding box center [643, 1037] width 299 height 30
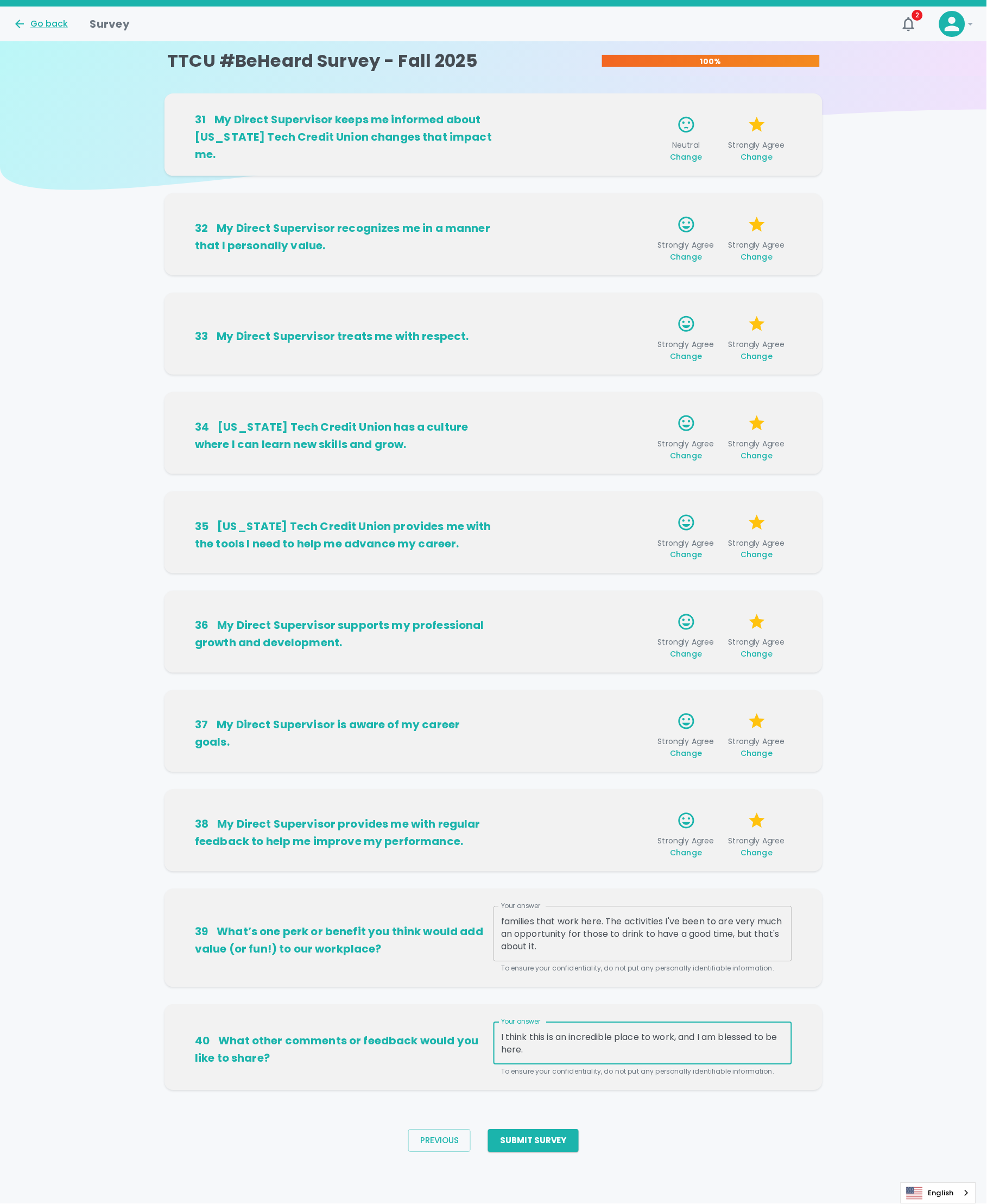
type textarea "I think this is an incredible place to work, and I am blessed to be here."
drag, startPoint x: 666, startPoint y: 926, endPoint x: 666, endPoint y: 909, distance: 17.0
click at [666, 909] on div "I think we need more fun activities for the people that have families that work…" at bounding box center [643, 934] width 299 height 55
click at [647, 935] on textarea "I think we need more fun activities for the people that have families that work…" at bounding box center [643, 934] width 283 height 38
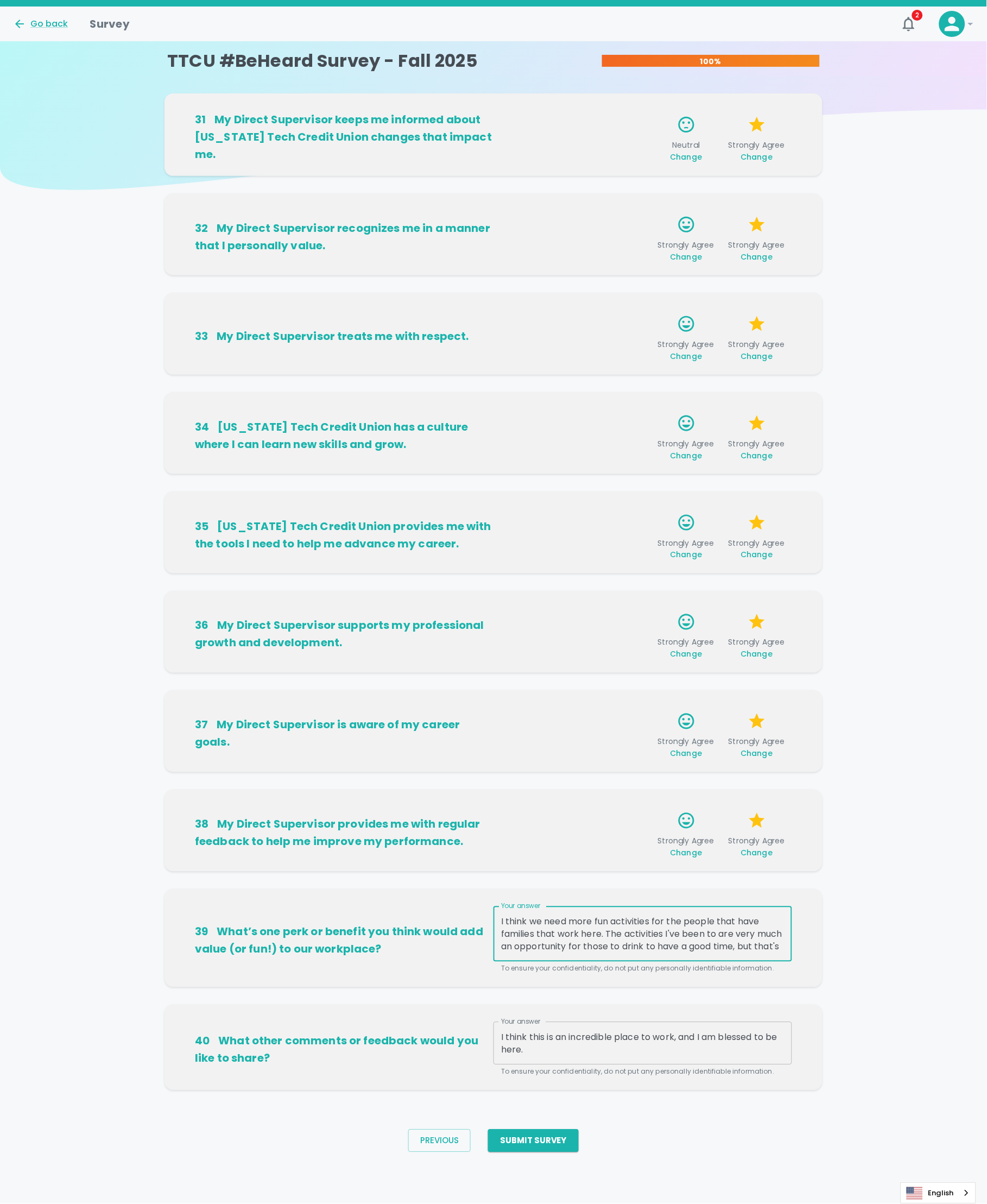
click at [645, 925] on textarea "I think we need more fun activities for the people that have families that work…" at bounding box center [643, 934] width 283 height 38
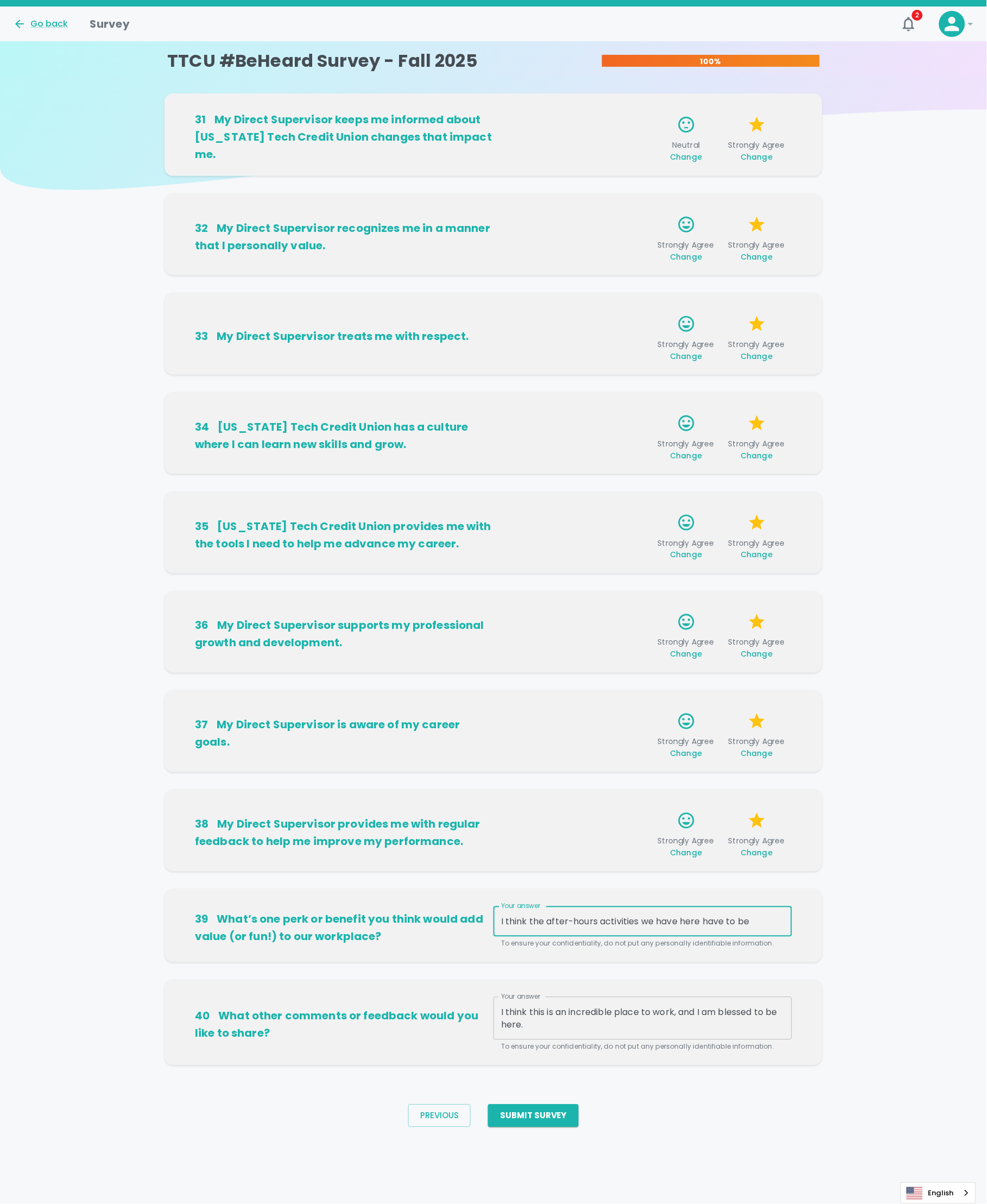
type textarea "I think the after-hours activities we have here have to be"
type textarea "t"
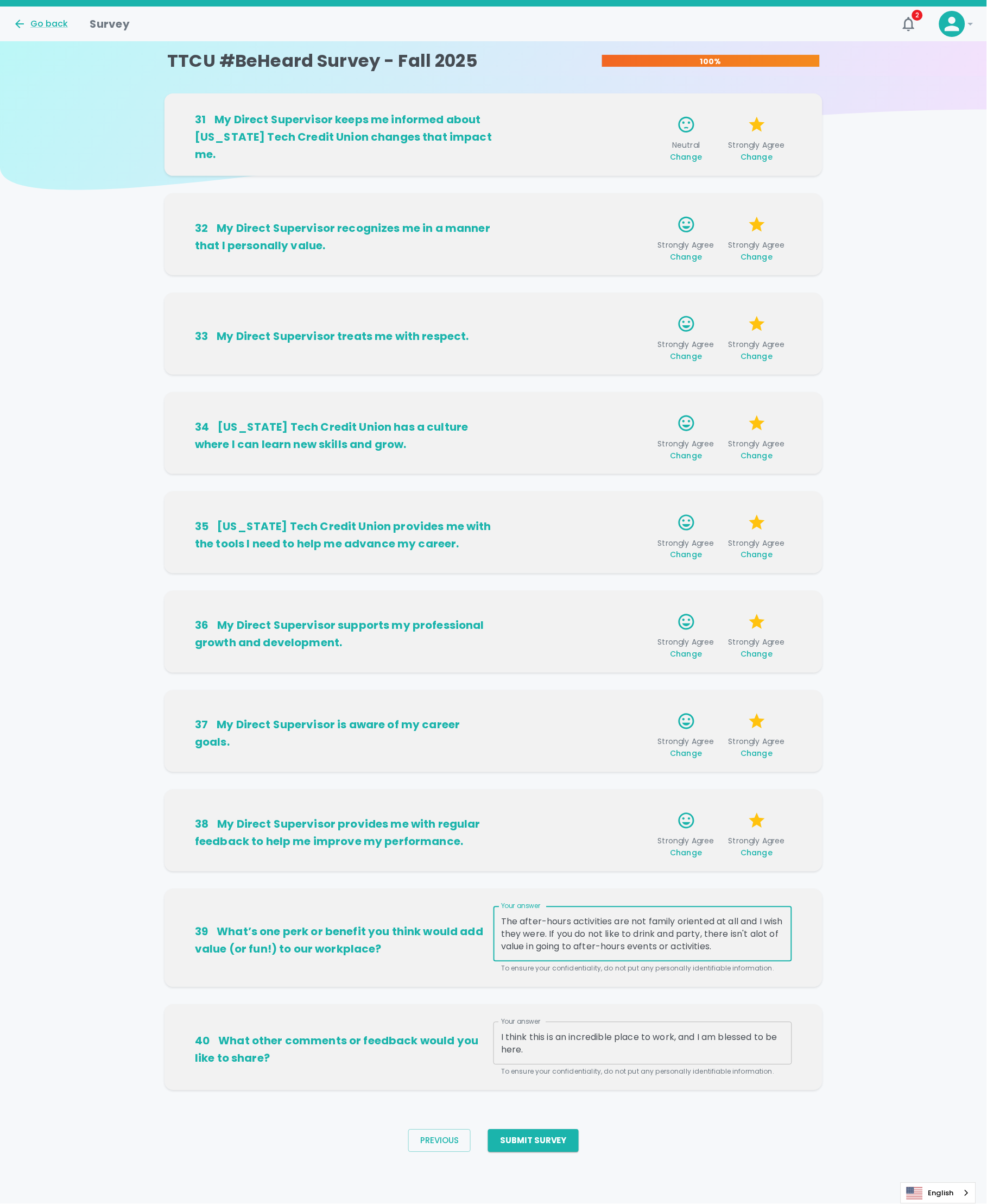
click at [568, 922] on textarea "The after-hours activities are not family oriented at all and I wish they were.…" at bounding box center [643, 934] width 283 height 38
drag, startPoint x: 614, startPoint y: 945, endPoint x: 772, endPoint y: 949, distance: 158.1
click at [772, 949] on textarea "The after-hours events/activities are not family oriented at all and I wish the…" at bounding box center [643, 934] width 283 height 38
type textarea "The after-hours events/activities are not family oriented at all and I wish the…"
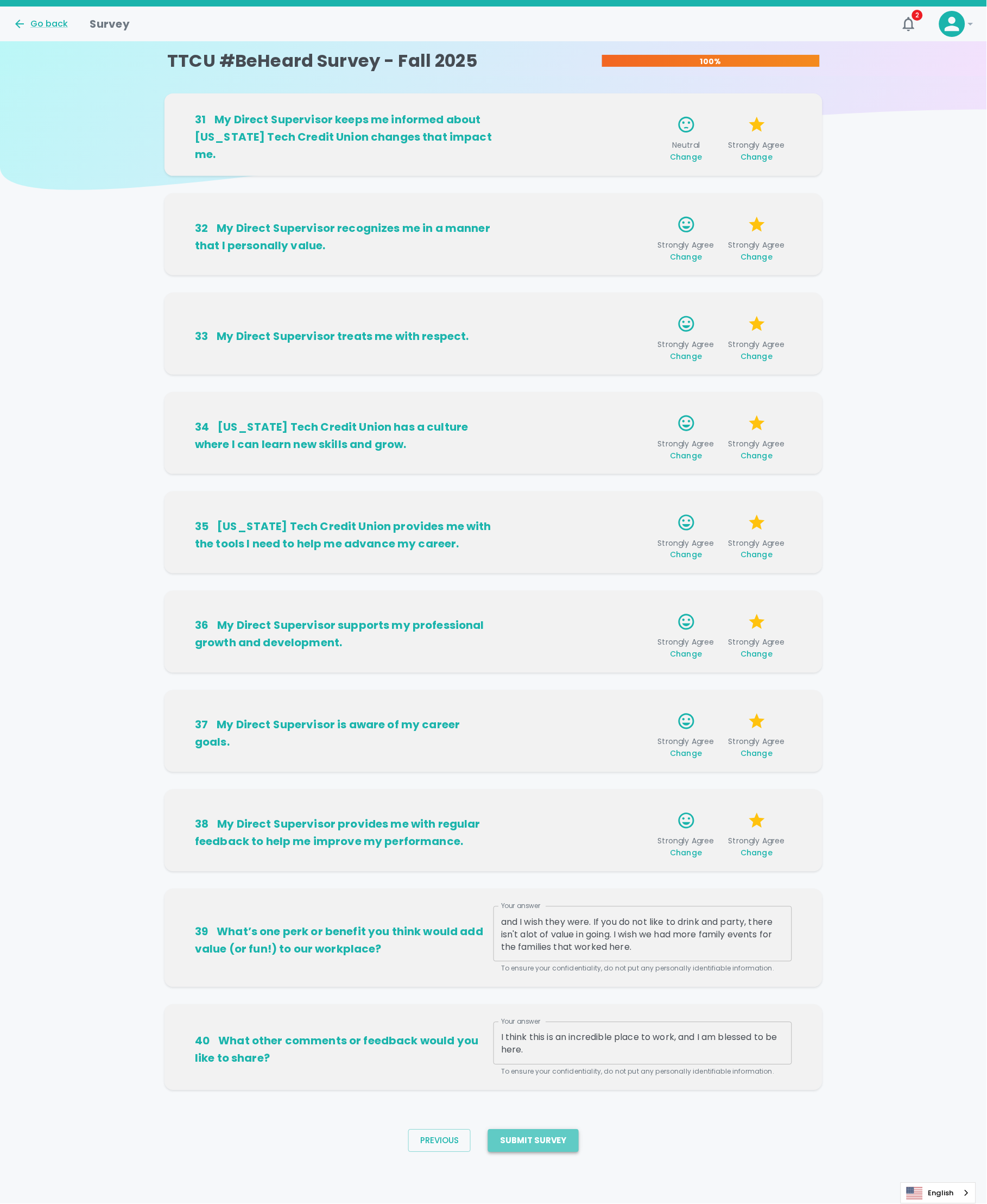
click at [554, 1083] on button "Submit Survey" at bounding box center [533, 1141] width 91 height 23
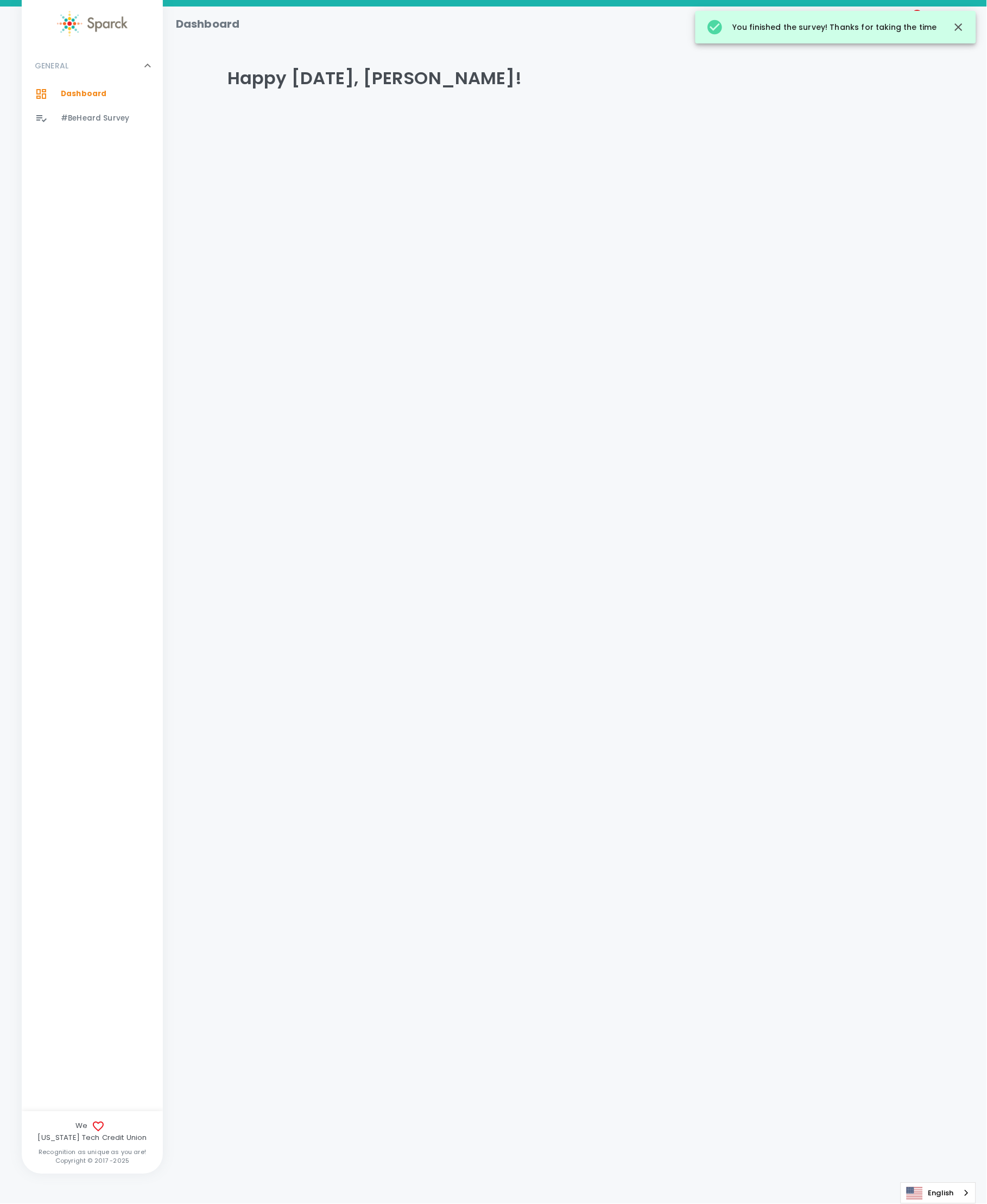
click at [856, 176] on html "Skip Navigation Dashboard 3 ! GENERAL 0 Dashboard 0 #BeHeard Survey 0 We [US_ST…" at bounding box center [493, 88] width 987 height 176
